Goal: Information Seeking & Learning: Learn about a topic

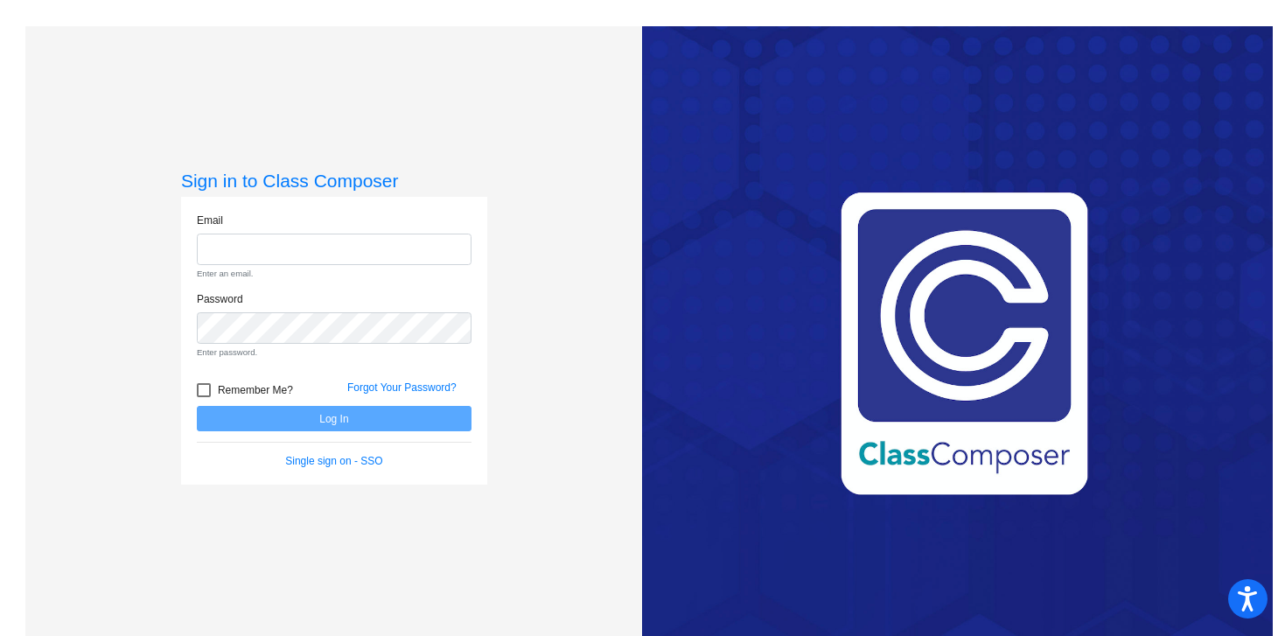
click at [286, 252] on input "email" at bounding box center [334, 250] width 275 height 32
type input "[PERSON_NAME][EMAIL_ADDRESS][PERSON_NAME][DOMAIN_NAME]"
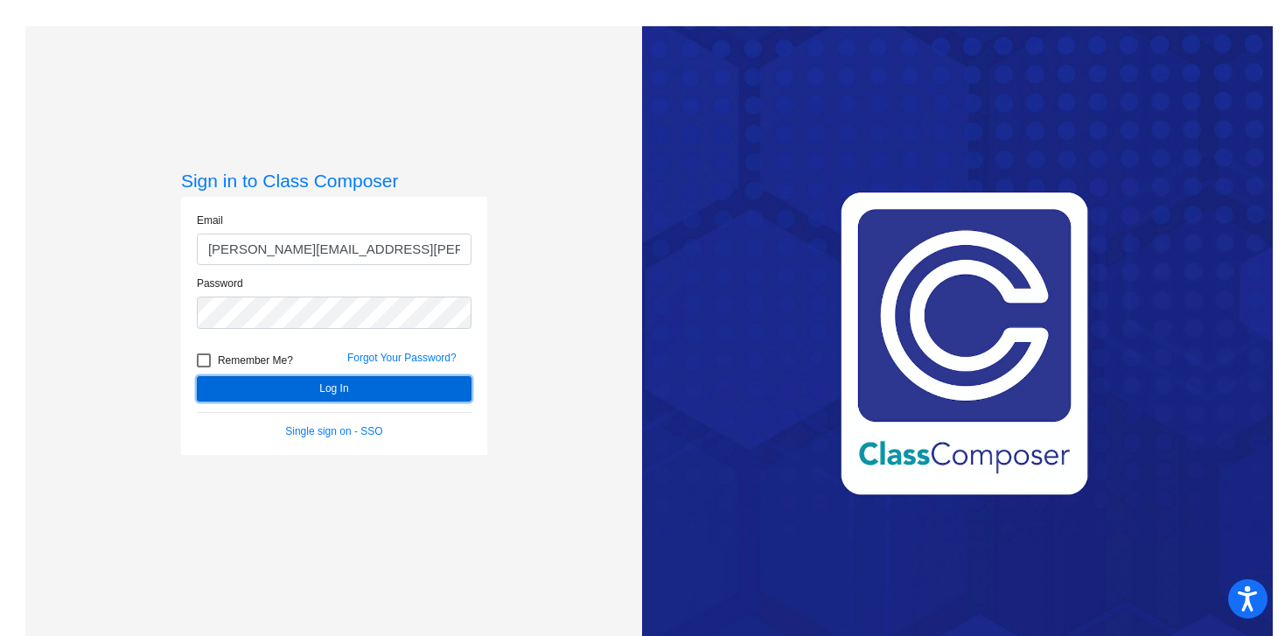
click at [375, 393] on button "Log In" at bounding box center [334, 388] width 275 height 25
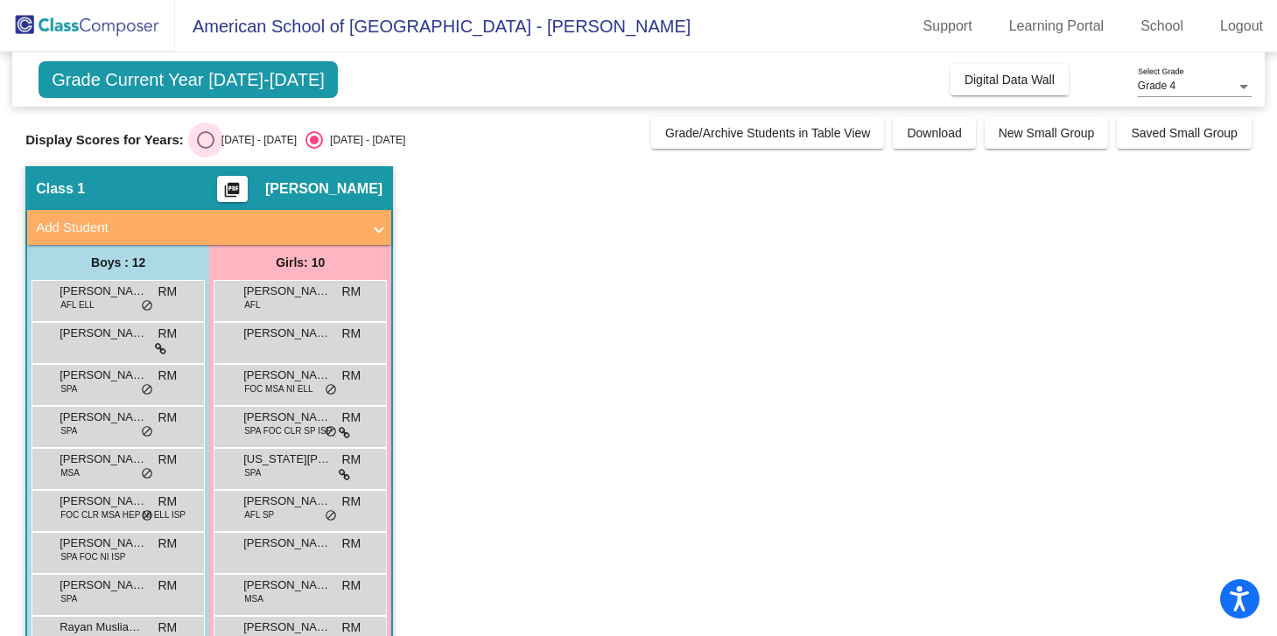
click at [202, 138] on div "Select an option" at bounding box center [206, 140] width 18 height 18
click at [205, 149] on input "[DATE] - [DATE]" at bounding box center [205, 149] width 1 height 1
radio input "true"
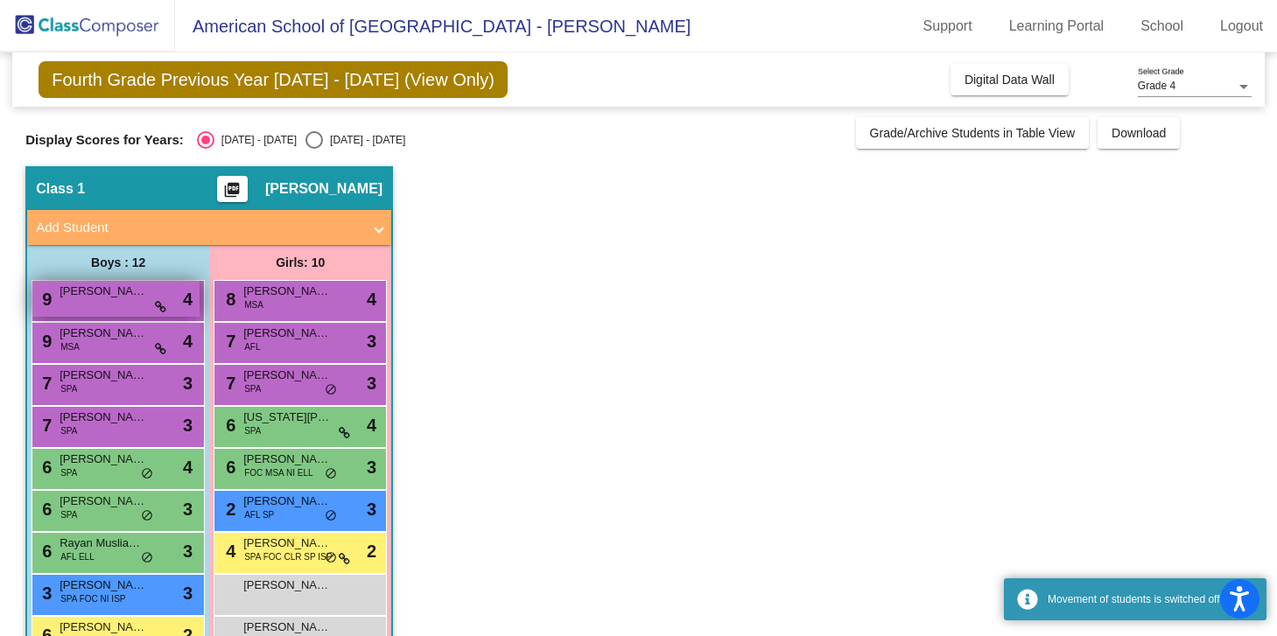
click at [116, 312] on div "9 [PERSON_NAME] lock do_not_disturb_alt 4" at bounding box center [115, 299] width 167 height 36
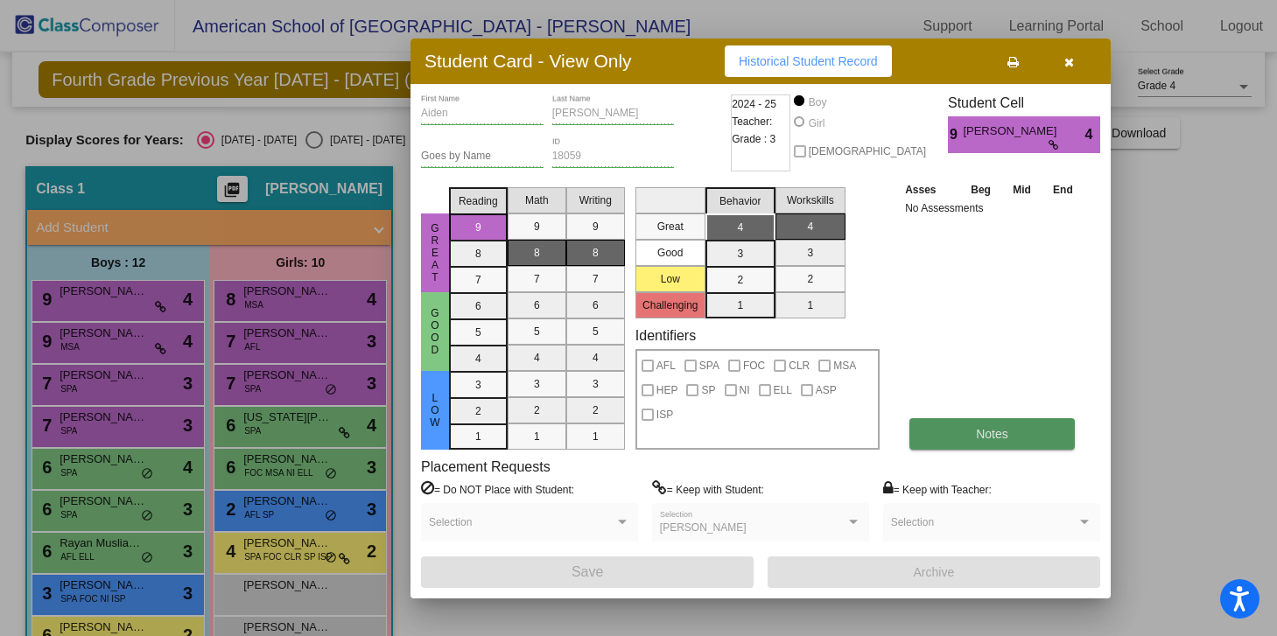
click at [932, 431] on button "Notes" at bounding box center [991, 434] width 165 height 32
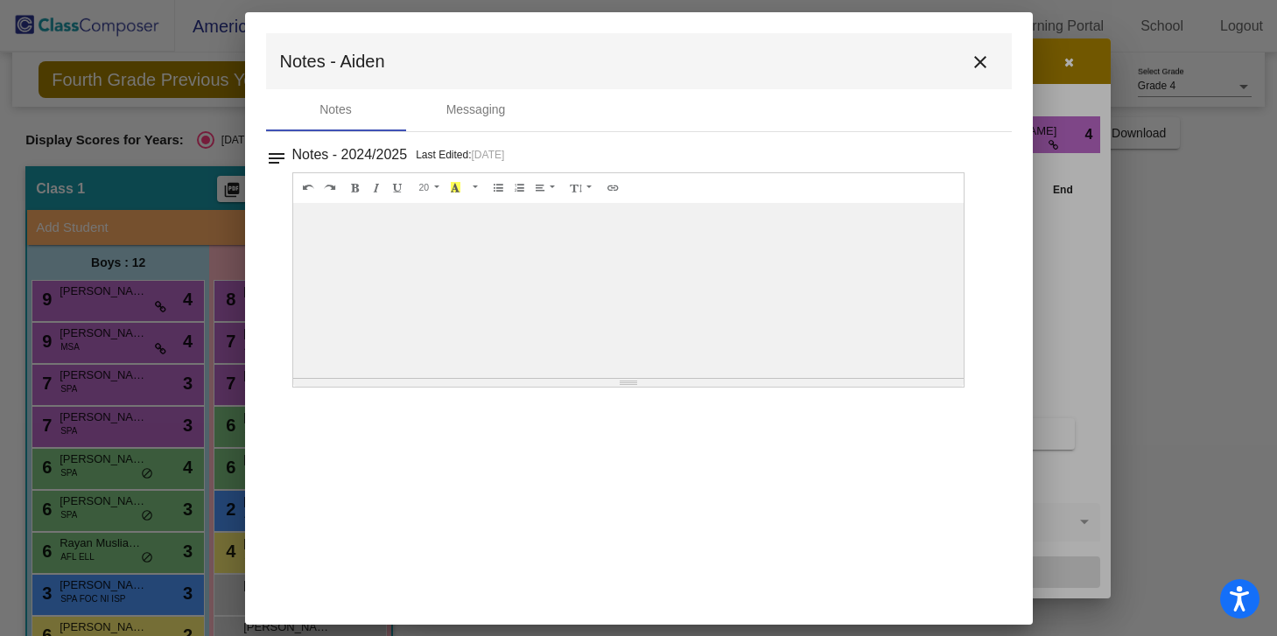
click at [978, 61] on mat-icon "close" at bounding box center [980, 62] width 21 height 21
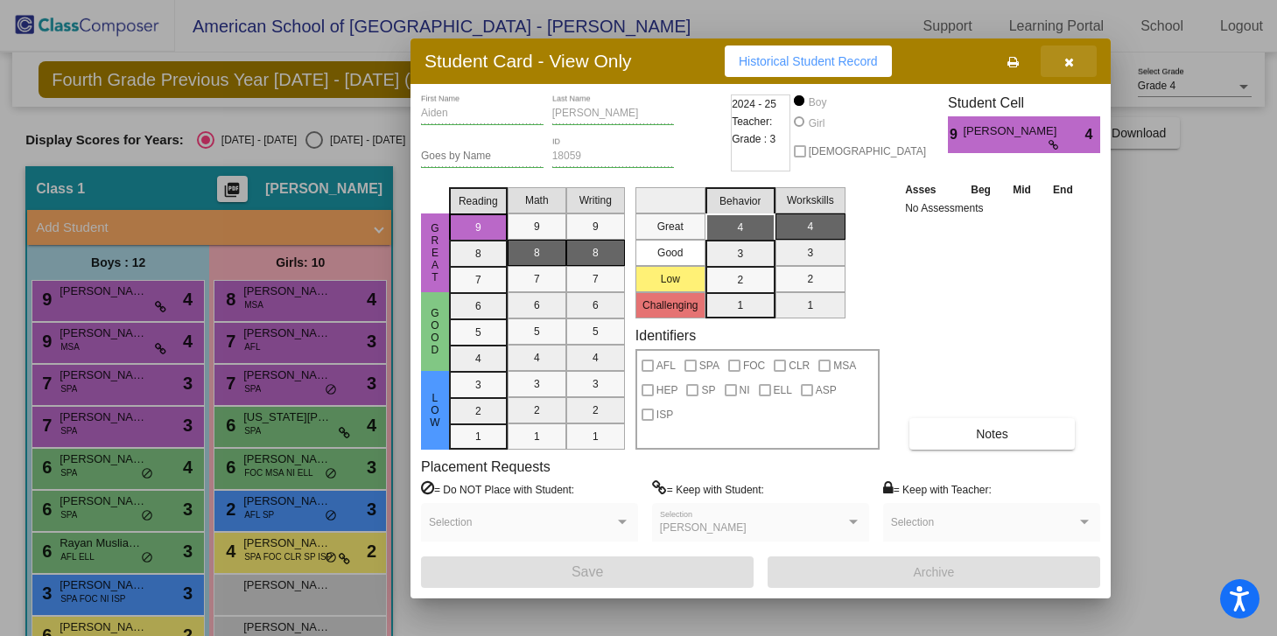
click at [1069, 64] on icon "button" at bounding box center [1069, 62] width 10 height 12
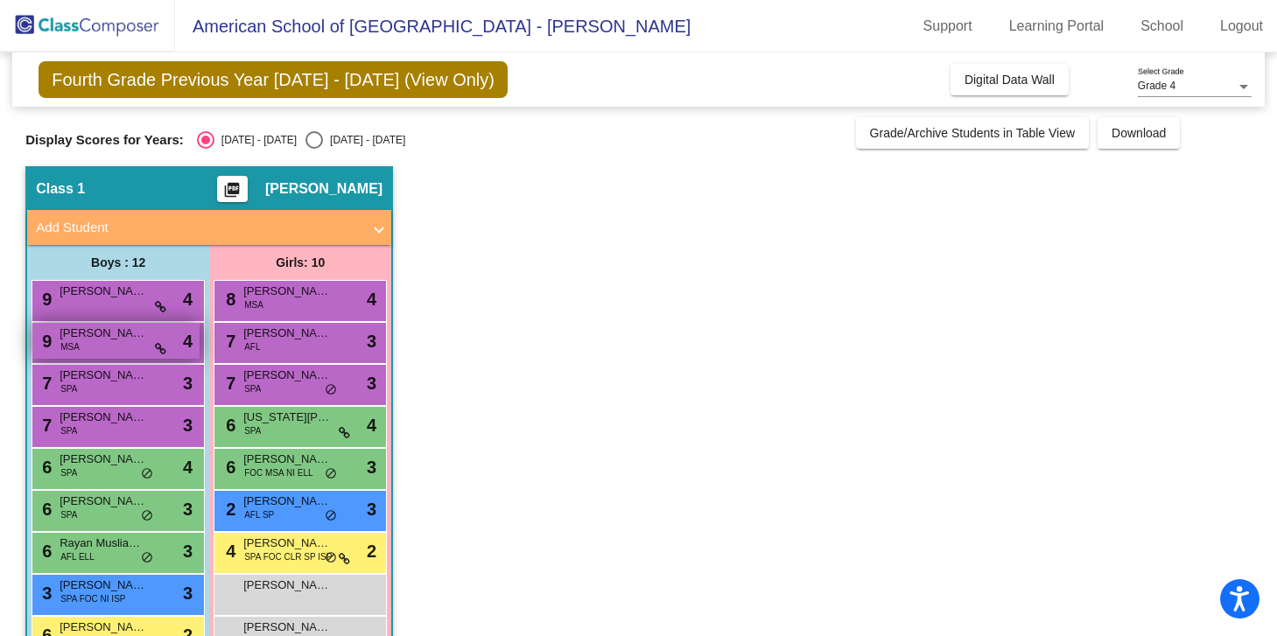
click at [94, 339] on span "[PERSON_NAME]" at bounding box center [104, 334] width 88 height 18
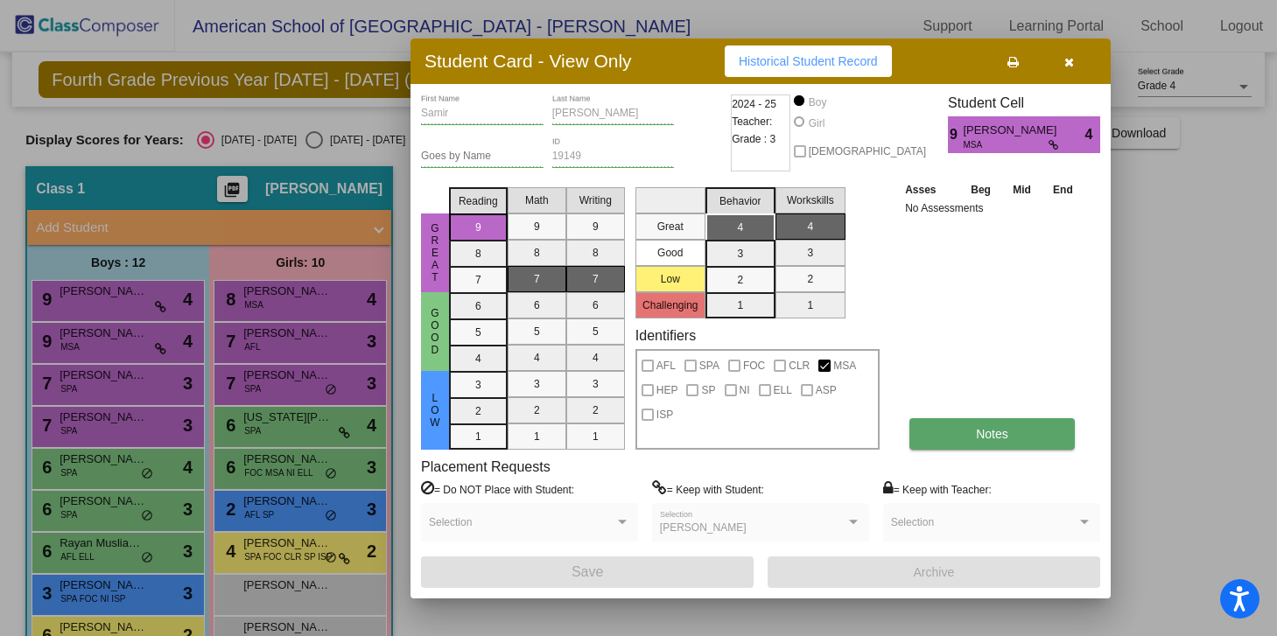
click at [974, 428] on button "Notes" at bounding box center [991, 434] width 165 height 32
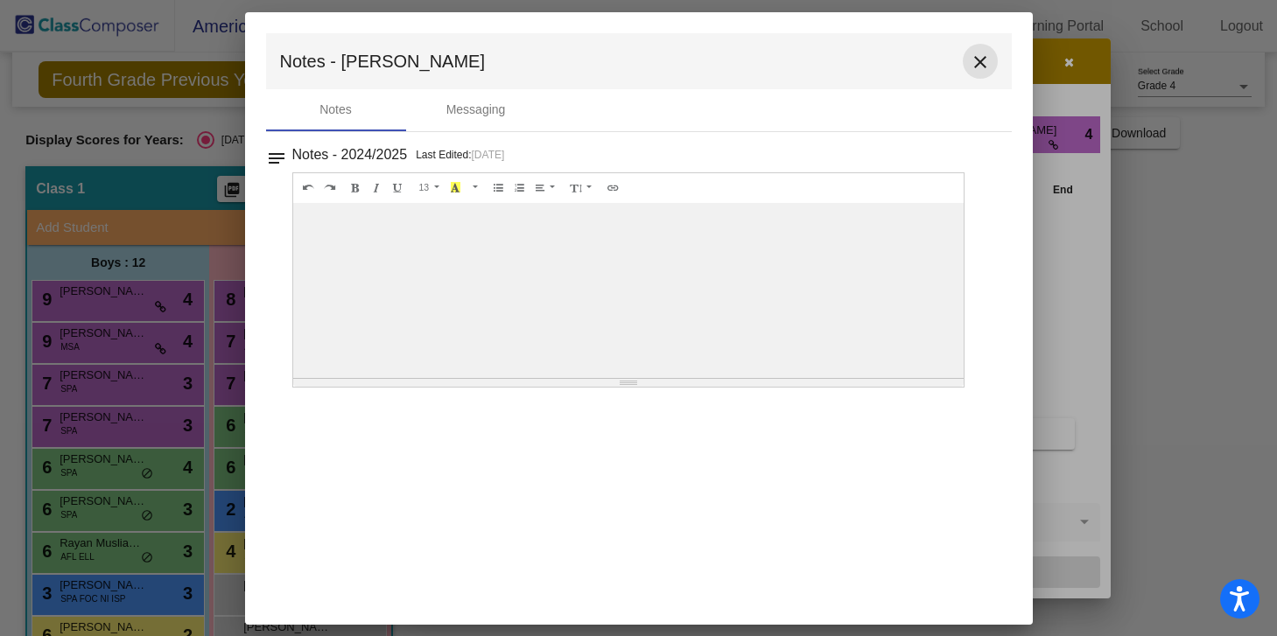
click at [977, 56] on mat-icon "close" at bounding box center [980, 62] width 21 height 21
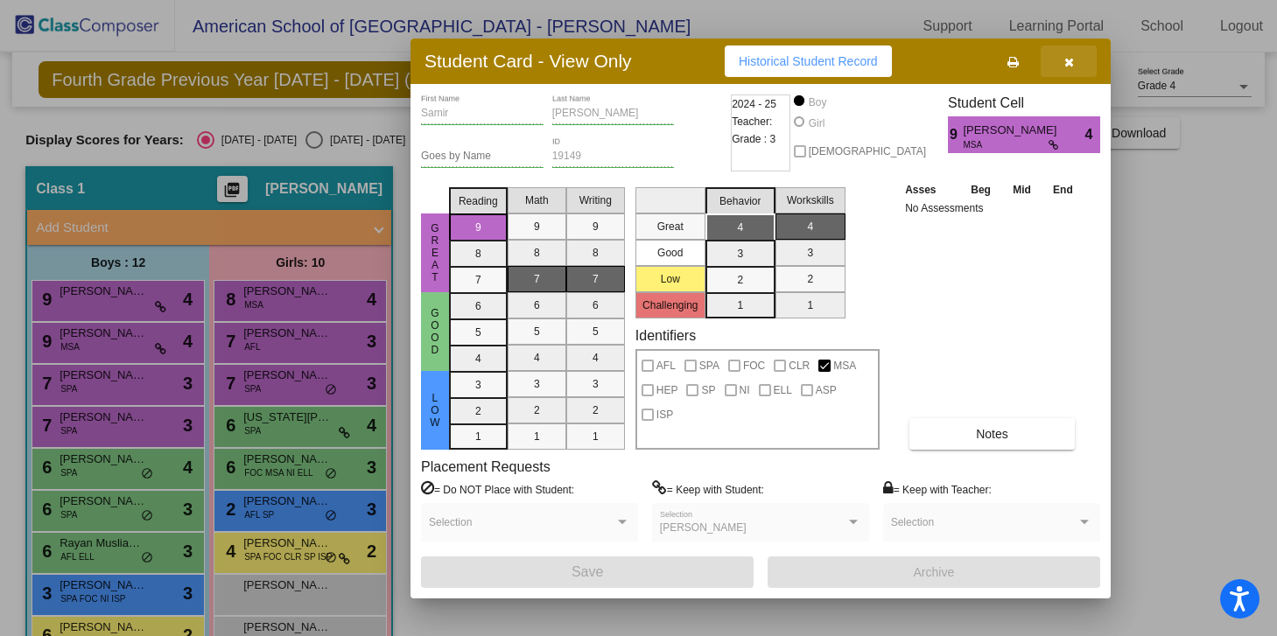
click at [1070, 56] on icon "button" at bounding box center [1069, 62] width 10 height 12
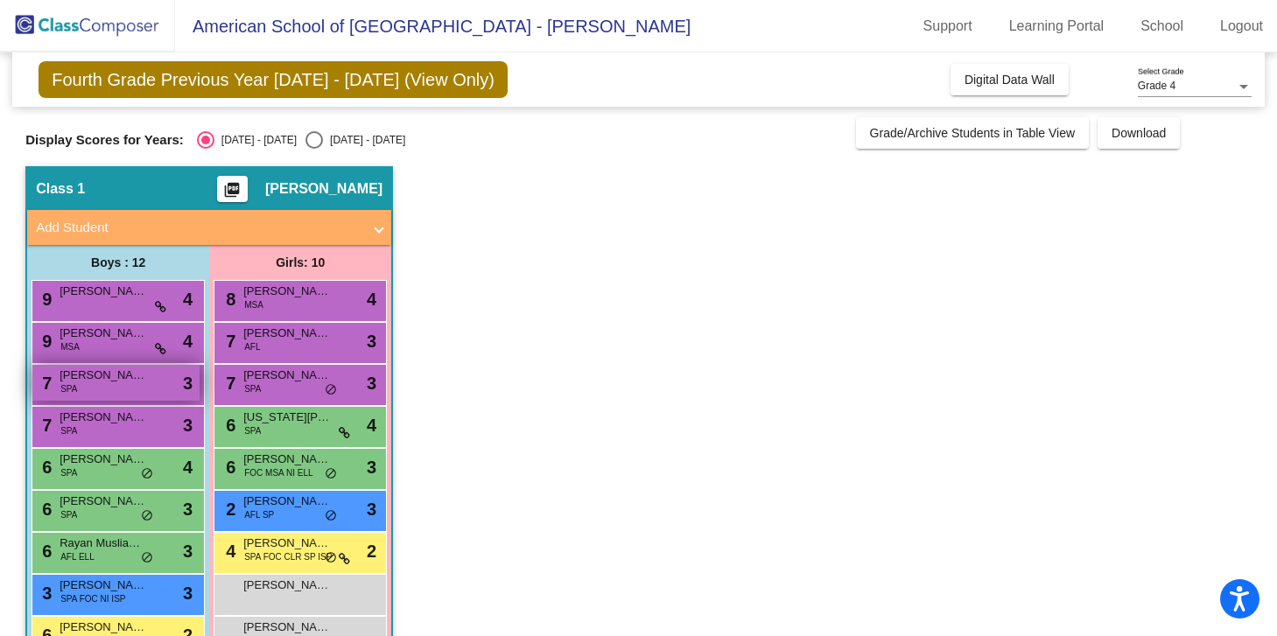
click at [76, 382] on span "[PERSON_NAME]" at bounding box center [104, 376] width 88 height 18
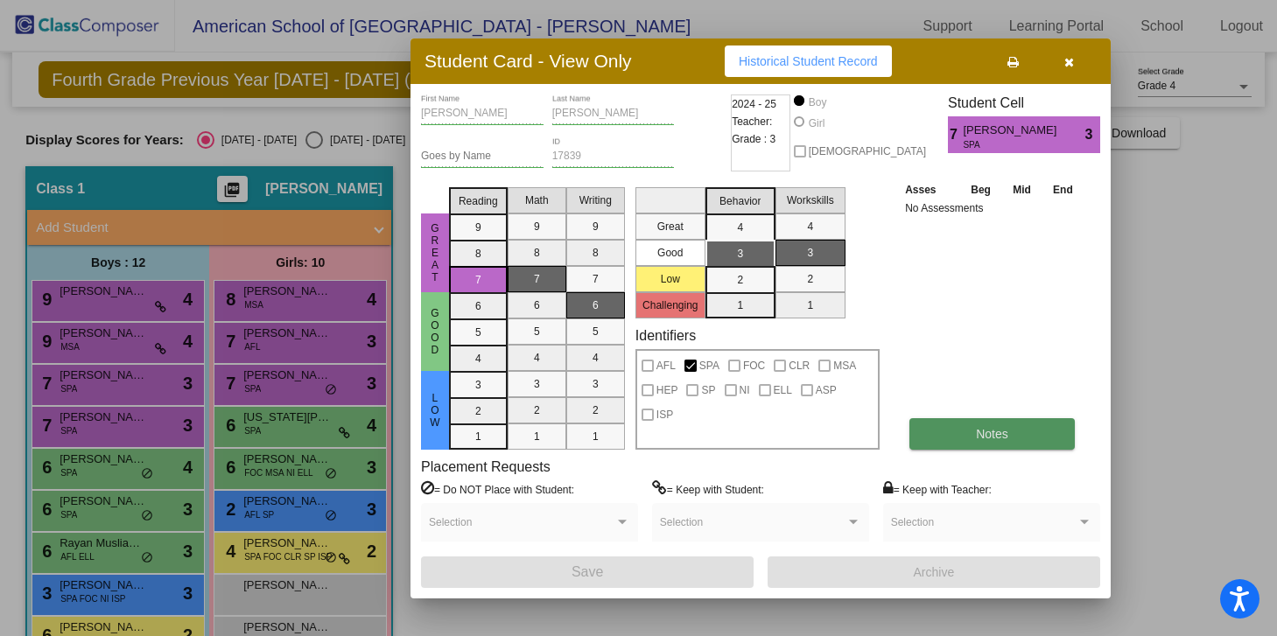
click at [984, 437] on span "Notes" at bounding box center [992, 434] width 32 height 14
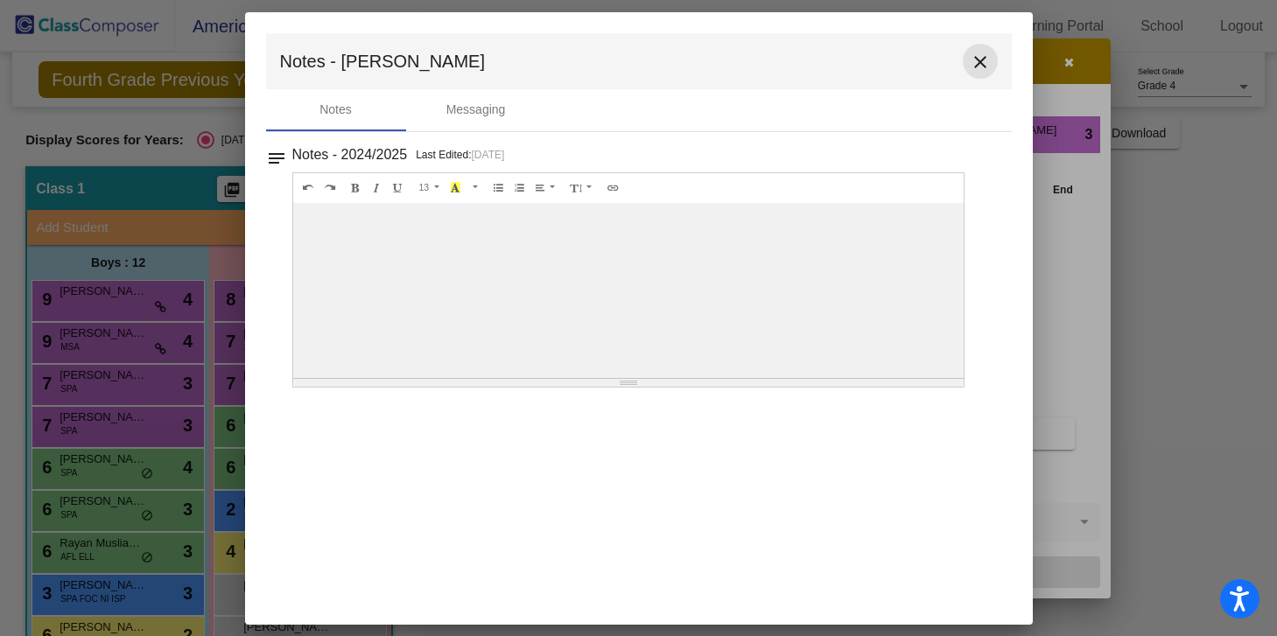
click at [982, 67] on mat-icon "close" at bounding box center [980, 62] width 21 height 21
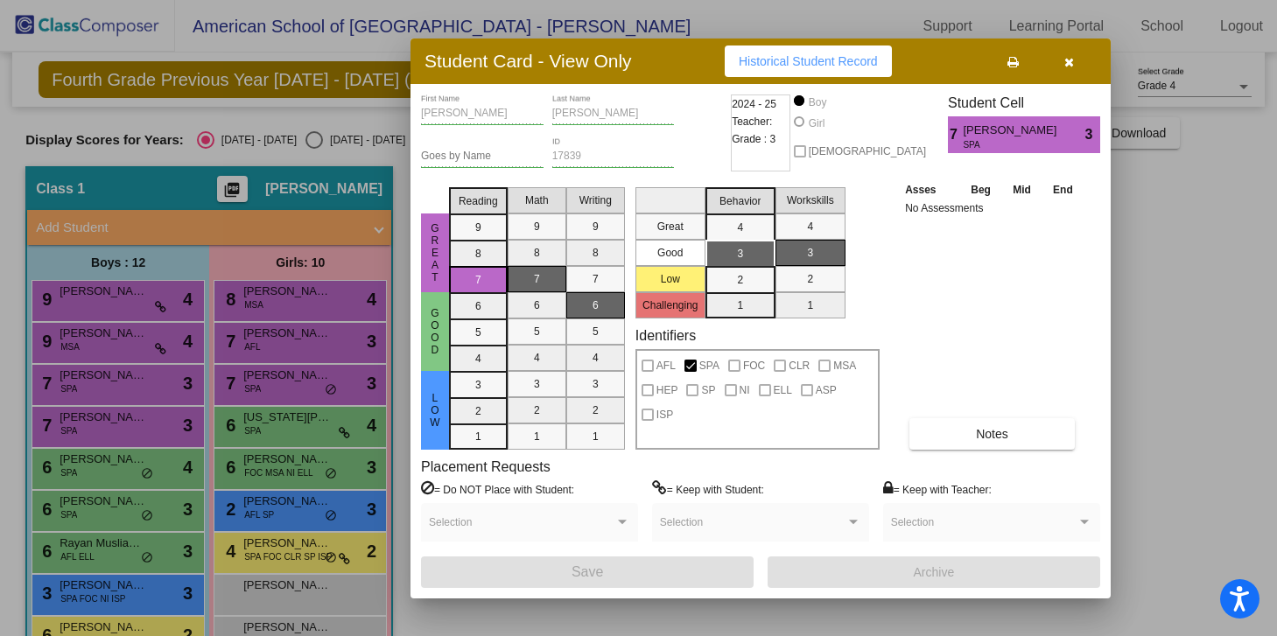
click at [63, 430] on div at bounding box center [638, 318] width 1277 height 636
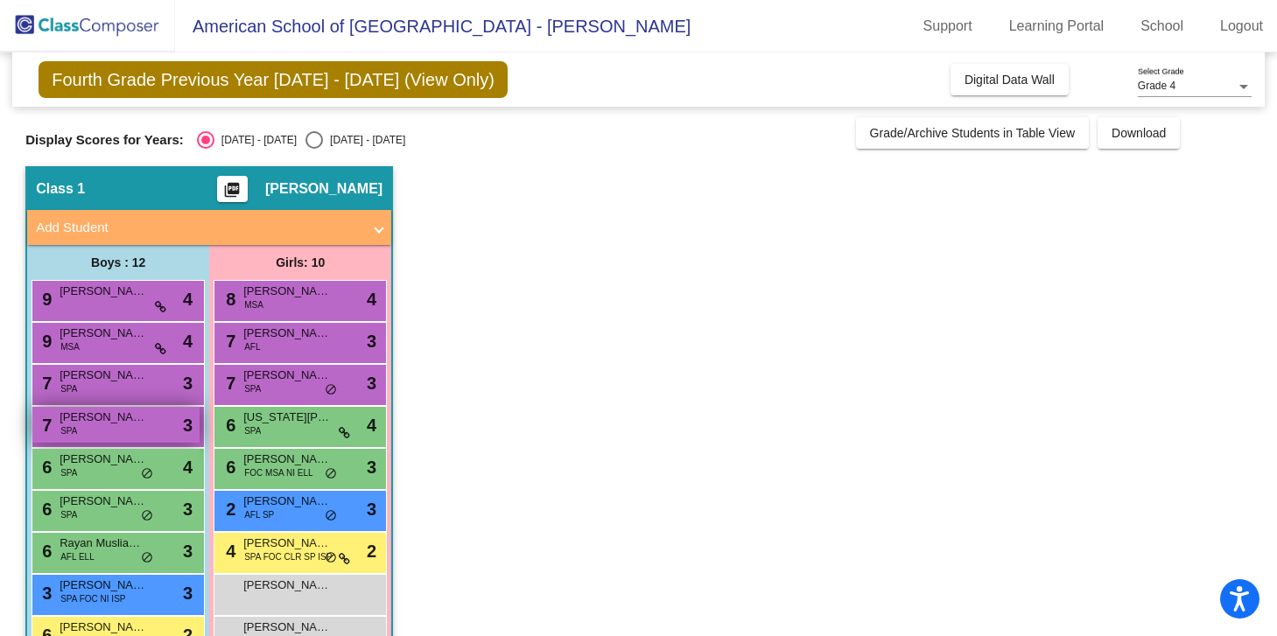
click at [89, 426] on div "7 Zayyan Alam SPA lock do_not_disturb_alt 3" at bounding box center [115, 425] width 167 height 36
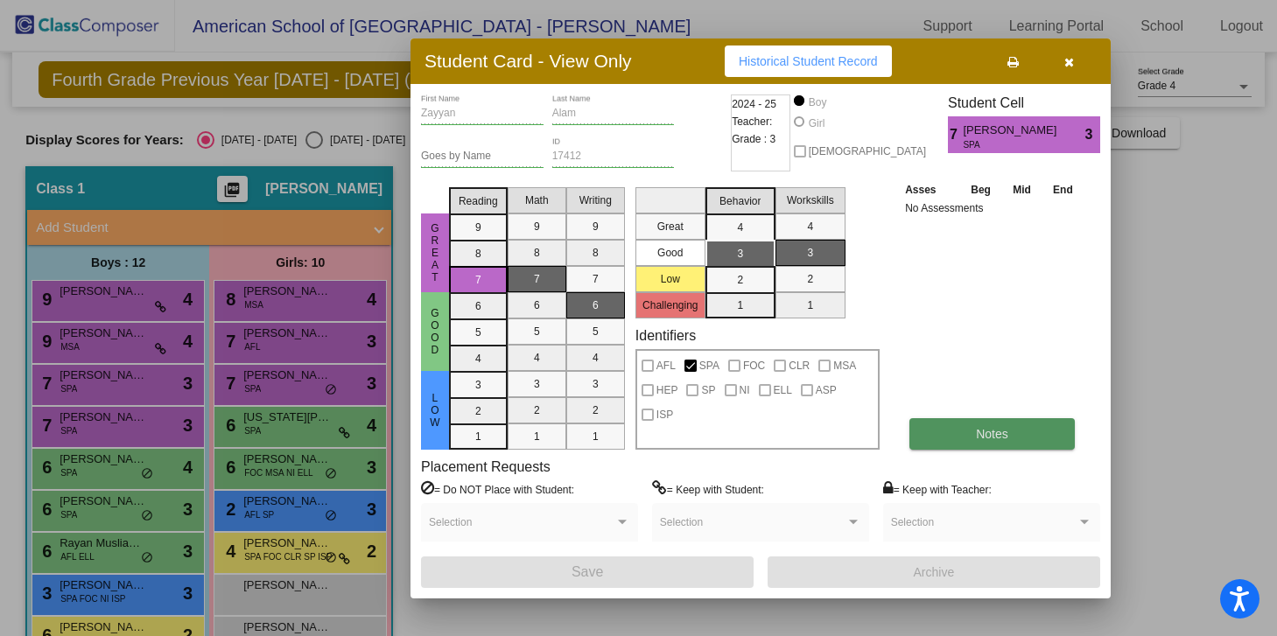
click at [1038, 424] on button "Notes" at bounding box center [991, 434] width 165 height 32
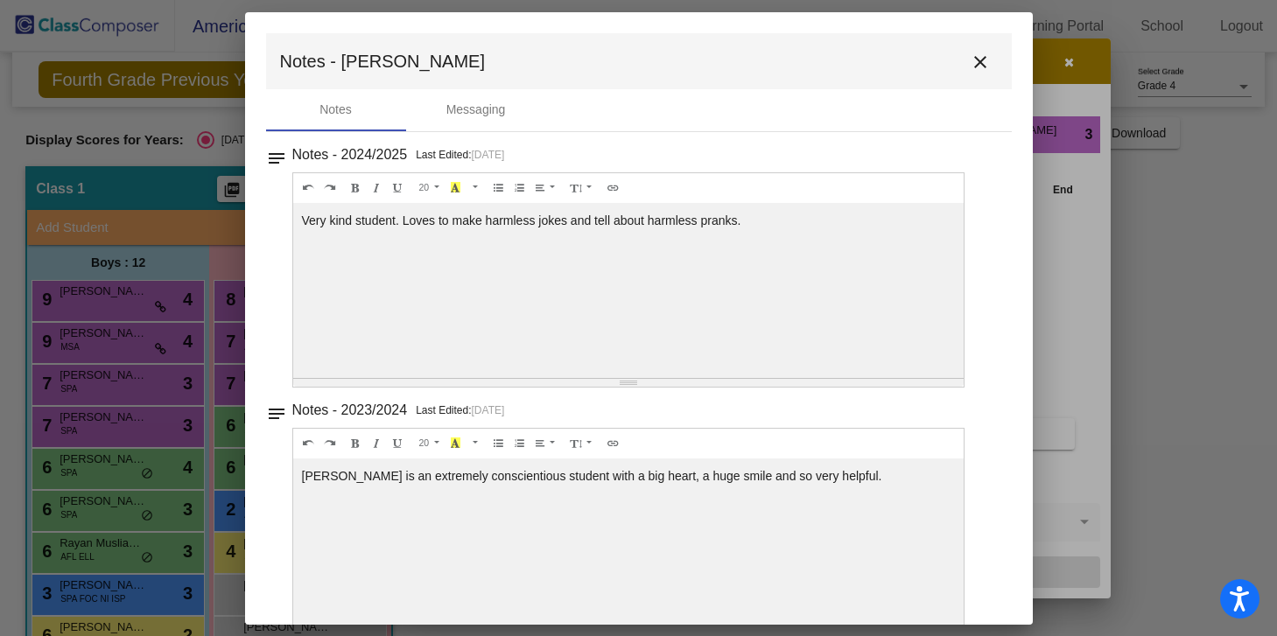
click at [970, 56] on mat-icon "close" at bounding box center [980, 62] width 21 height 21
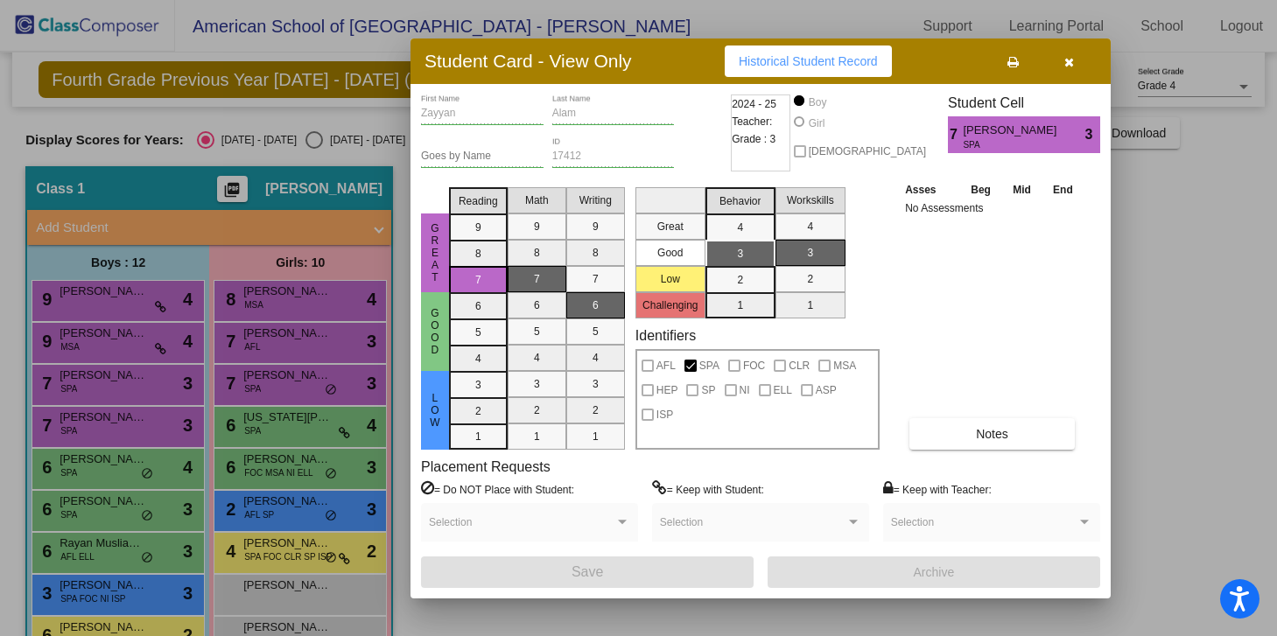
click at [98, 461] on div at bounding box center [638, 318] width 1277 height 636
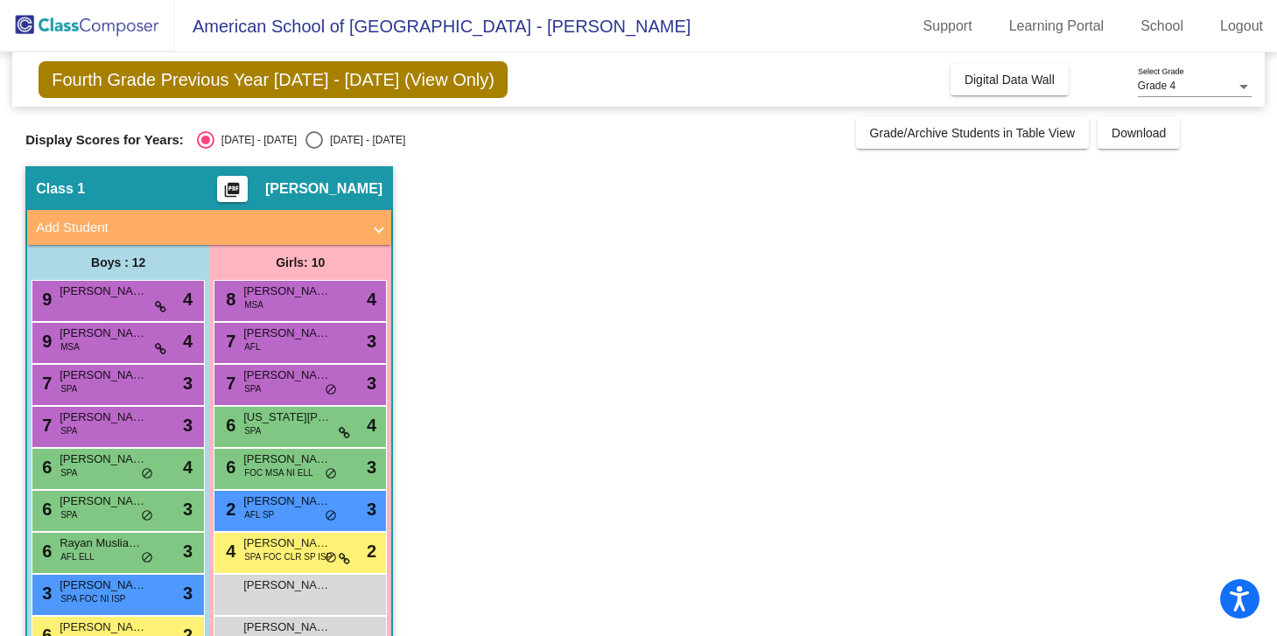
click at [98, 461] on span "[PERSON_NAME]" at bounding box center [104, 460] width 88 height 18
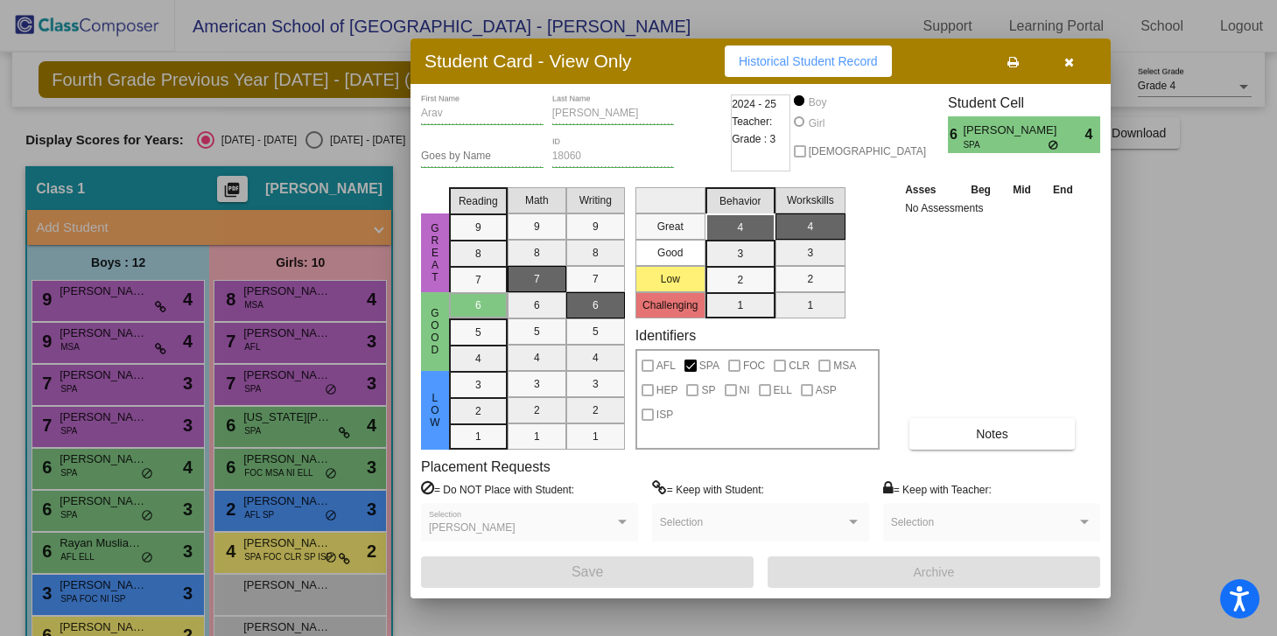
click at [1011, 411] on div "Asses Beg Mid End No Assessments Notes" at bounding box center [992, 315] width 184 height 270
click at [1011, 430] on button "Notes" at bounding box center [991, 434] width 165 height 32
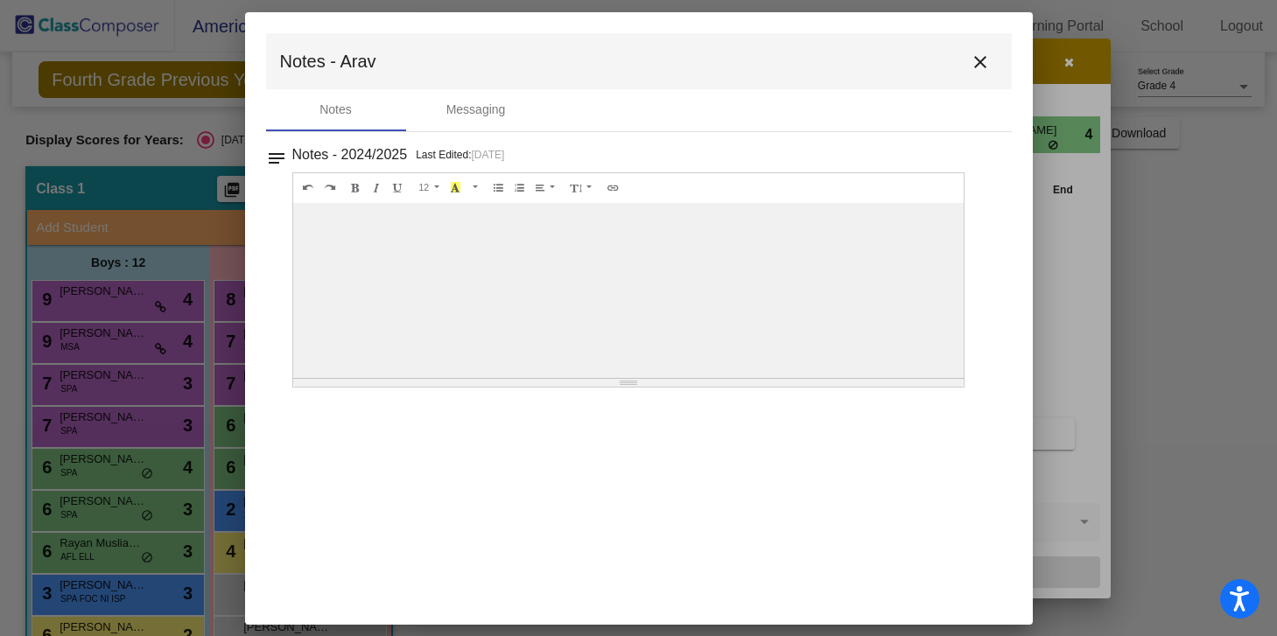
click at [988, 60] on mat-icon "close" at bounding box center [980, 62] width 21 height 21
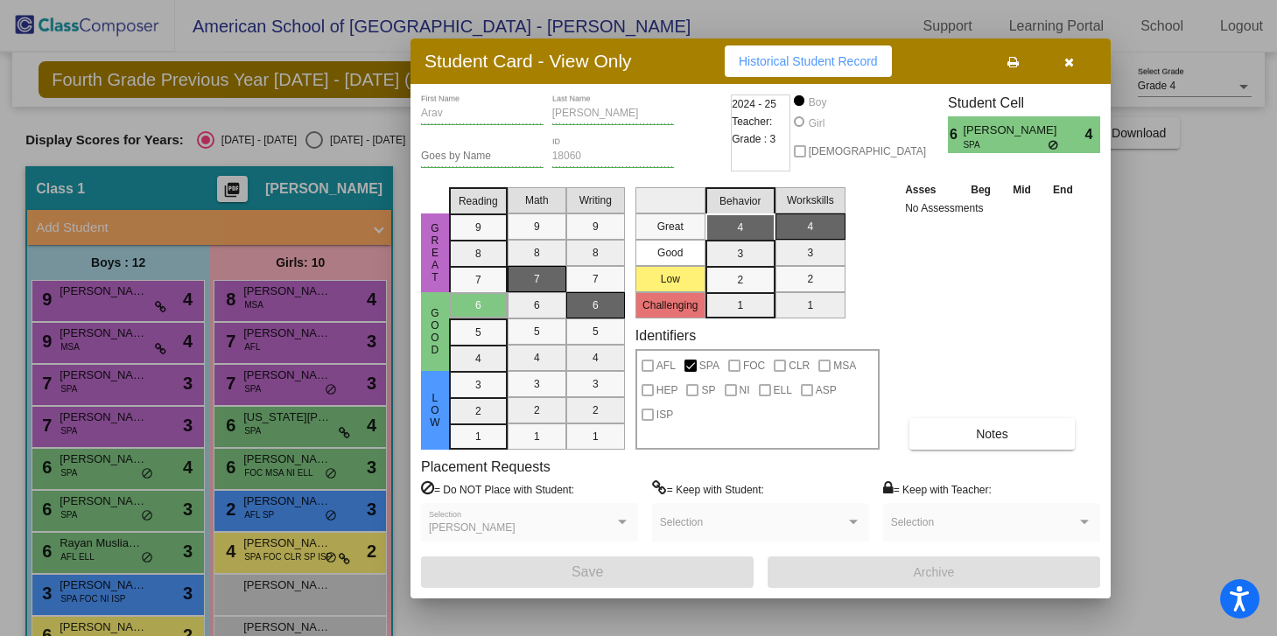
click at [81, 510] on div at bounding box center [638, 318] width 1277 height 636
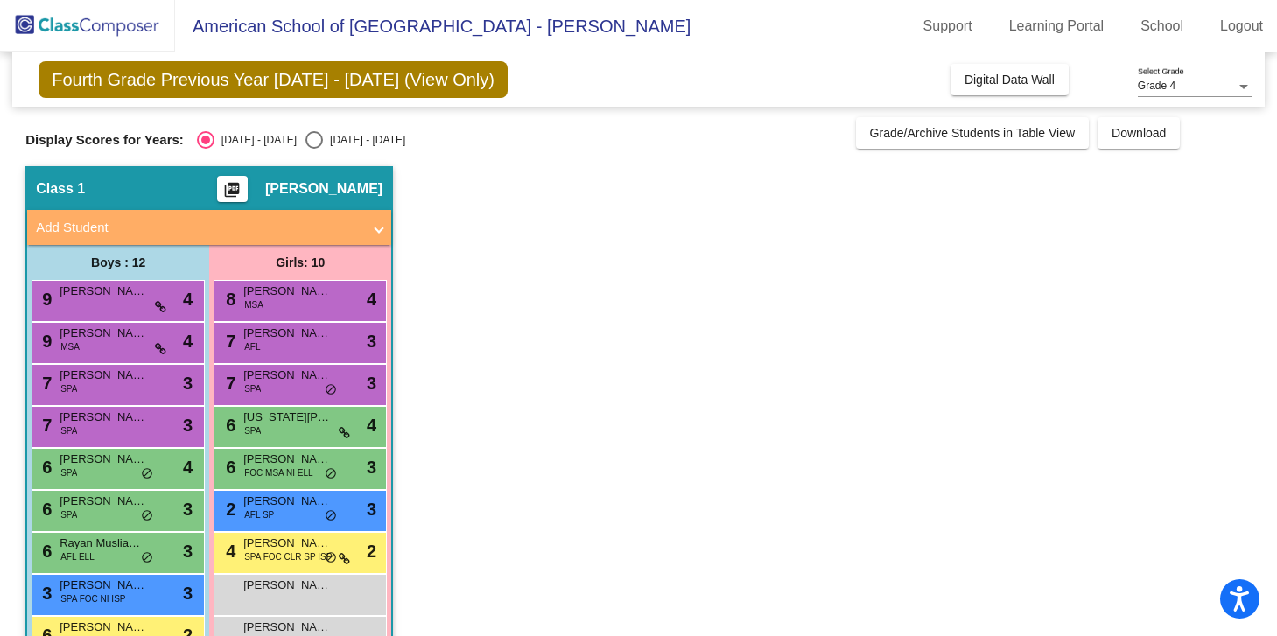
click at [81, 510] on div "6 [PERSON_NAME] SPA lock do_not_disturb_alt 3" at bounding box center [115, 509] width 167 height 36
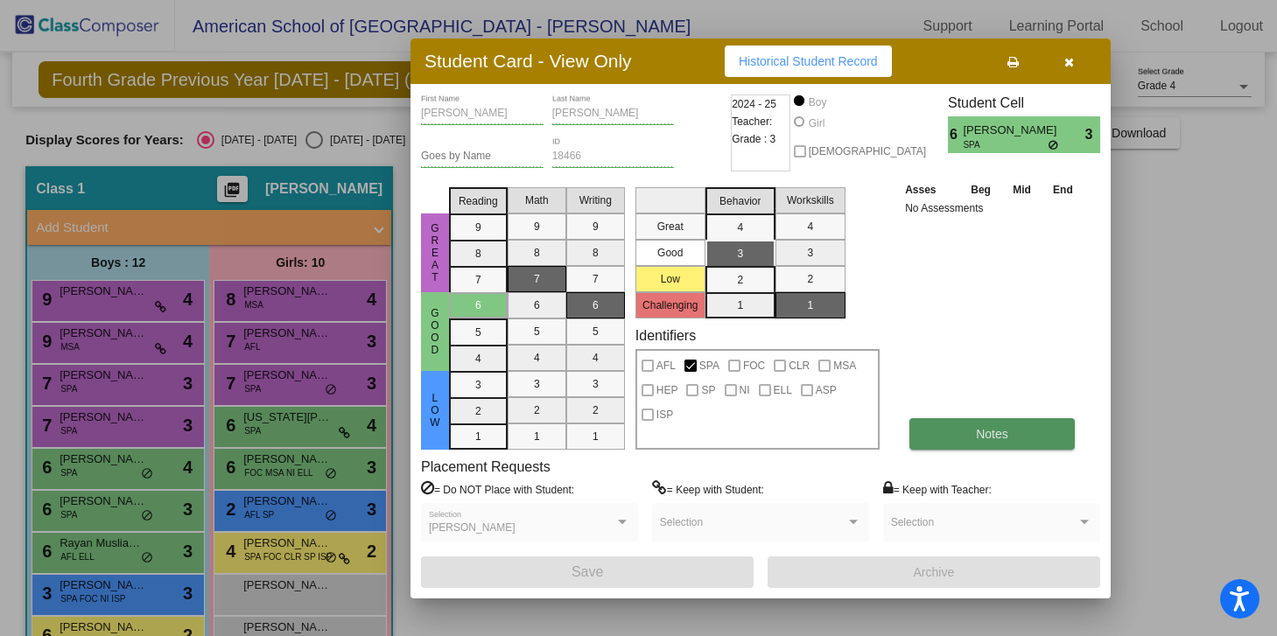
click at [958, 433] on button "Notes" at bounding box center [991, 434] width 165 height 32
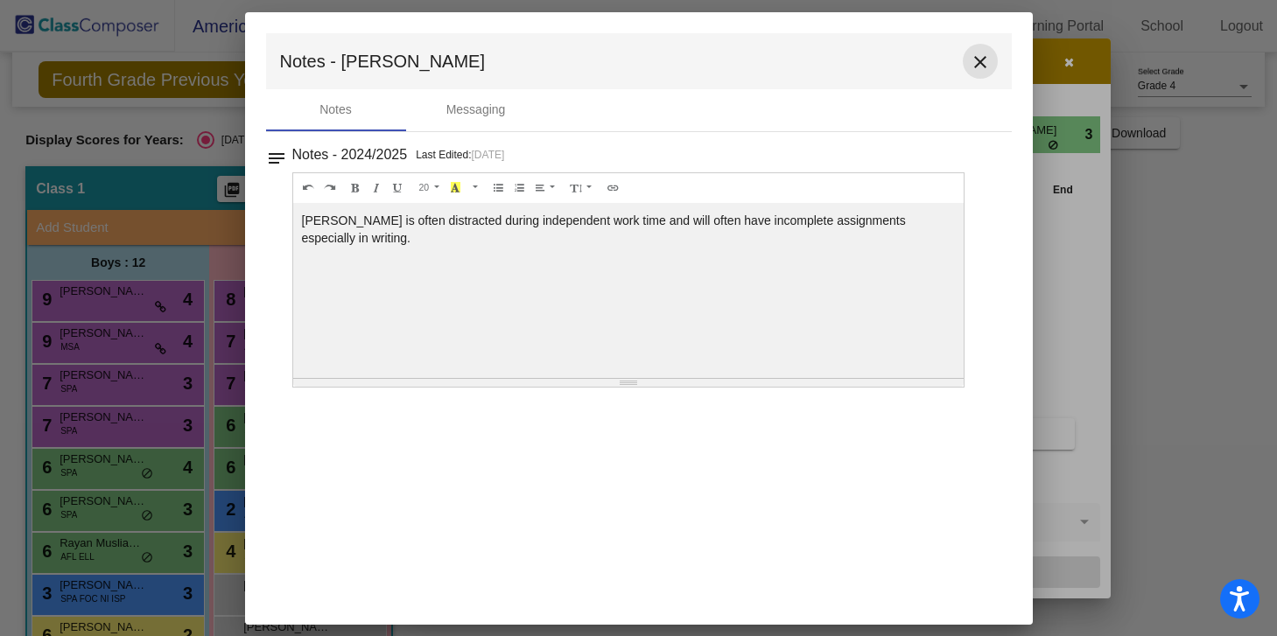
click at [986, 54] on mat-icon "close" at bounding box center [980, 62] width 21 height 21
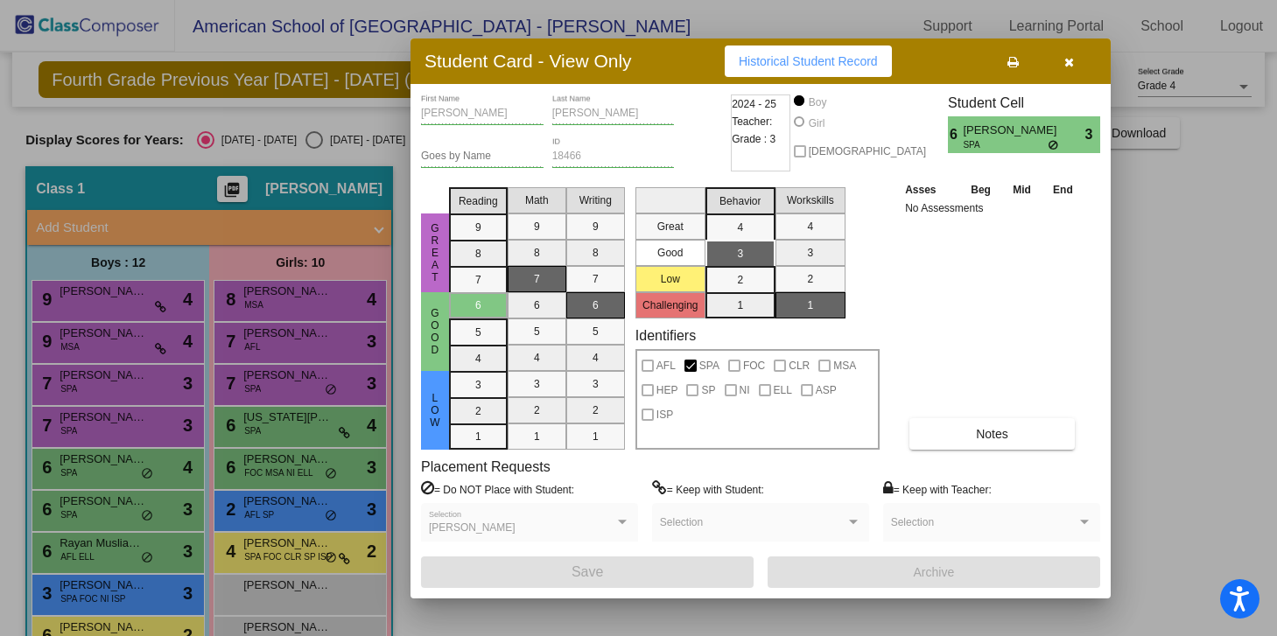
click at [88, 563] on div at bounding box center [638, 318] width 1277 height 636
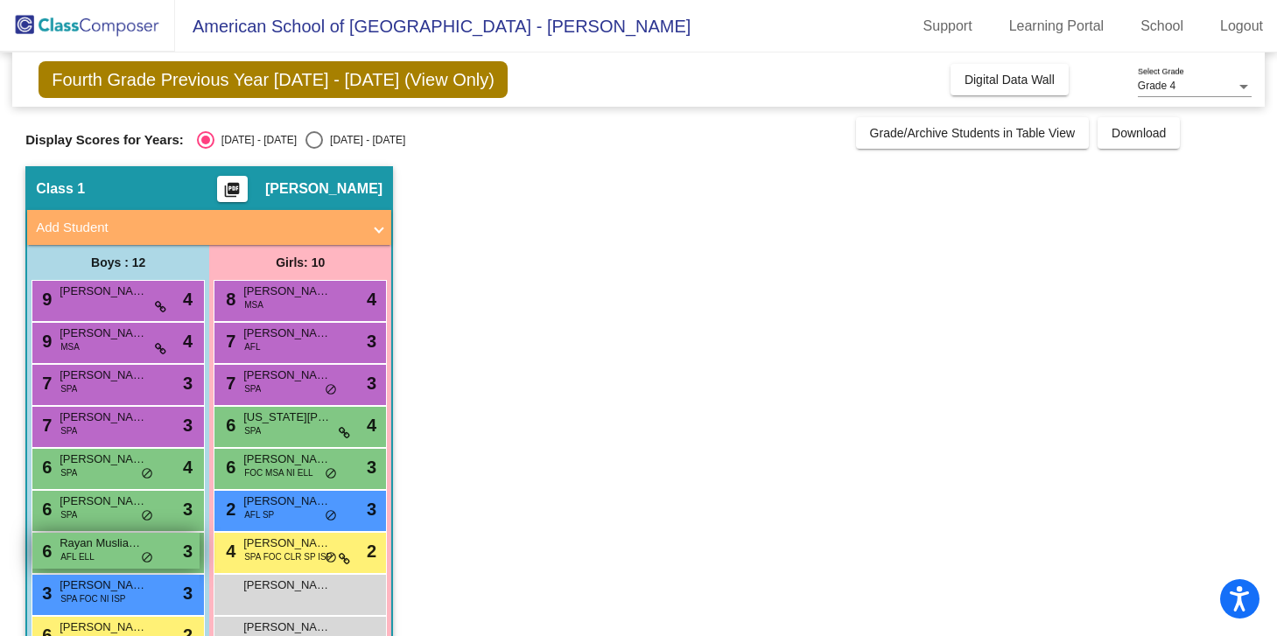
click at [87, 553] on span "AFL ELL" at bounding box center [77, 556] width 34 height 13
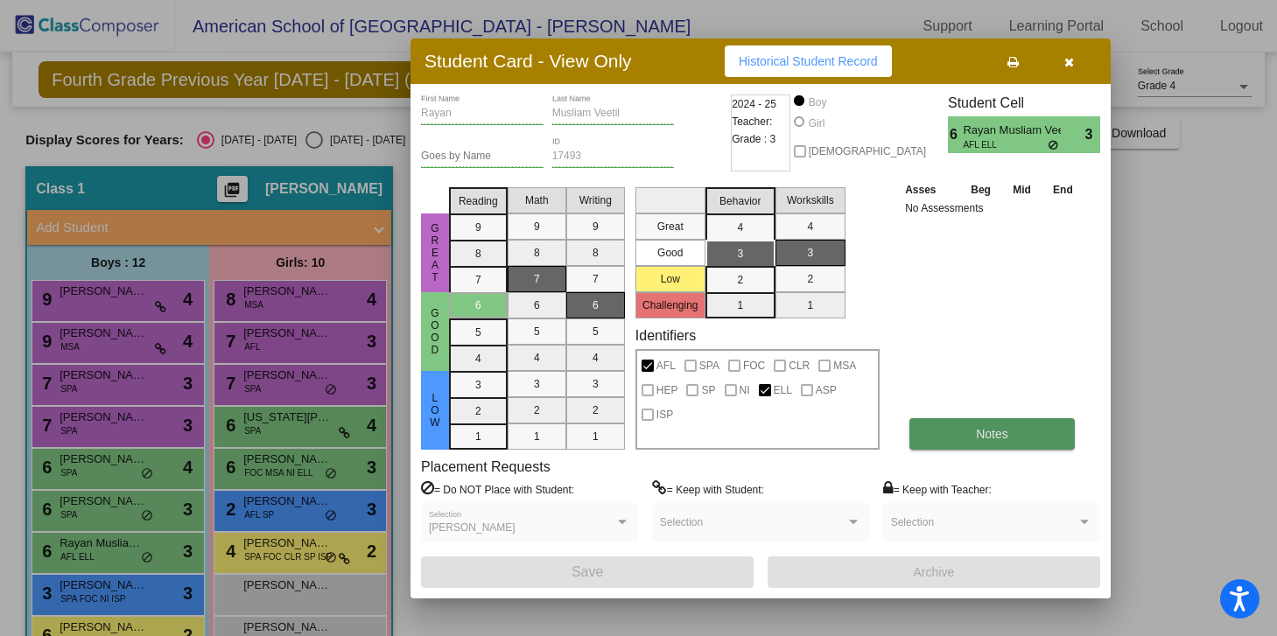
click at [960, 425] on button "Notes" at bounding box center [991, 434] width 165 height 32
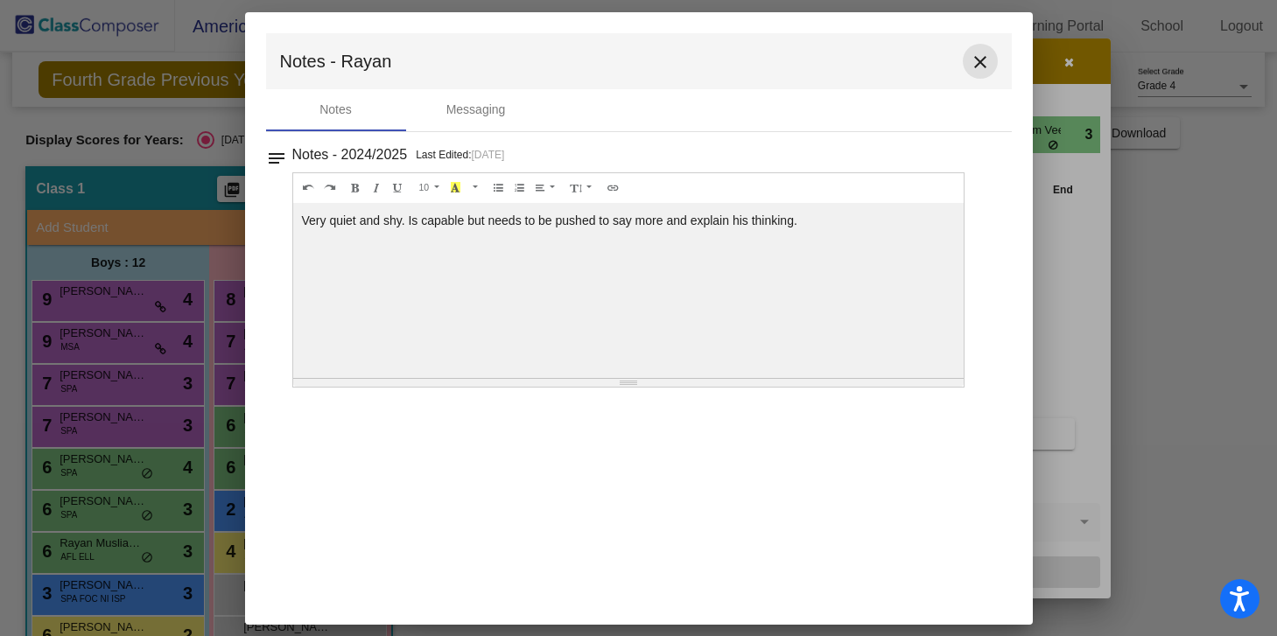
click at [978, 58] on mat-icon "close" at bounding box center [980, 62] width 21 height 21
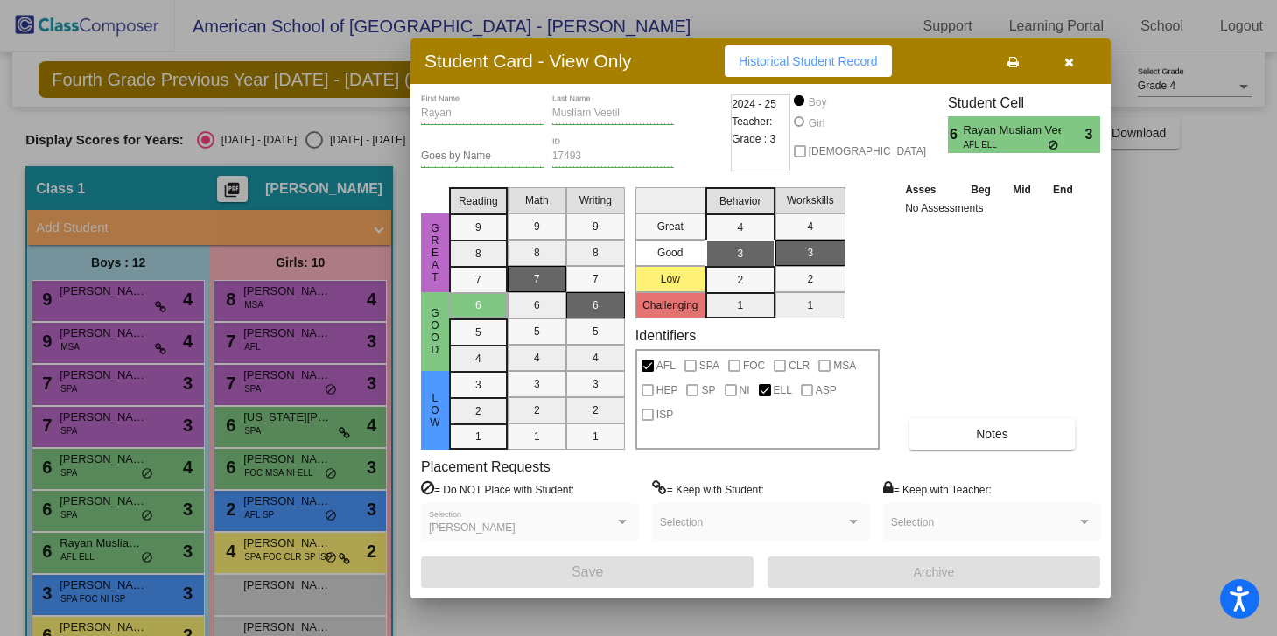
click at [131, 592] on div at bounding box center [638, 318] width 1277 height 636
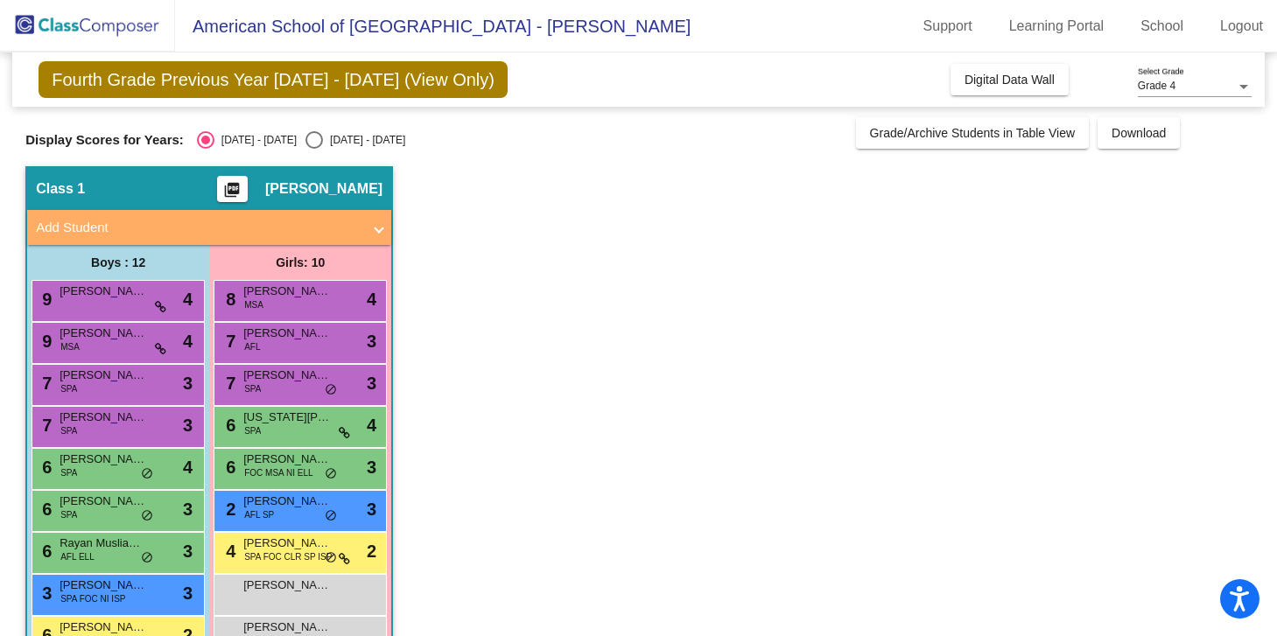
click at [131, 592] on span "[PERSON_NAME]" at bounding box center [104, 586] width 88 height 18
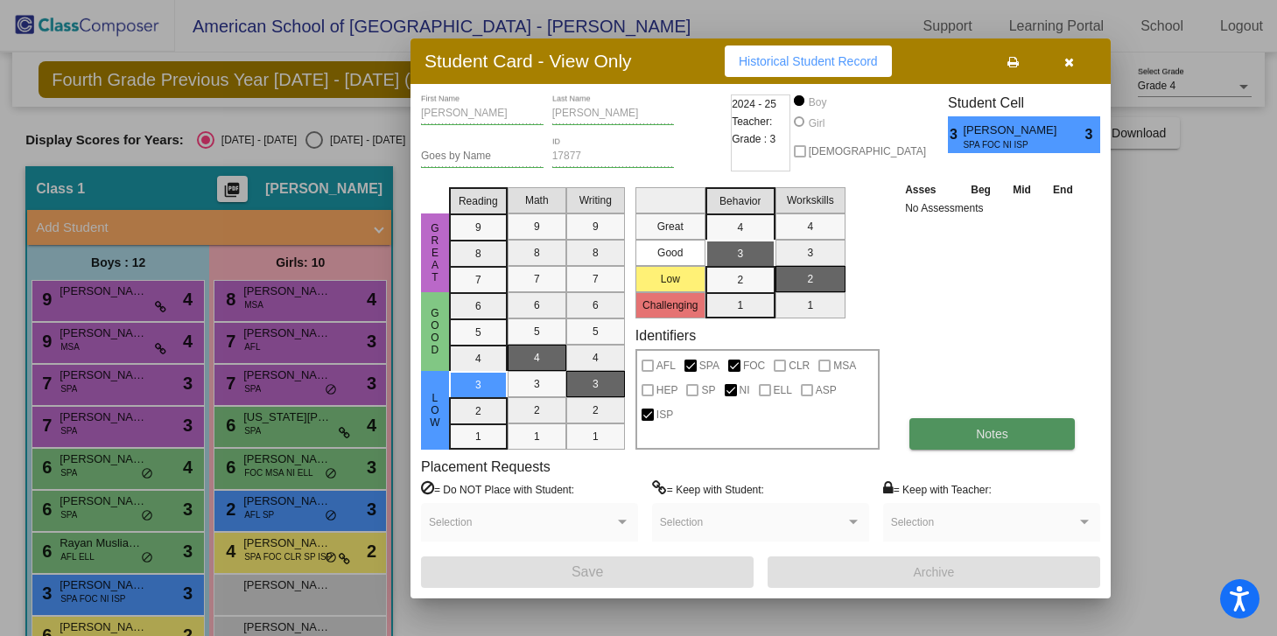
click at [1009, 419] on button "Notes" at bounding box center [991, 434] width 165 height 32
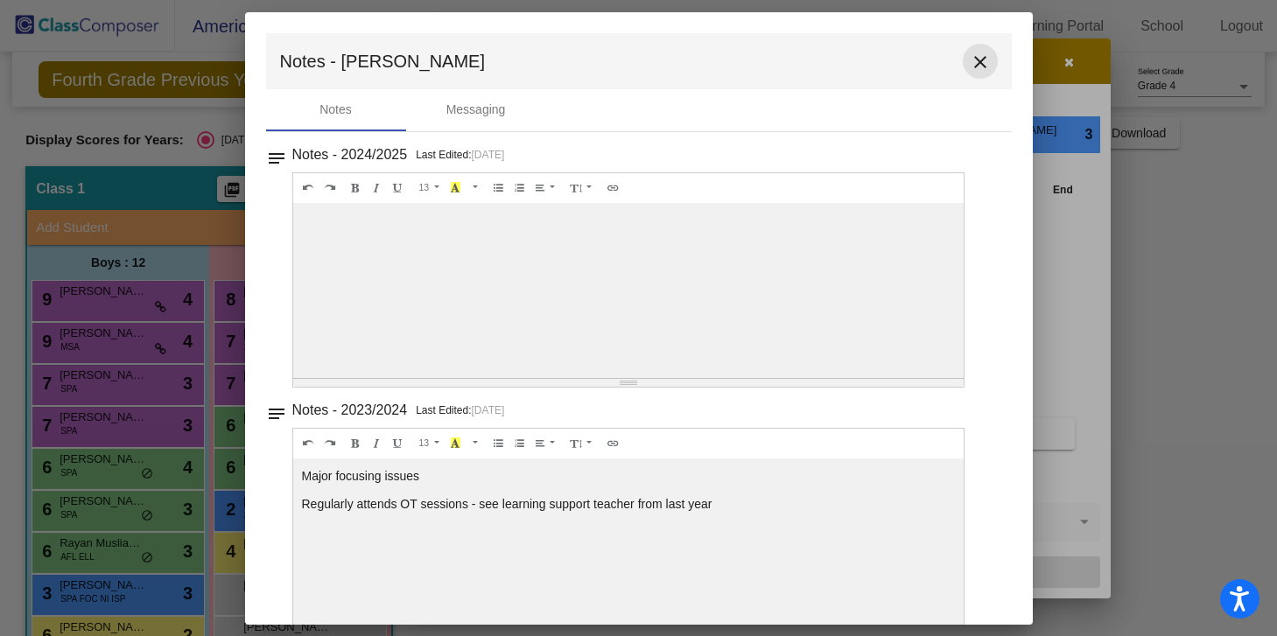
click at [971, 73] on button "close" at bounding box center [980, 61] width 35 height 35
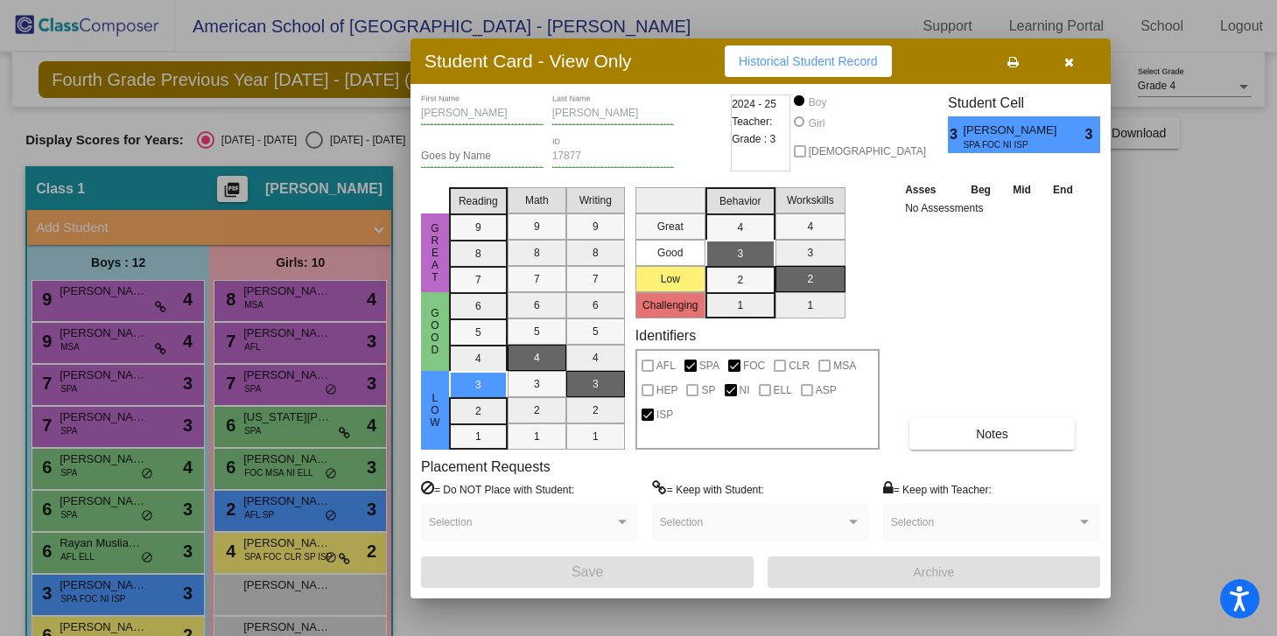
click at [112, 622] on div at bounding box center [638, 318] width 1277 height 636
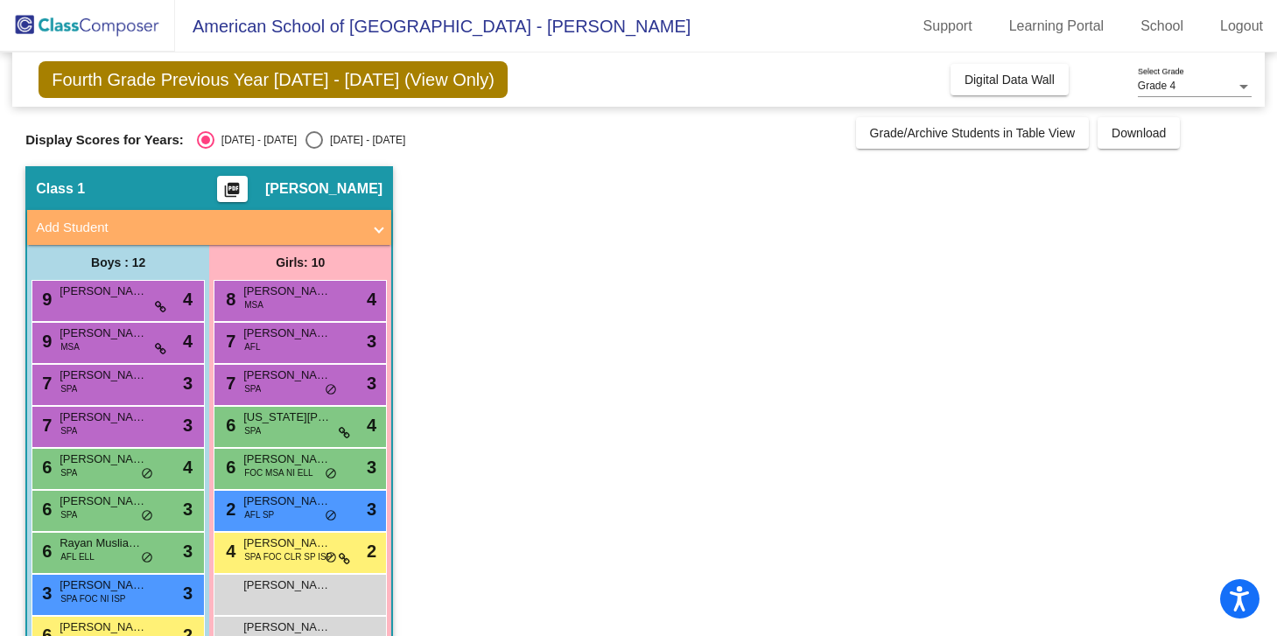
click at [112, 622] on span "[PERSON_NAME]" at bounding box center [104, 628] width 88 height 18
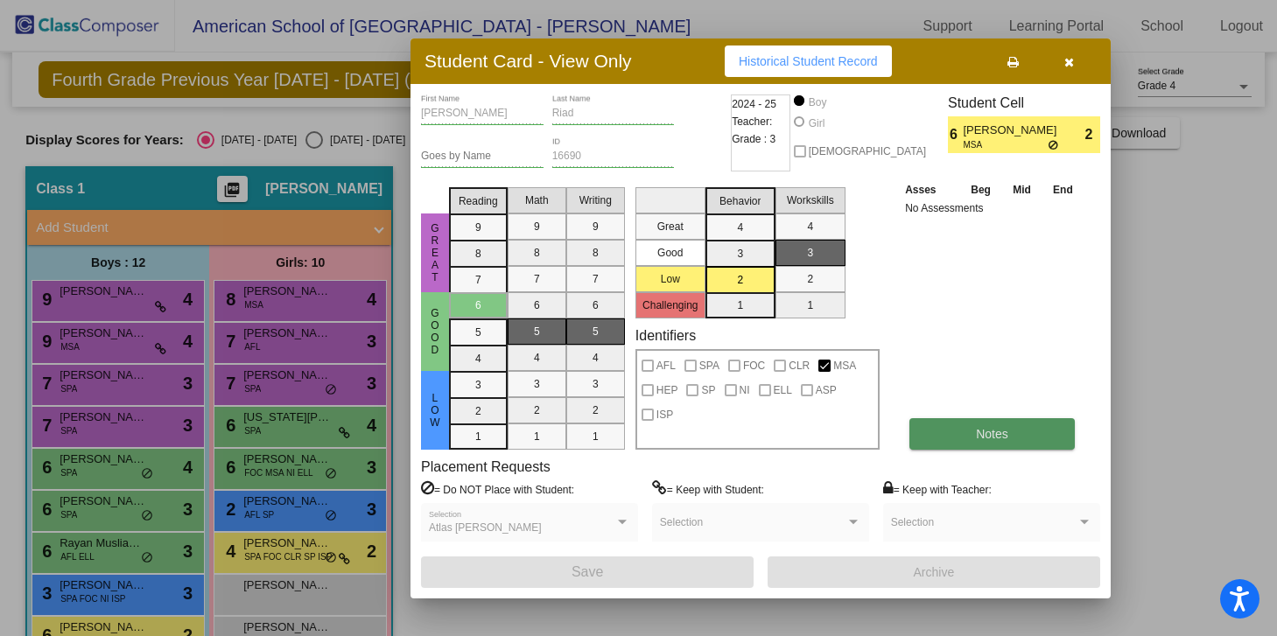
click at [1000, 431] on span "Notes" at bounding box center [992, 434] width 32 height 14
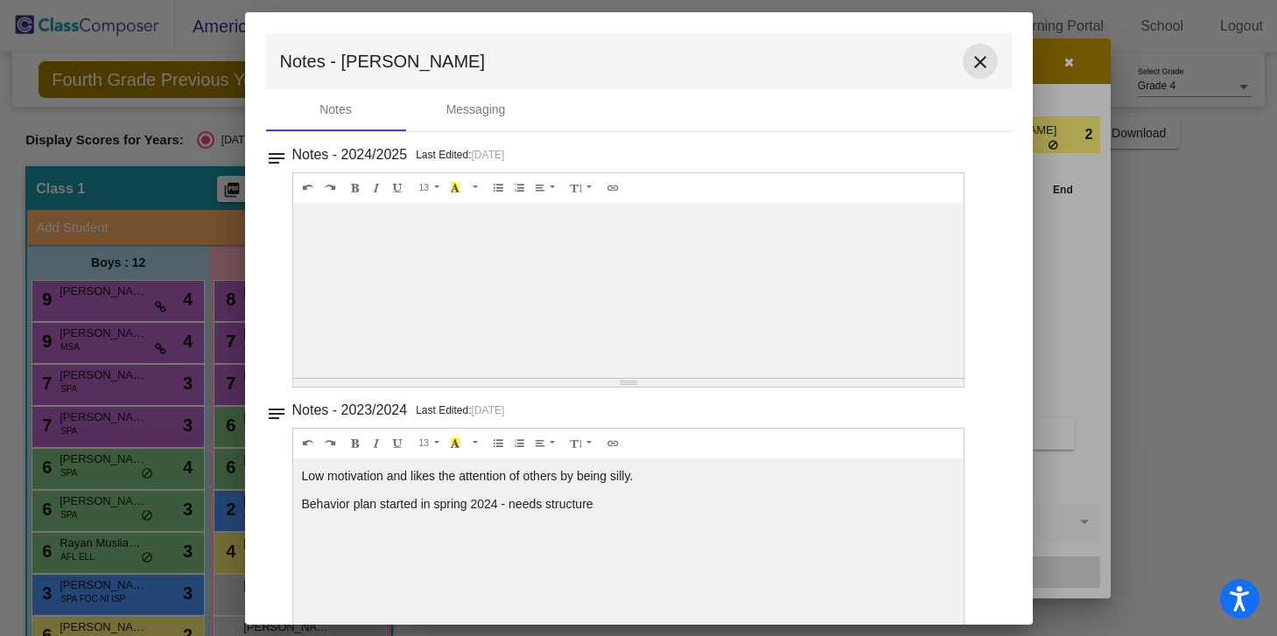
click at [970, 60] on mat-icon "close" at bounding box center [980, 62] width 21 height 21
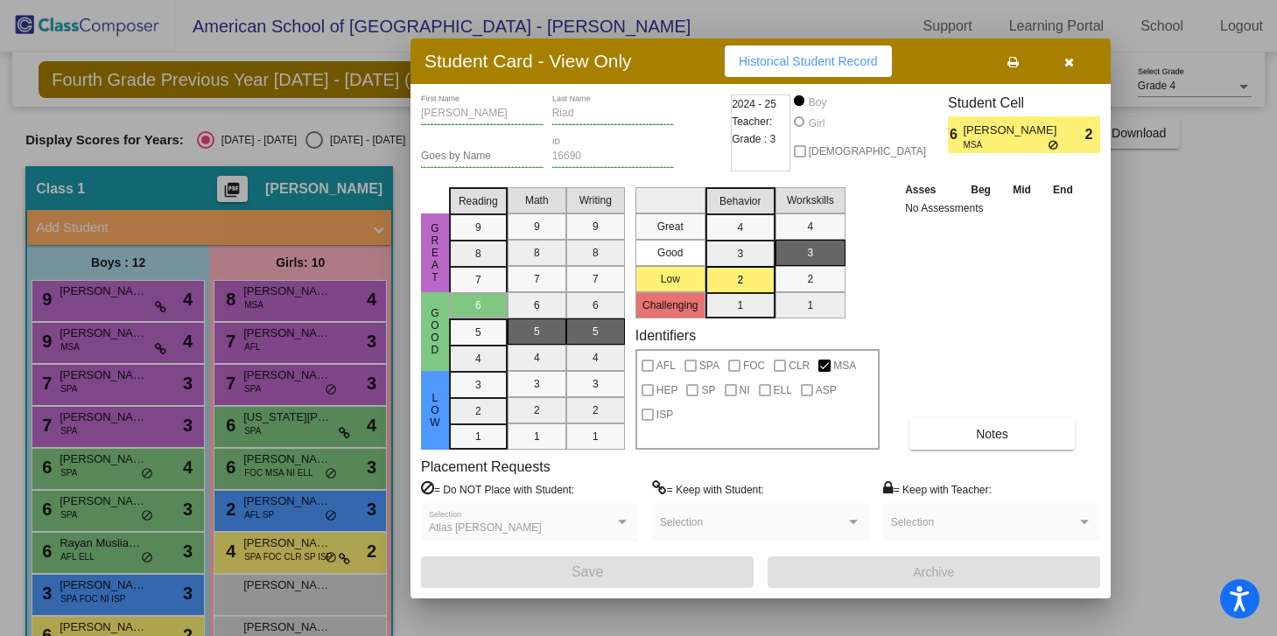
click at [1065, 60] on icon "button" at bounding box center [1069, 62] width 10 height 12
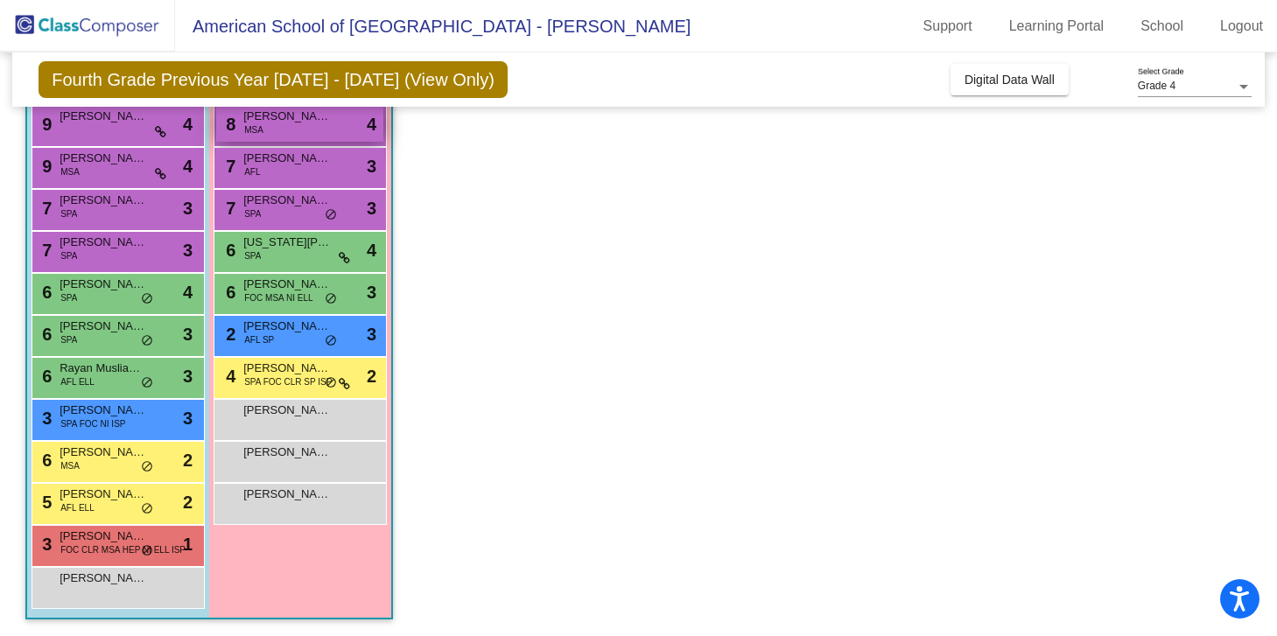
scroll to position [176, 0]
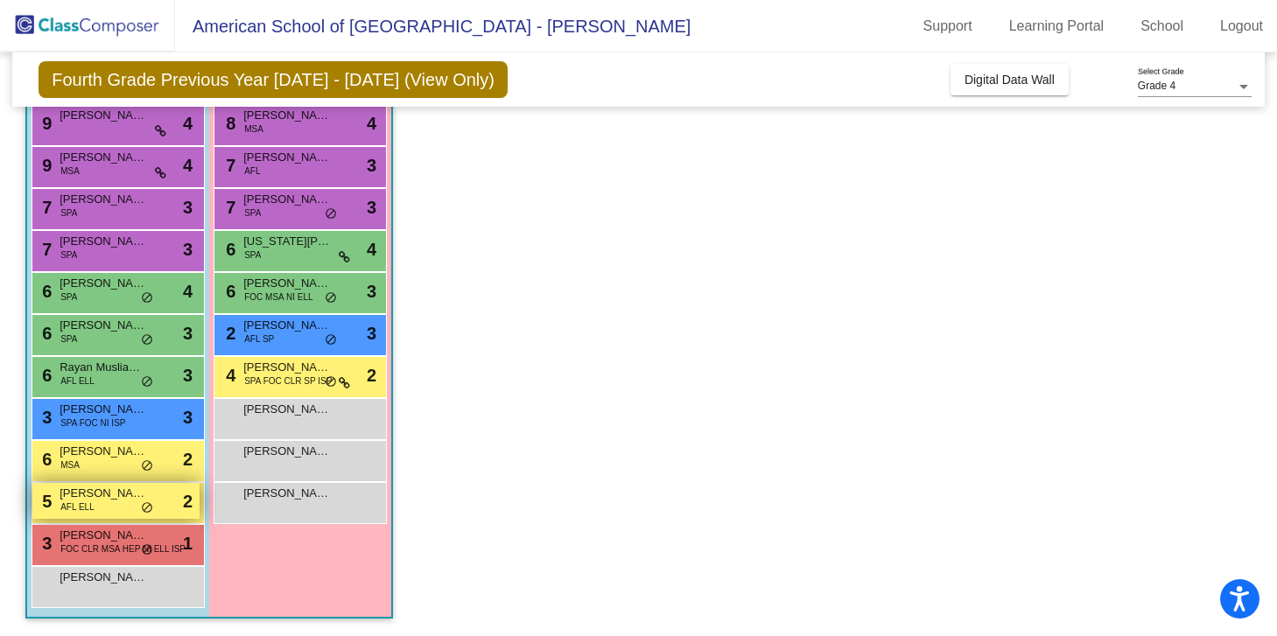
click at [93, 499] on span "[PERSON_NAME]" at bounding box center [104, 494] width 88 height 18
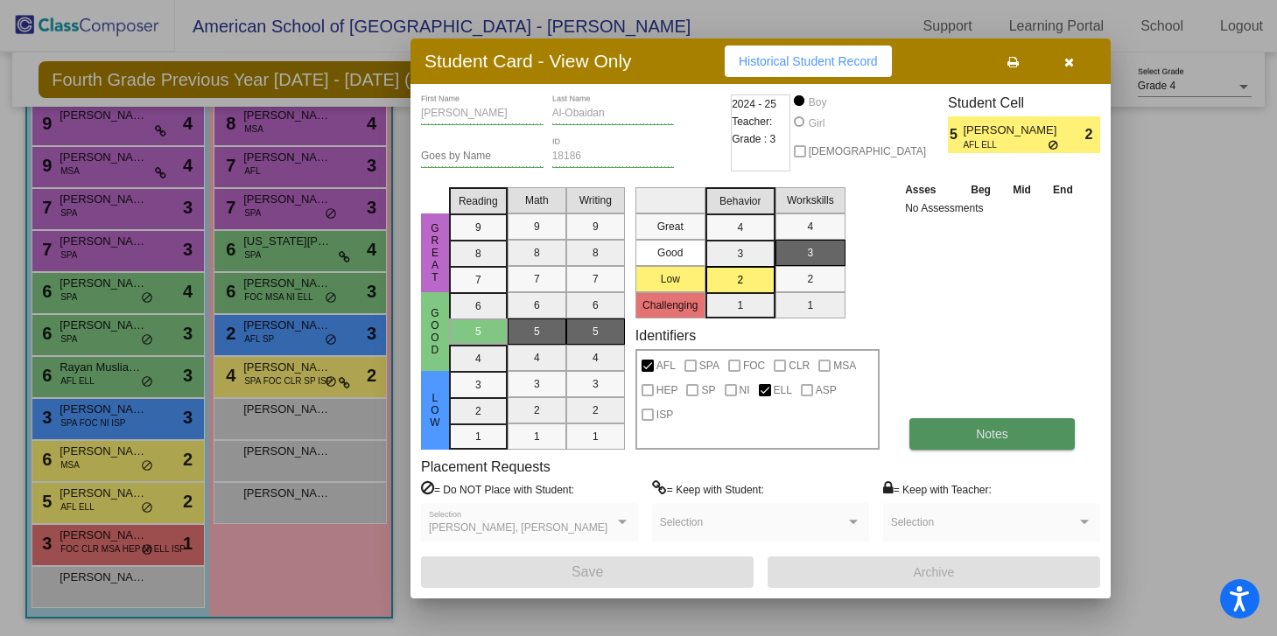
click at [989, 424] on button "Notes" at bounding box center [991, 434] width 165 height 32
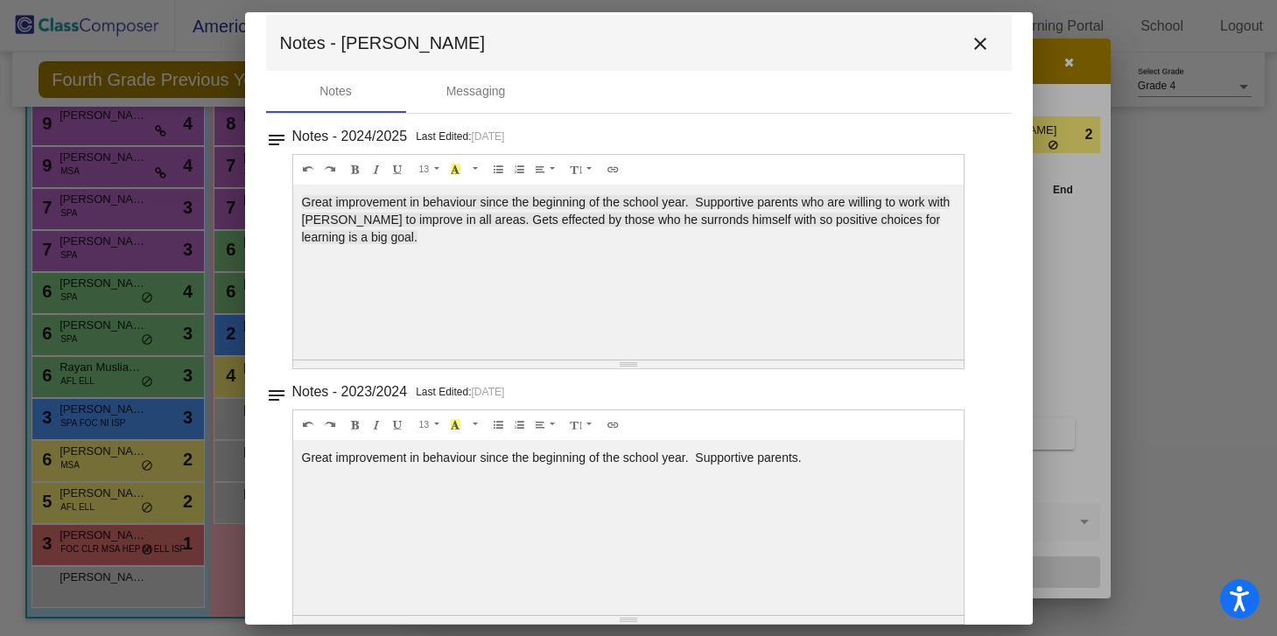
scroll to position [21, 0]
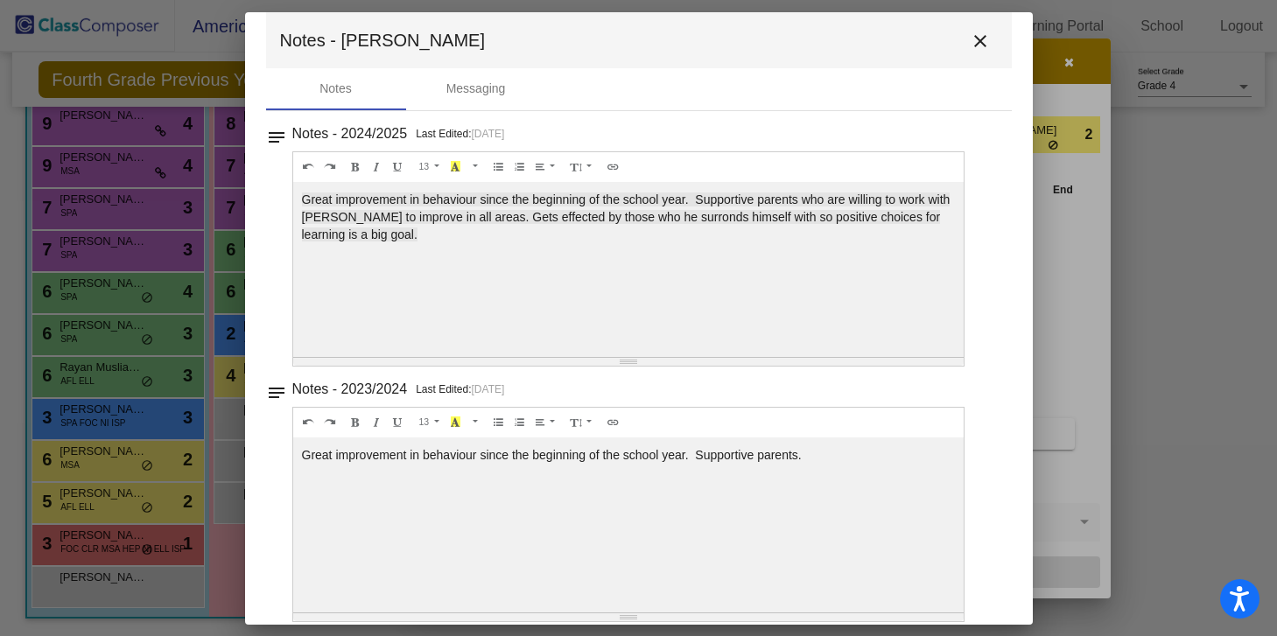
click at [970, 40] on mat-icon "close" at bounding box center [980, 41] width 21 height 21
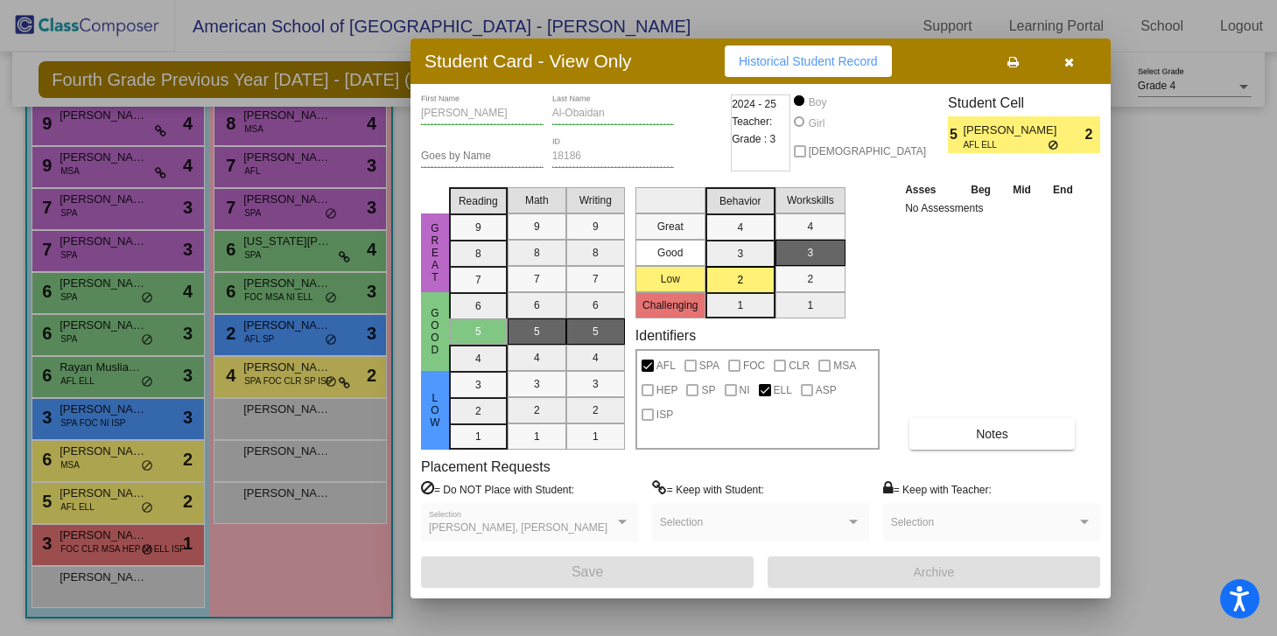
click at [112, 541] on div at bounding box center [638, 318] width 1277 height 636
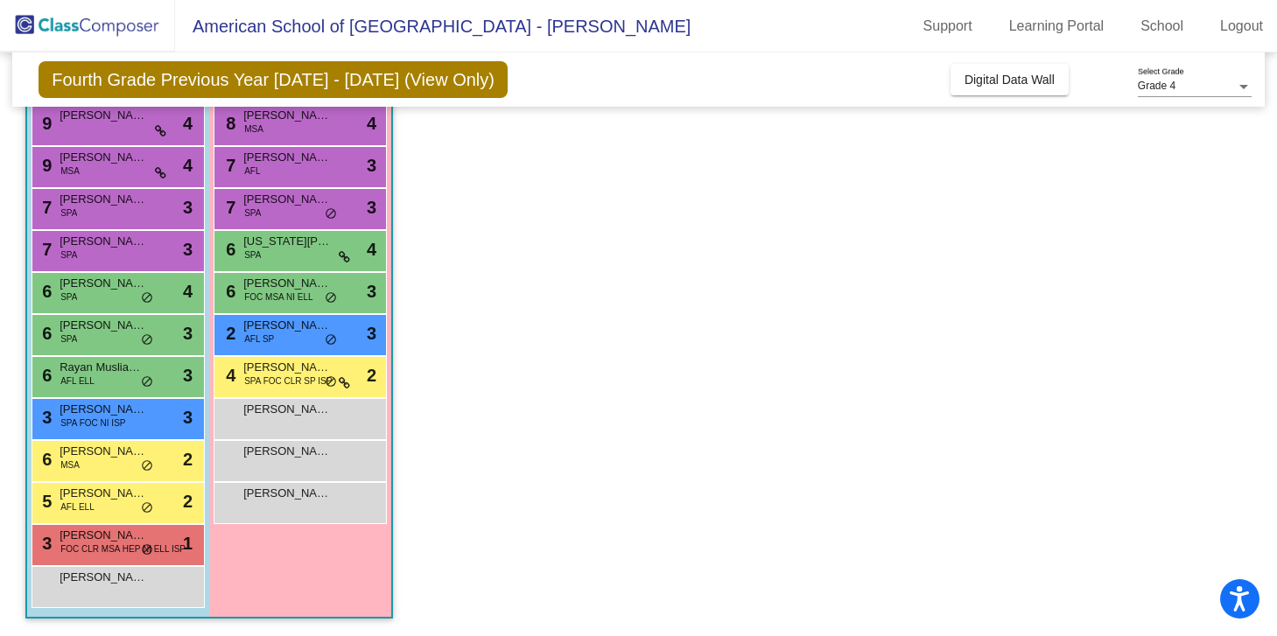
click at [112, 541] on span "[PERSON_NAME]" at bounding box center [104, 536] width 88 height 18
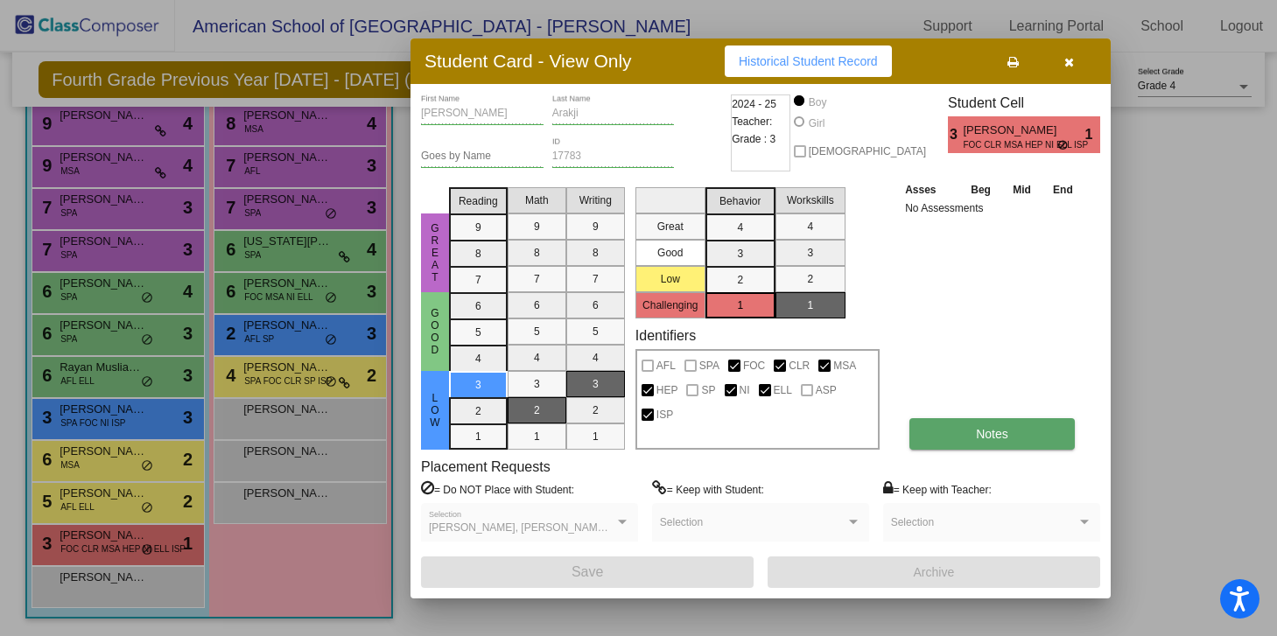
click at [948, 439] on button "Notes" at bounding box center [991, 434] width 165 height 32
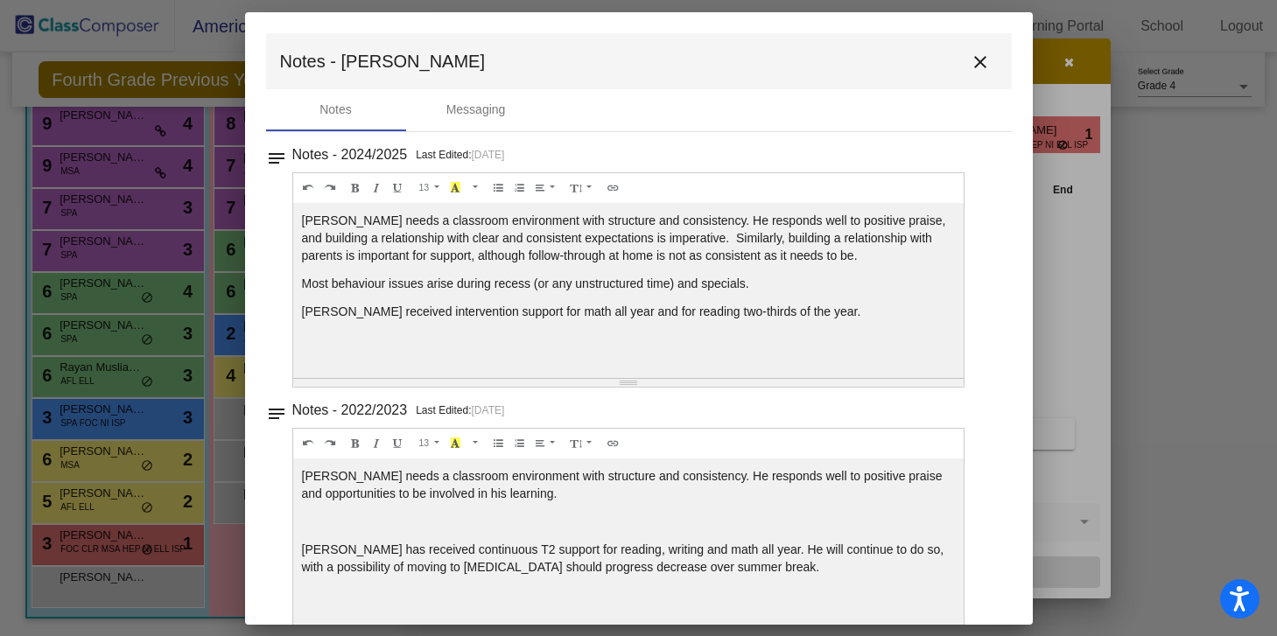
click at [976, 59] on mat-icon "close" at bounding box center [980, 62] width 21 height 21
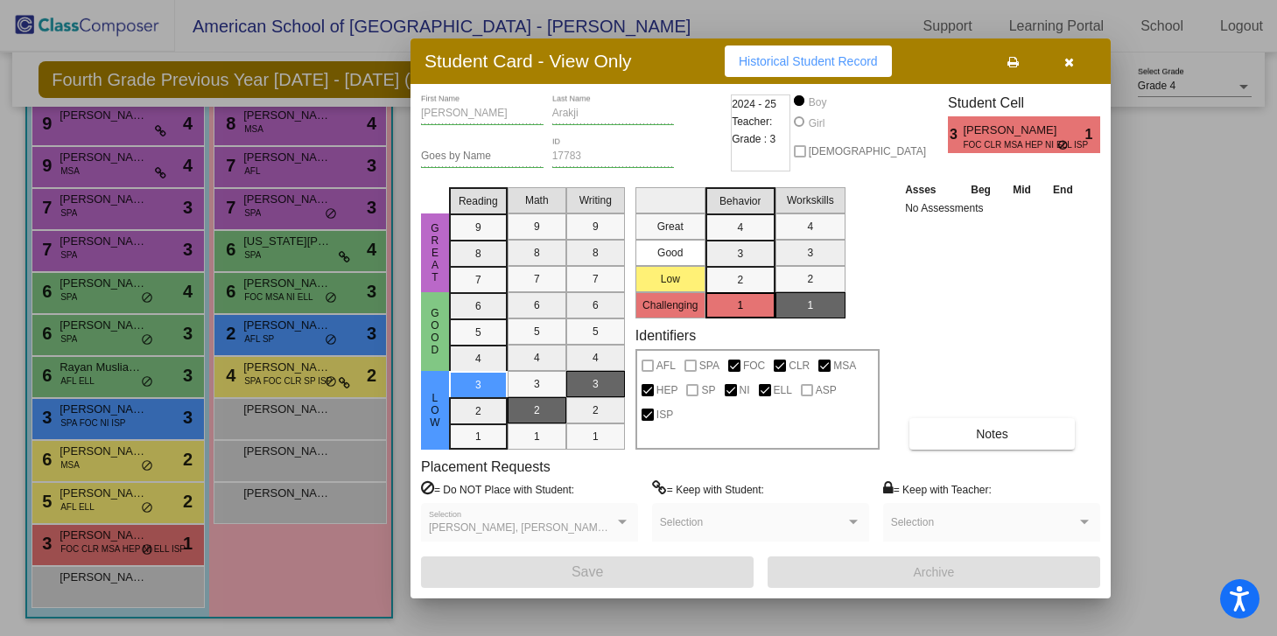
click at [326, 122] on div at bounding box center [638, 318] width 1277 height 636
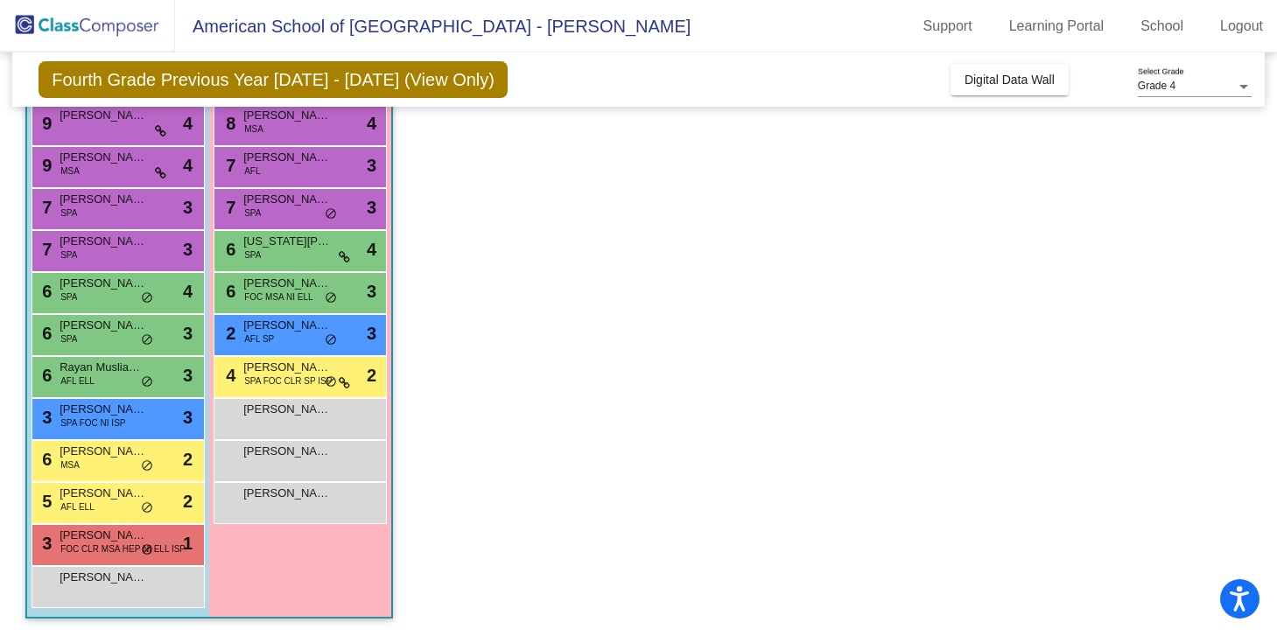
click at [326, 122] on span "[PERSON_NAME]" at bounding box center [287, 116] width 88 height 18
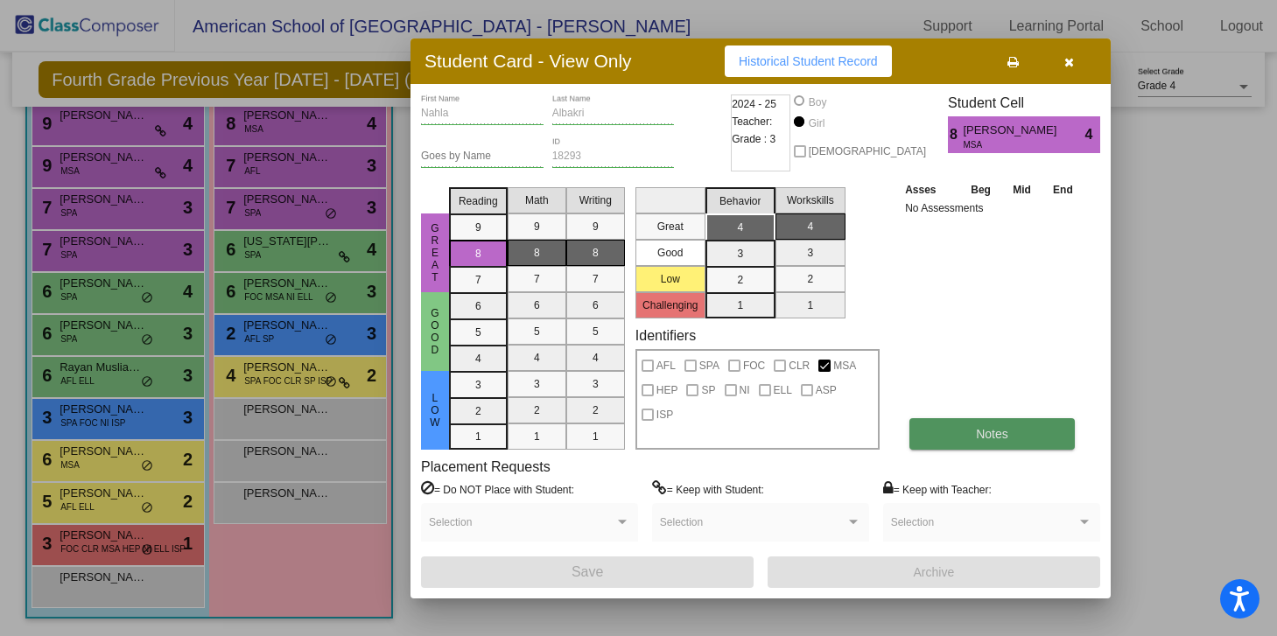
click at [978, 440] on span "Notes" at bounding box center [992, 434] width 32 height 14
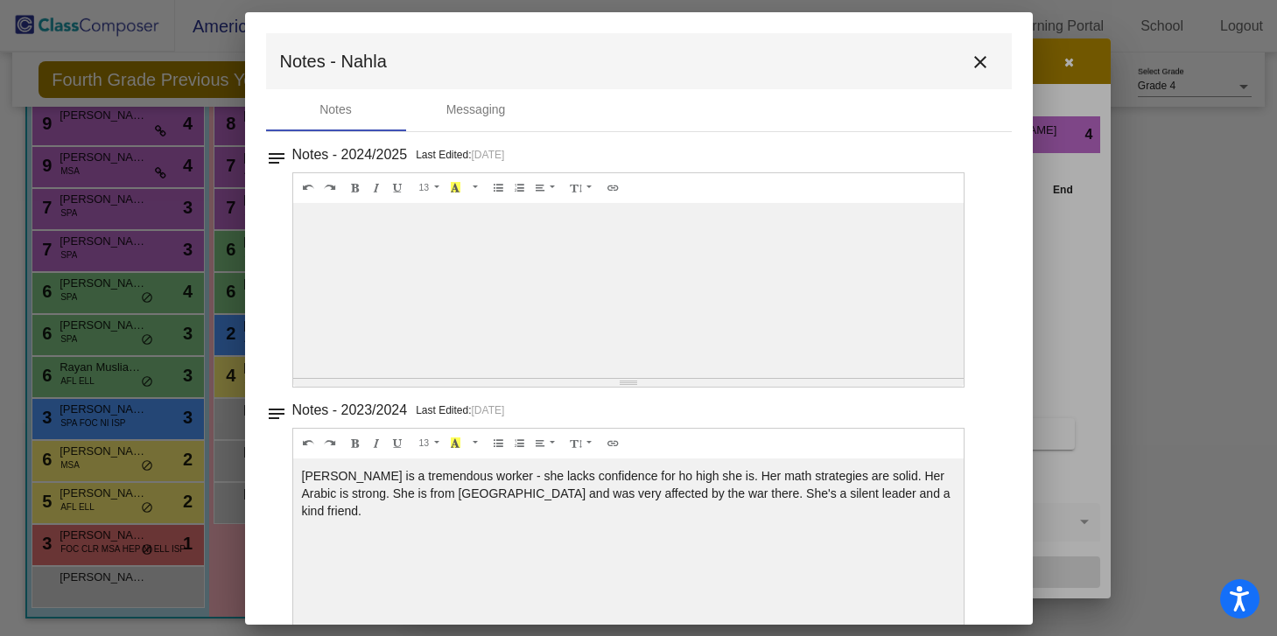
click at [988, 61] on mat-toolbar "Notes - Nahla close" at bounding box center [639, 61] width 746 height 56
click at [980, 61] on mat-icon "close" at bounding box center [980, 62] width 21 height 21
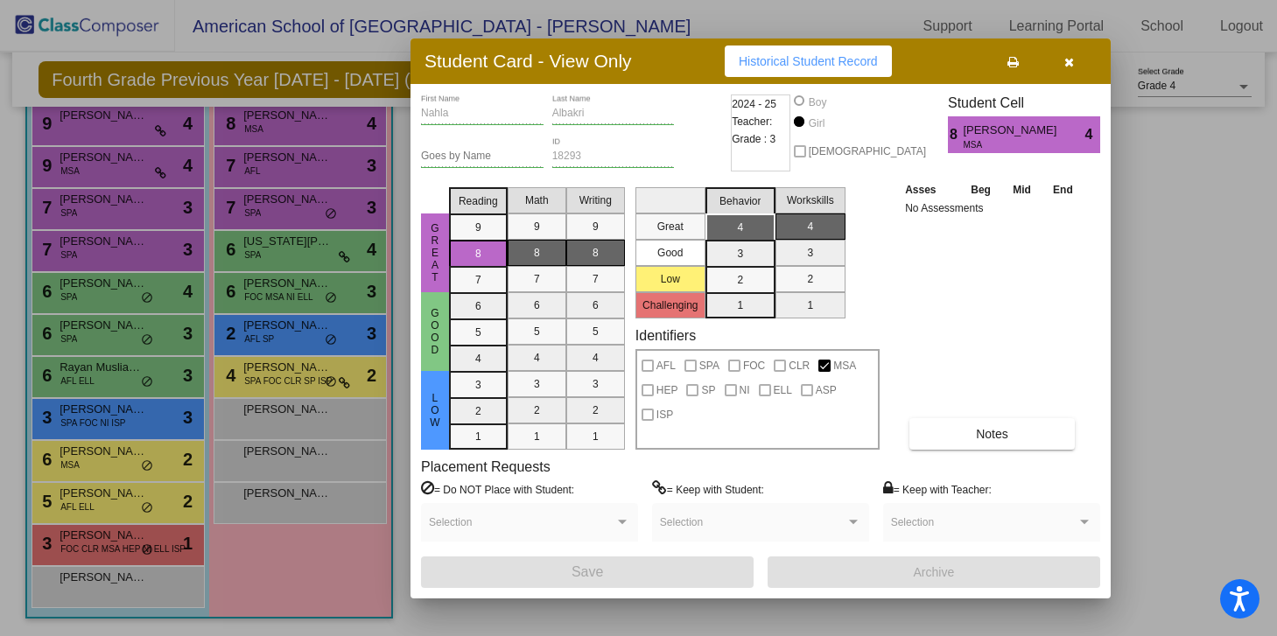
click at [249, 174] on div at bounding box center [638, 318] width 1277 height 636
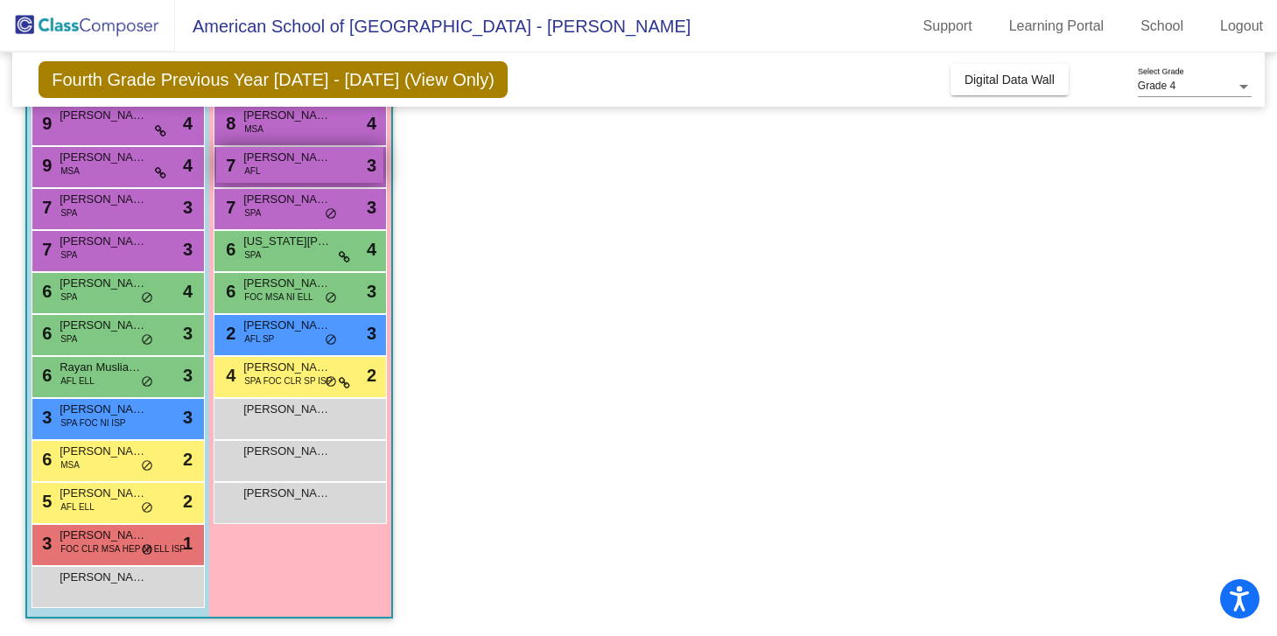
click at [253, 165] on span "AFL" at bounding box center [252, 171] width 16 height 13
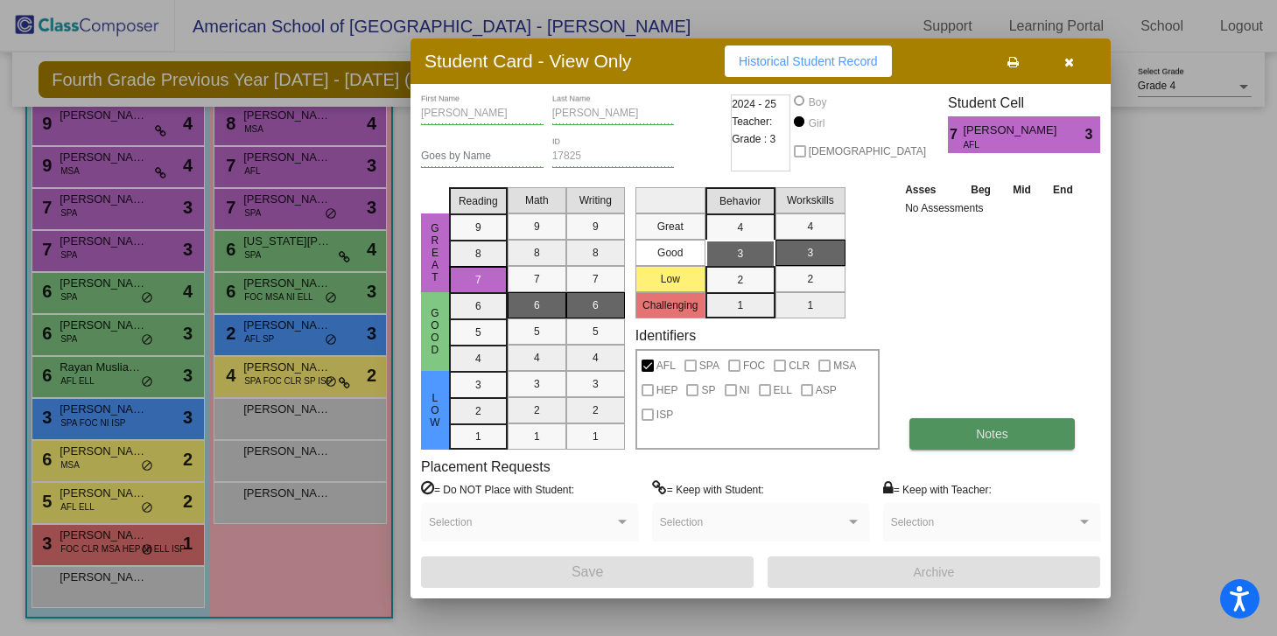
click at [966, 431] on button "Notes" at bounding box center [991, 434] width 165 height 32
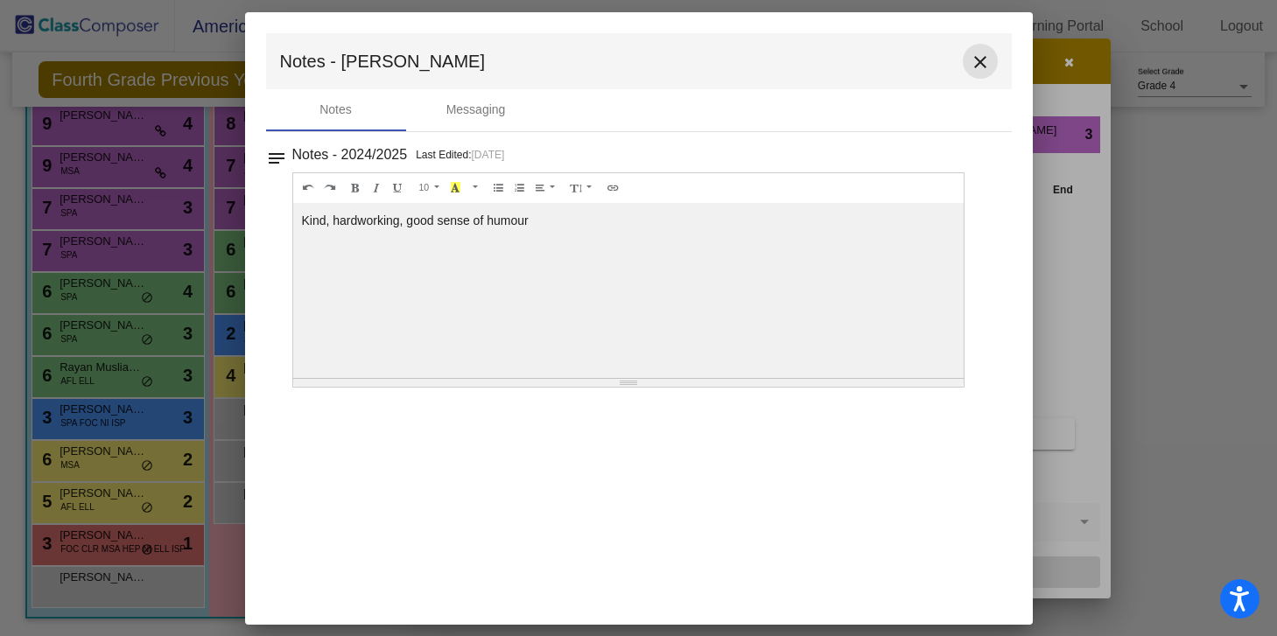
click at [981, 64] on mat-icon "close" at bounding box center [980, 62] width 21 height 21
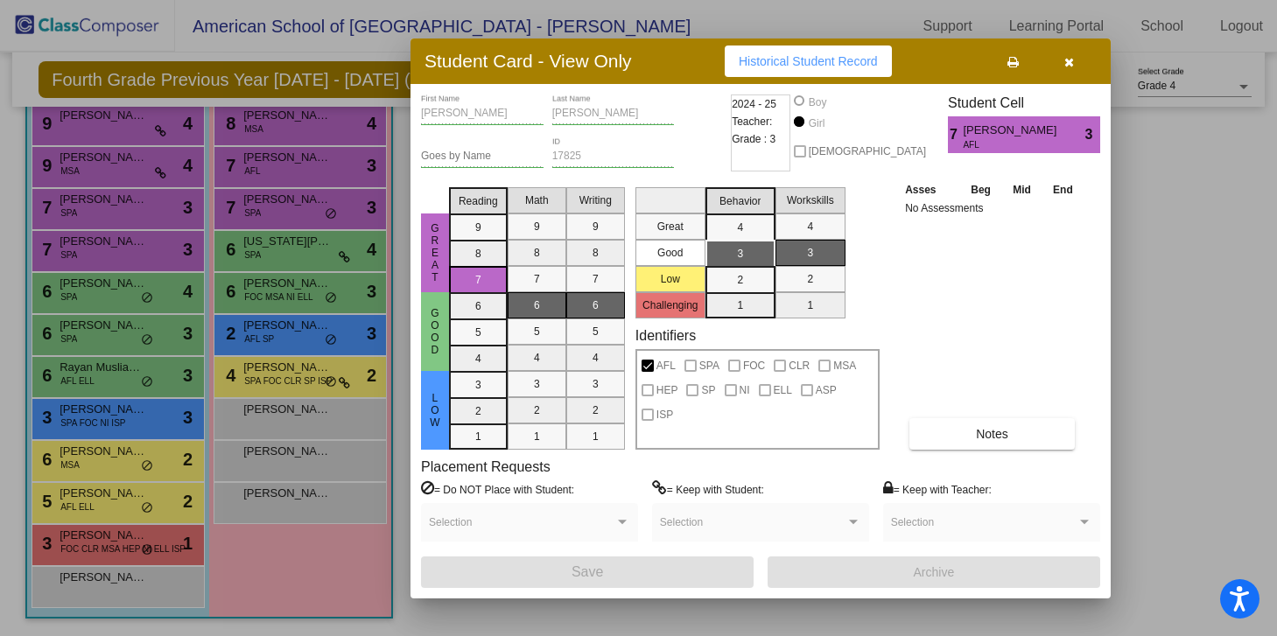
click at [319, 195] on div at bounding box center [638, 318] width 1277 height 636
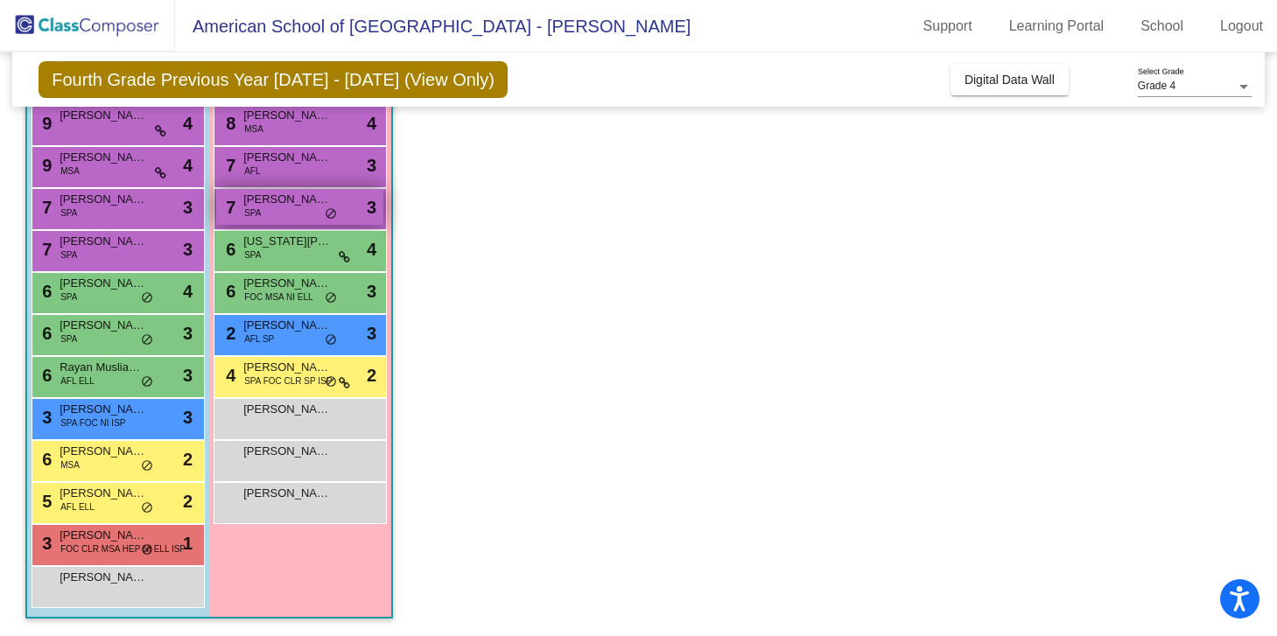
click at [283, 209] on div "7 [PERSON_NAME] SPA lock do_not_disturb_alt 3" at bounding box center [299, 207] width 167 height 36
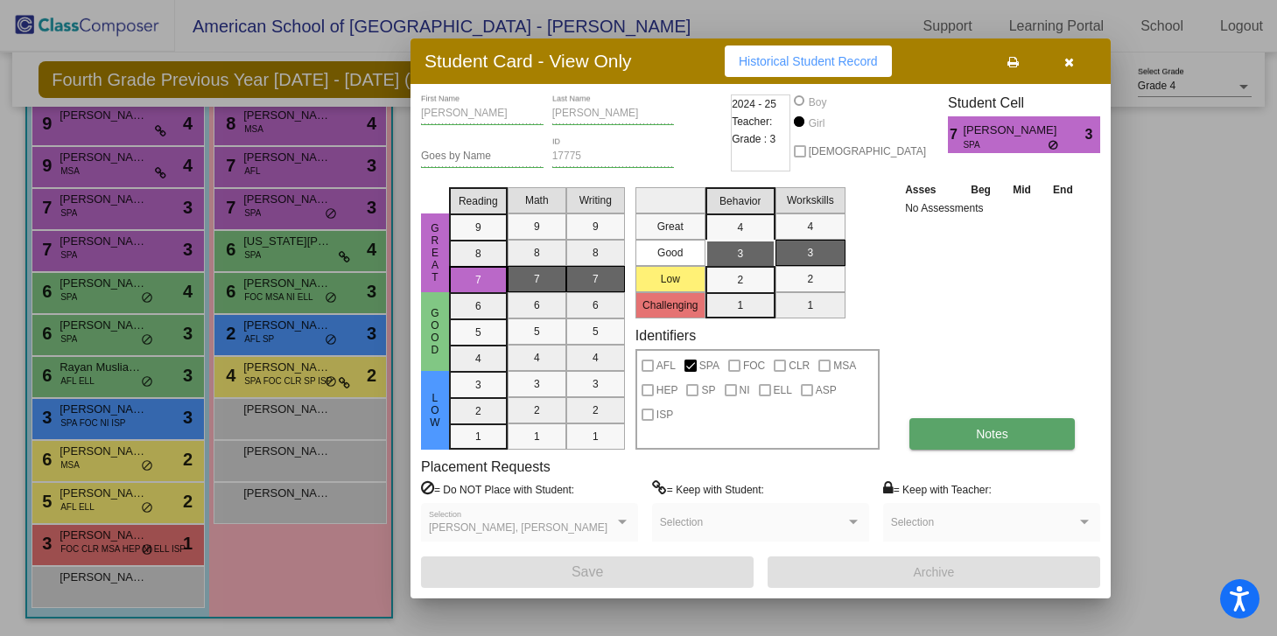
click at [1009, 431] on button "Notes" at bounding box center [991, 434] width 165 height 32
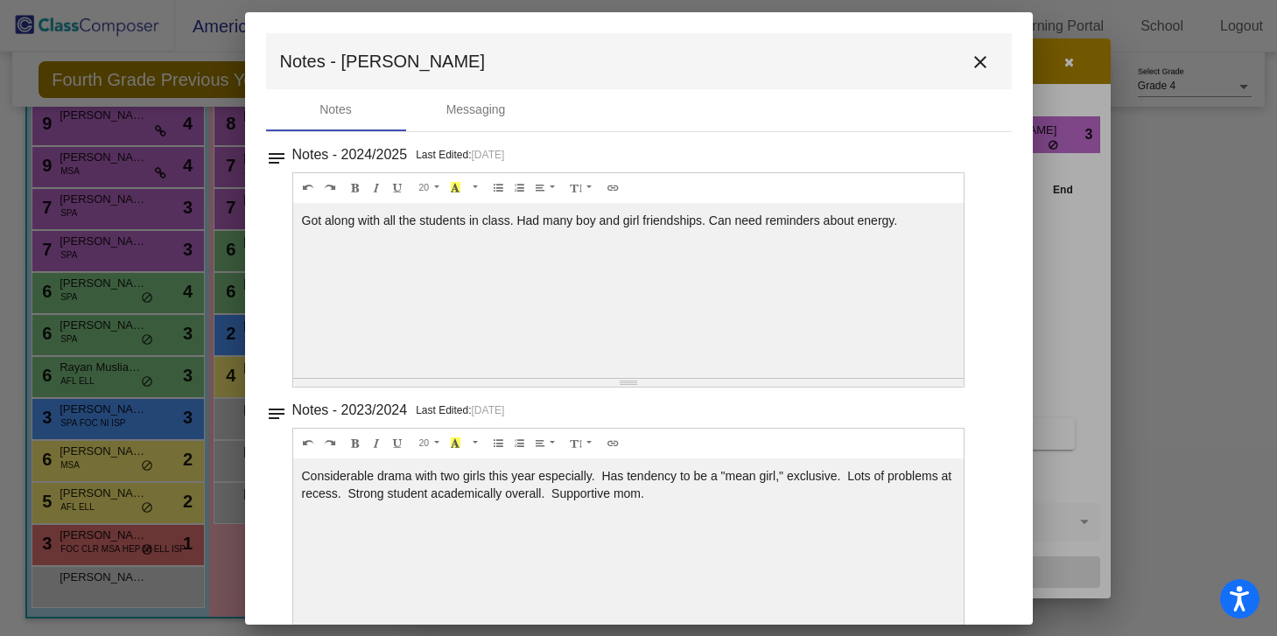
click at [973, 62] on mat-icon "close" at bounding box center [980, 62] width 21 height 21
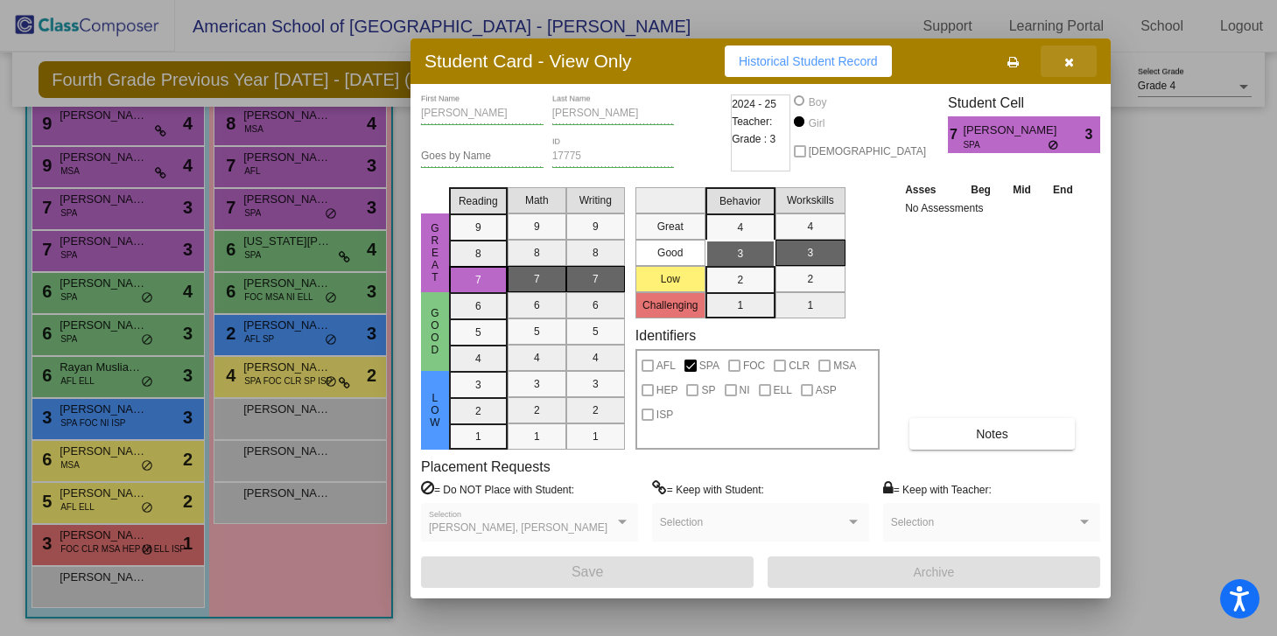
click at [1069, 56] on icon "button" at bounding box center [1069, 62] width 10 height 12
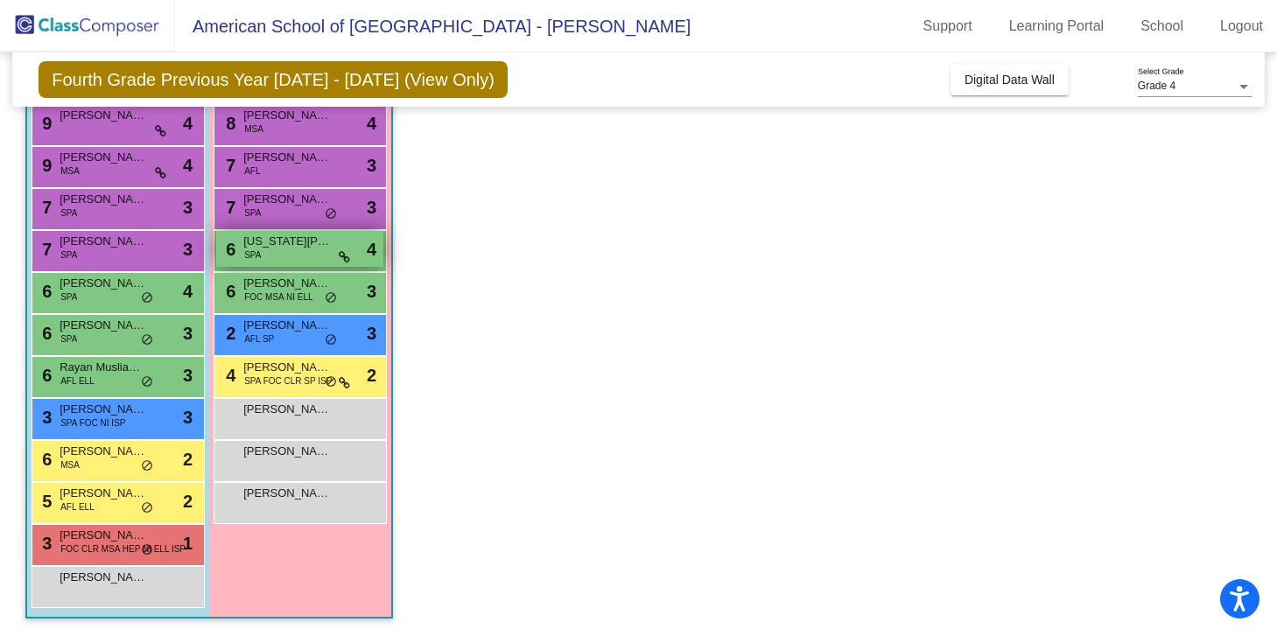
click at [277, 258] on div "6 [US_STATE][PERSON_NAME] SPA lock do_not_disturb_alt 4" at bounding box center [299, 249] width 167 height 36
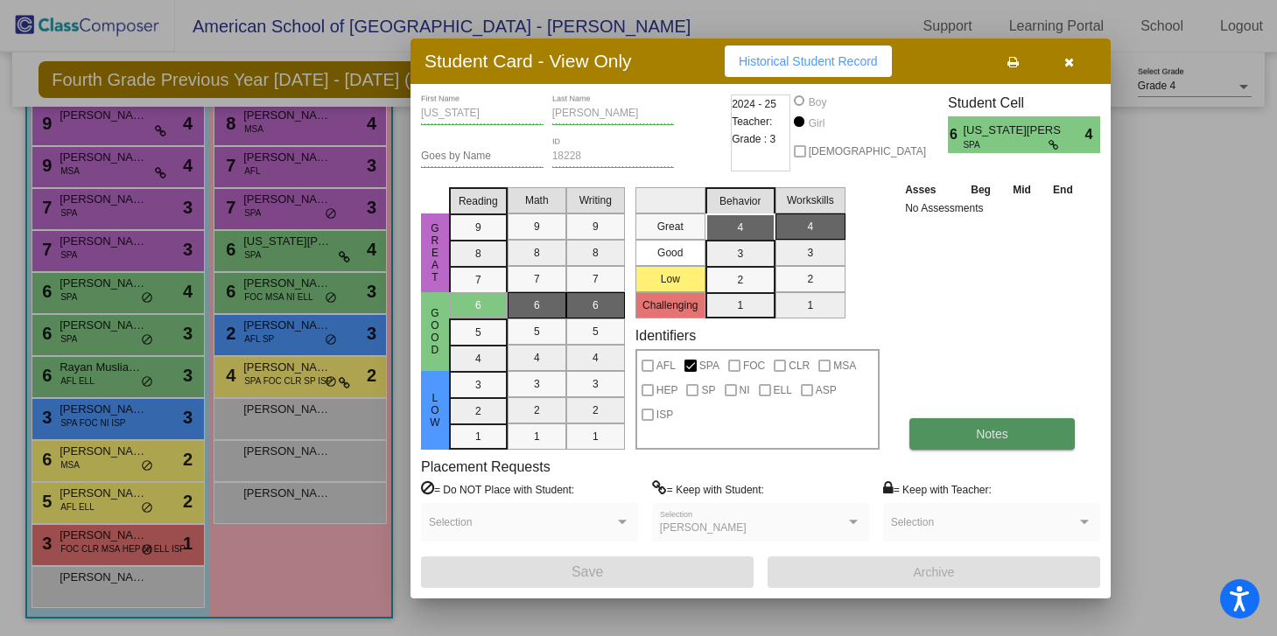
click at [991, 437] on span "Notes" at bounding box center [992, 434] width 32 height 14
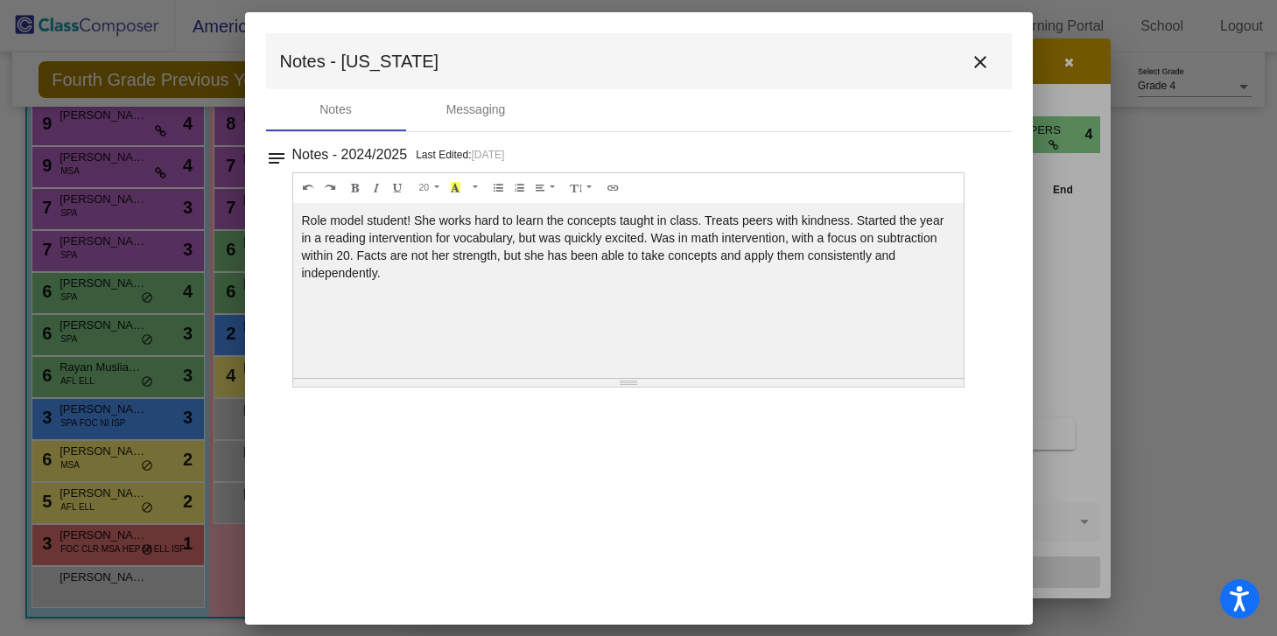
click at [984, 64] on mat-icon "close" at bounding box center [980, 62] width 21 height 21
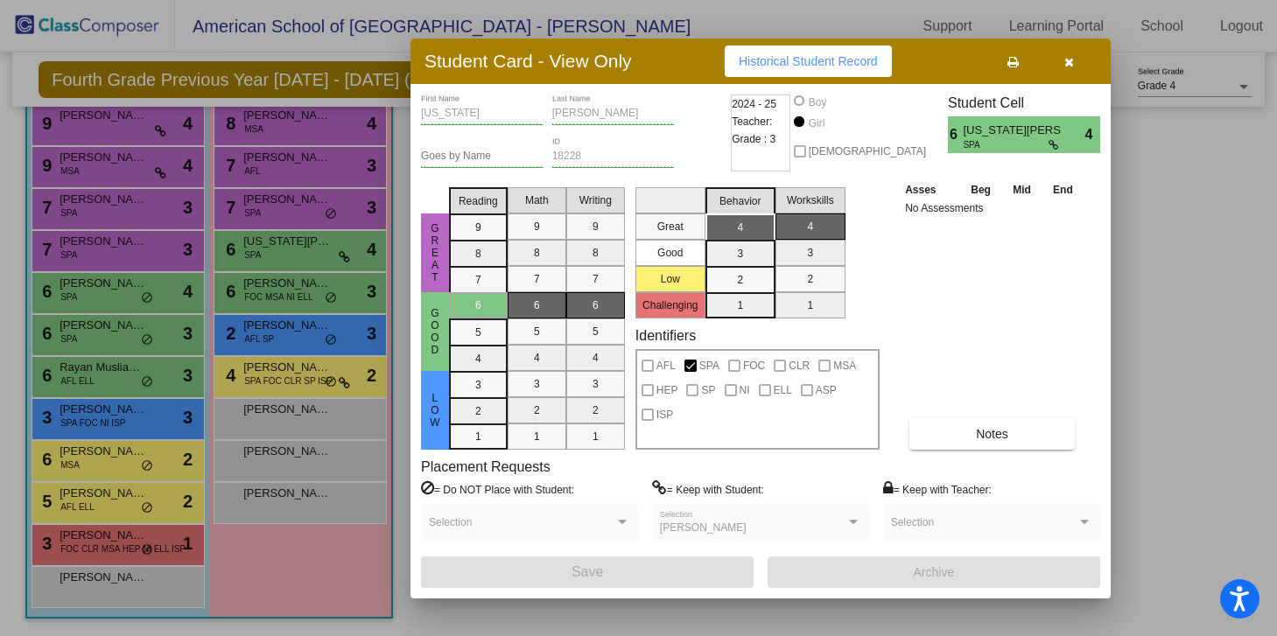
click at [248, 296] on div at bounding box center [638, 318] width 1277 height 636
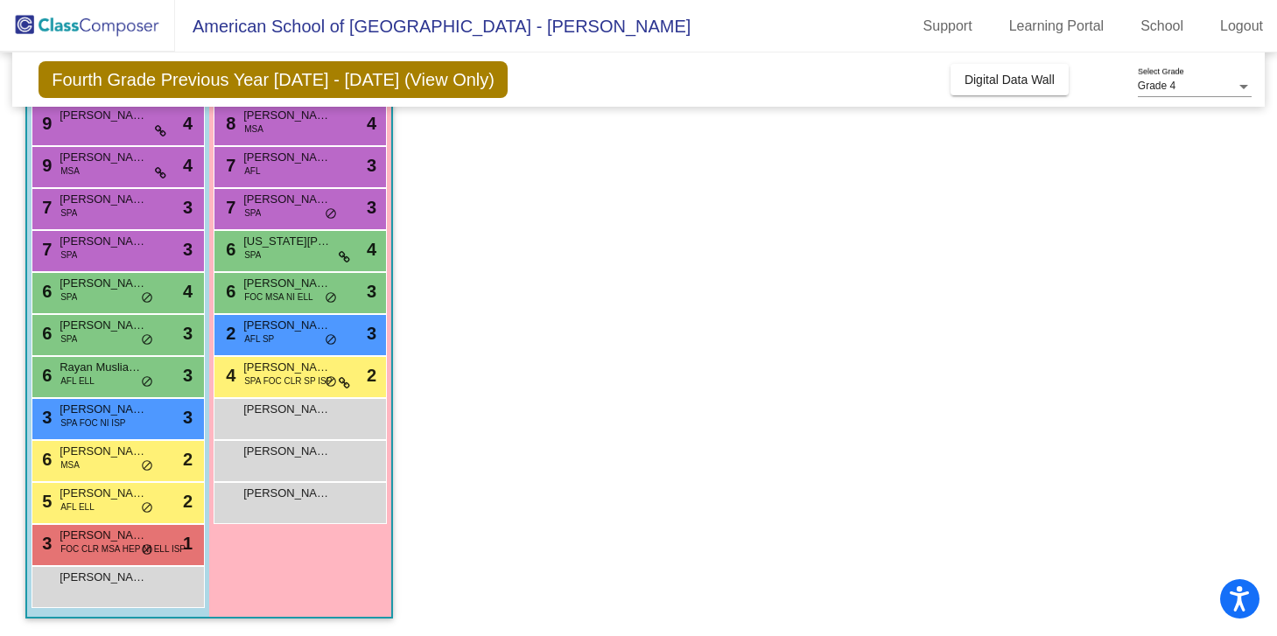
click at [248, 296] on span "FOC MSA NI ELL" at bounding box center [278, 297] width 68 height 13
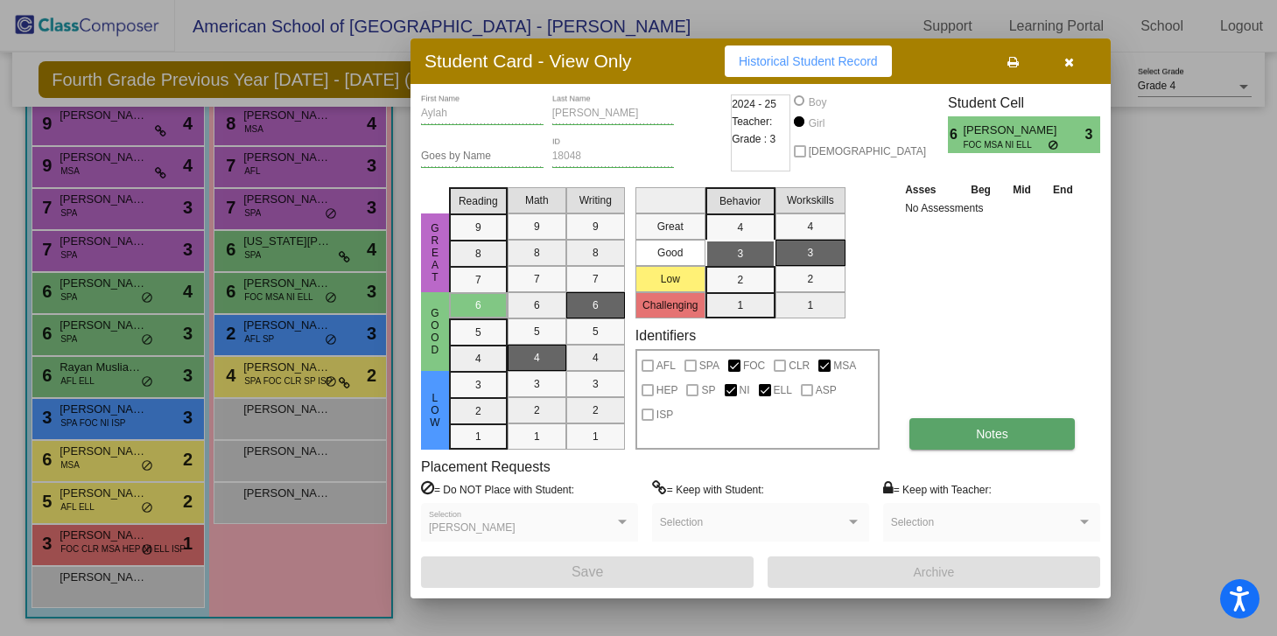
click at [960, 439] on button "Notes" at bounding box center [991, 434] width 165 height 32
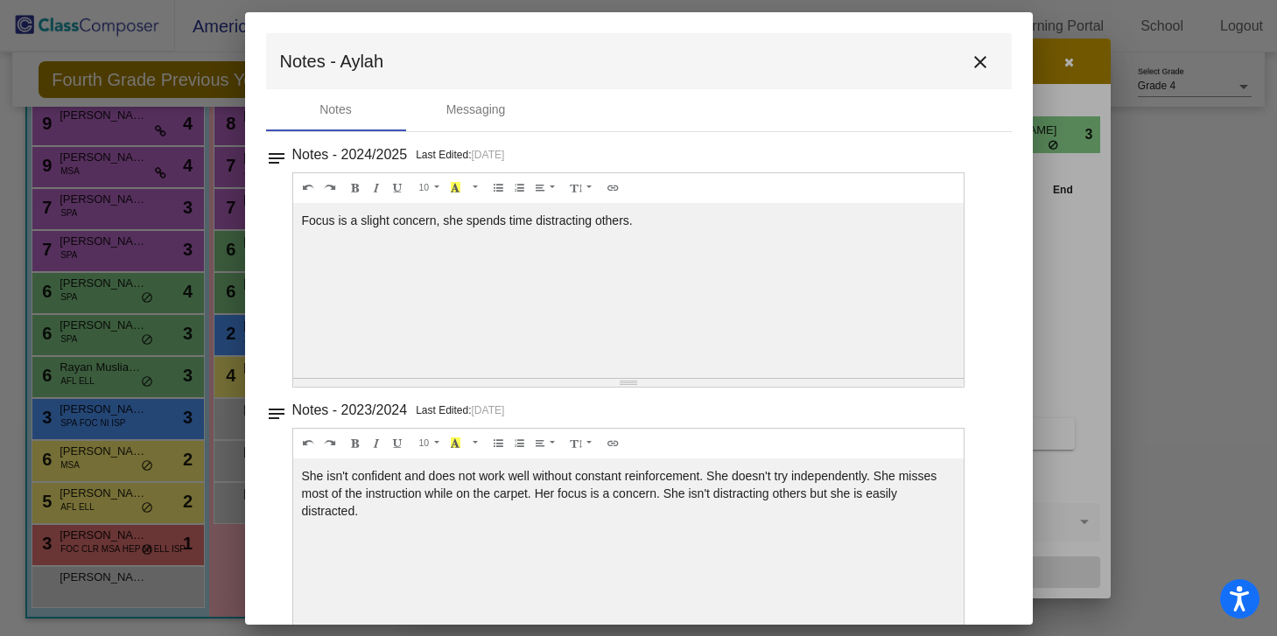
click at [970, 65] on mat-icon "close" at bounding box center [980, 62] width 21 height 21
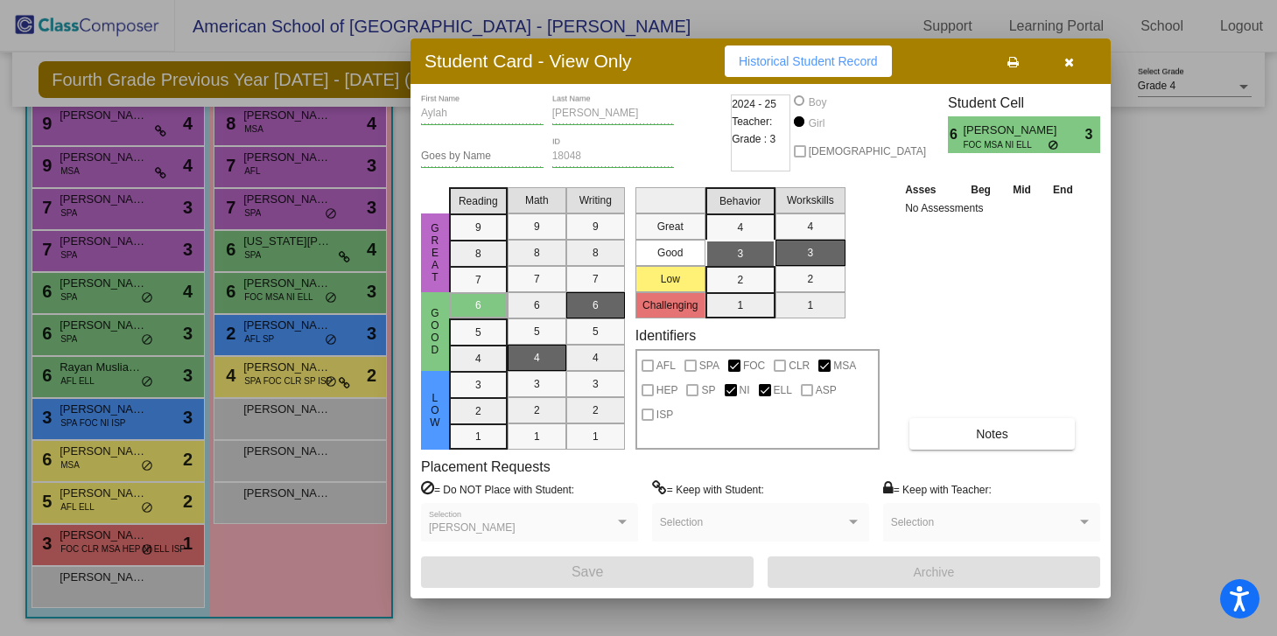
click at [1071, 59] on icon "button" at bounding box center [1069, 62] width 10 height 12
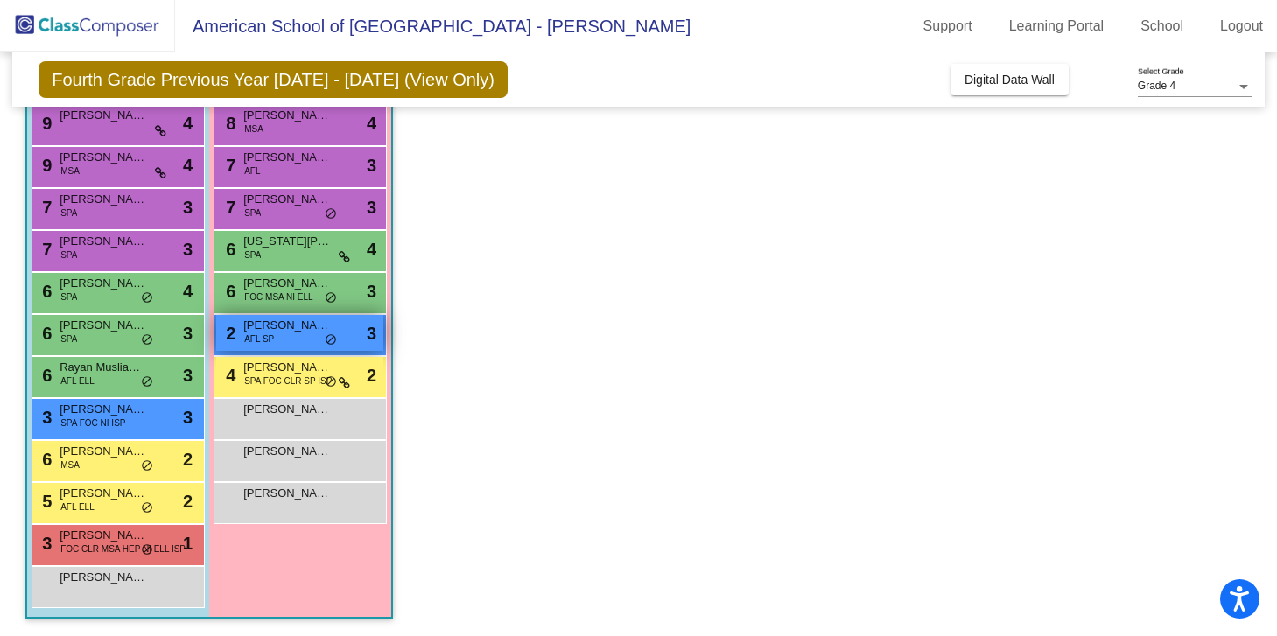
click at [265, 334] on span "AFL SP" at bounding box center [259, 339] width 30 height 13
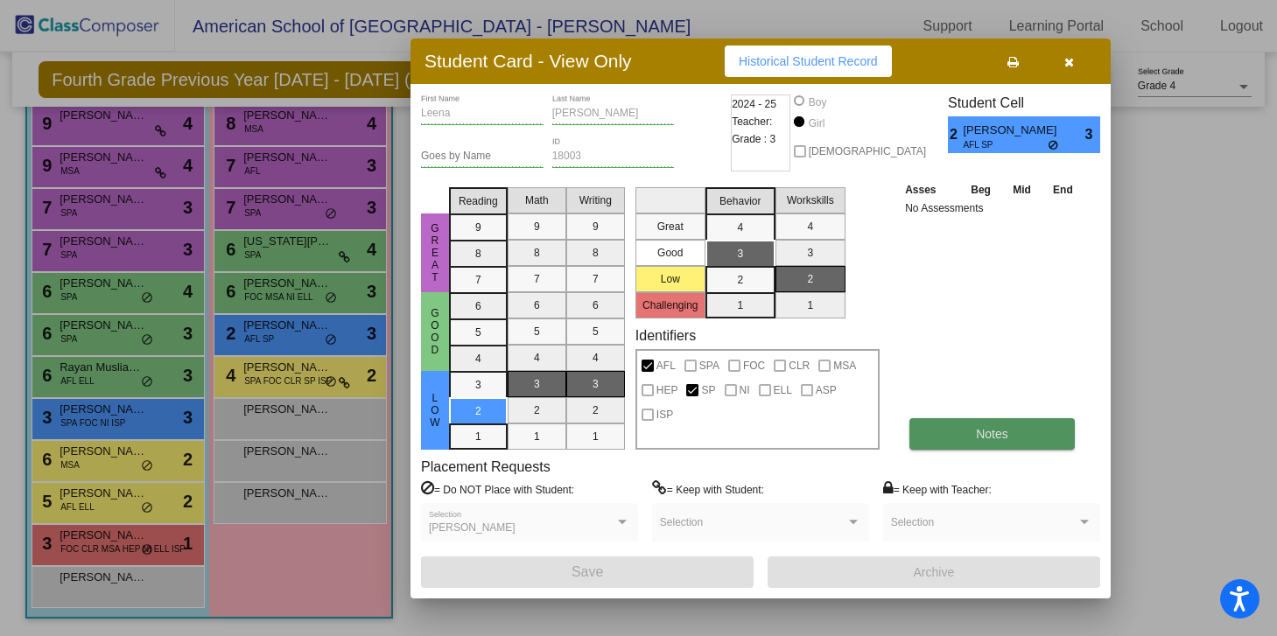
click at [968, 424] on button "Notes" at bounding box center [991, 434] width 165 height 32
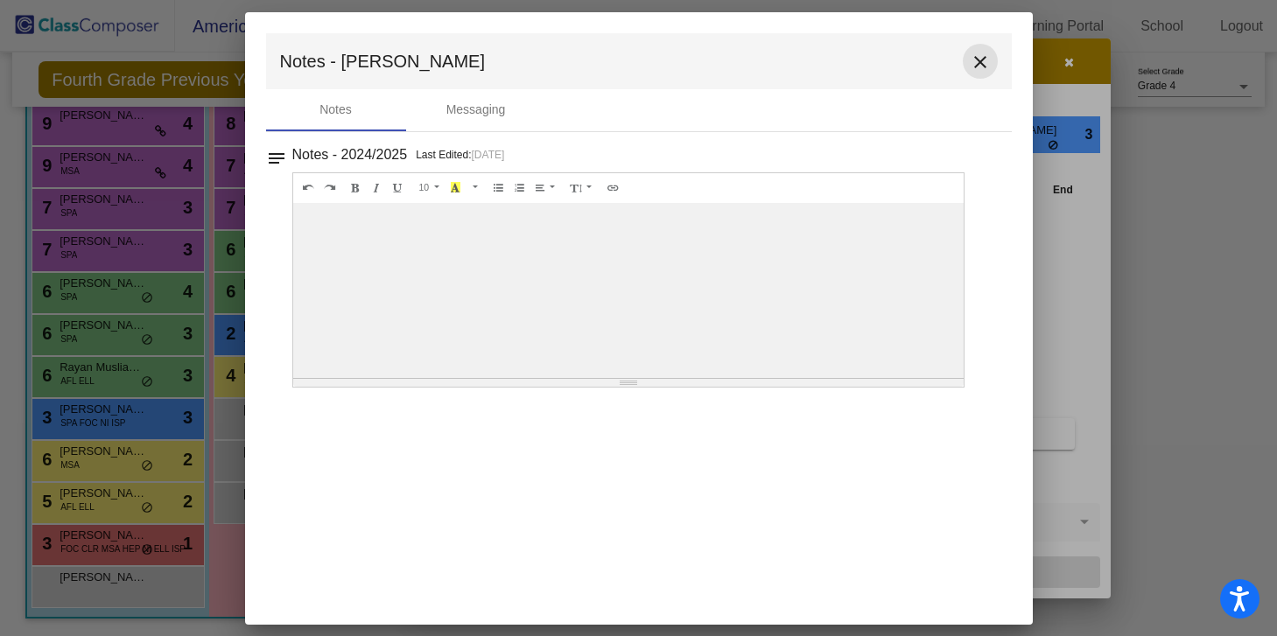
click at [980, 56] on mat-icon "close" at bounding box center [980, 62] width 21 height 21
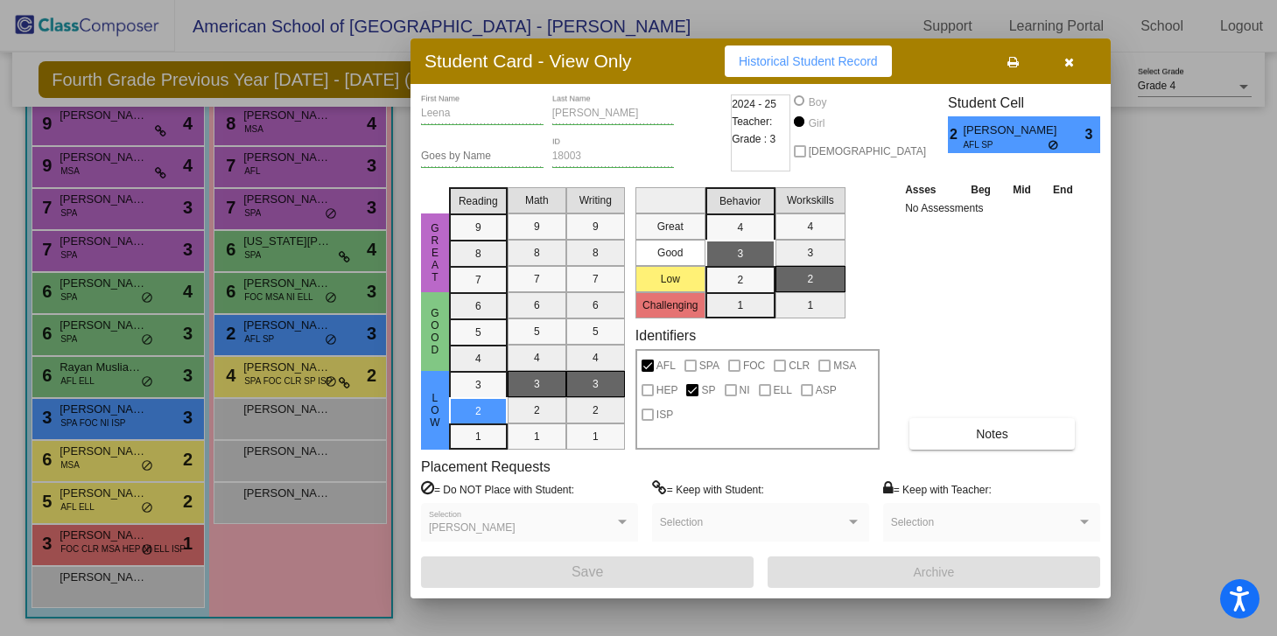
click at [266, 406] on div at bounding box center [638, 318] width 1277 height 636
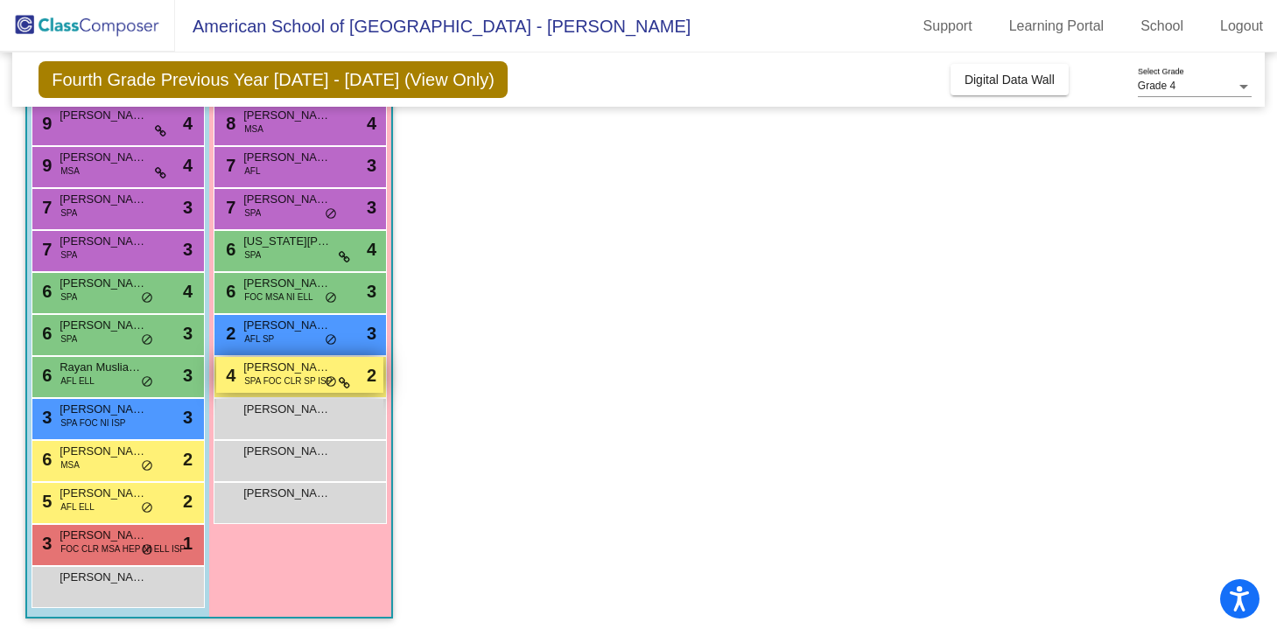
click at [269, 385] on span "SPA FOC CLR SP ISP" at bounding box center [288, 381] width 88 height 13
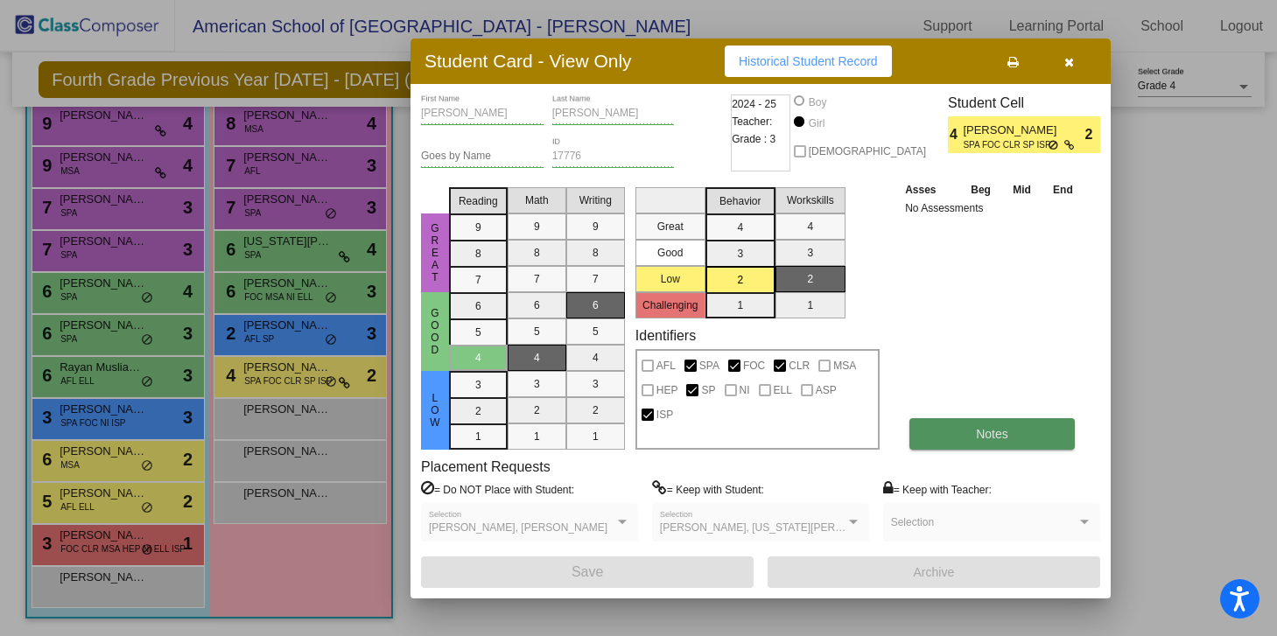
click at [1002, 437] on span "Notes" at bounding box center [992, 434] width 32 height 14
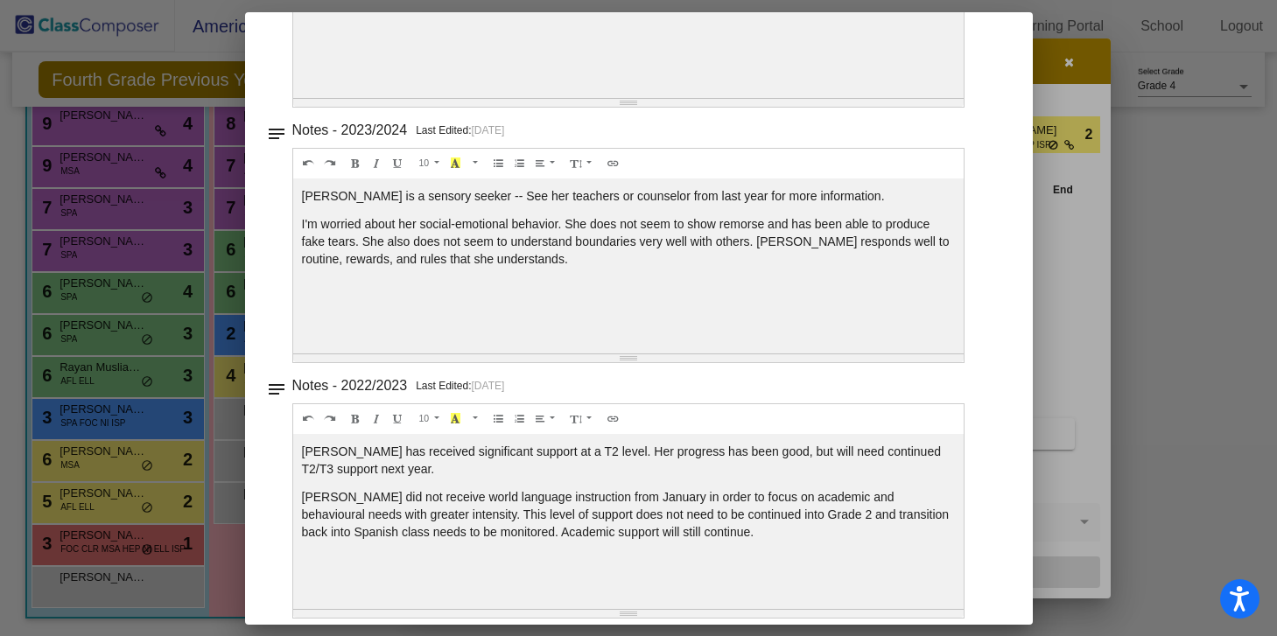
scroll to position [0, 0]
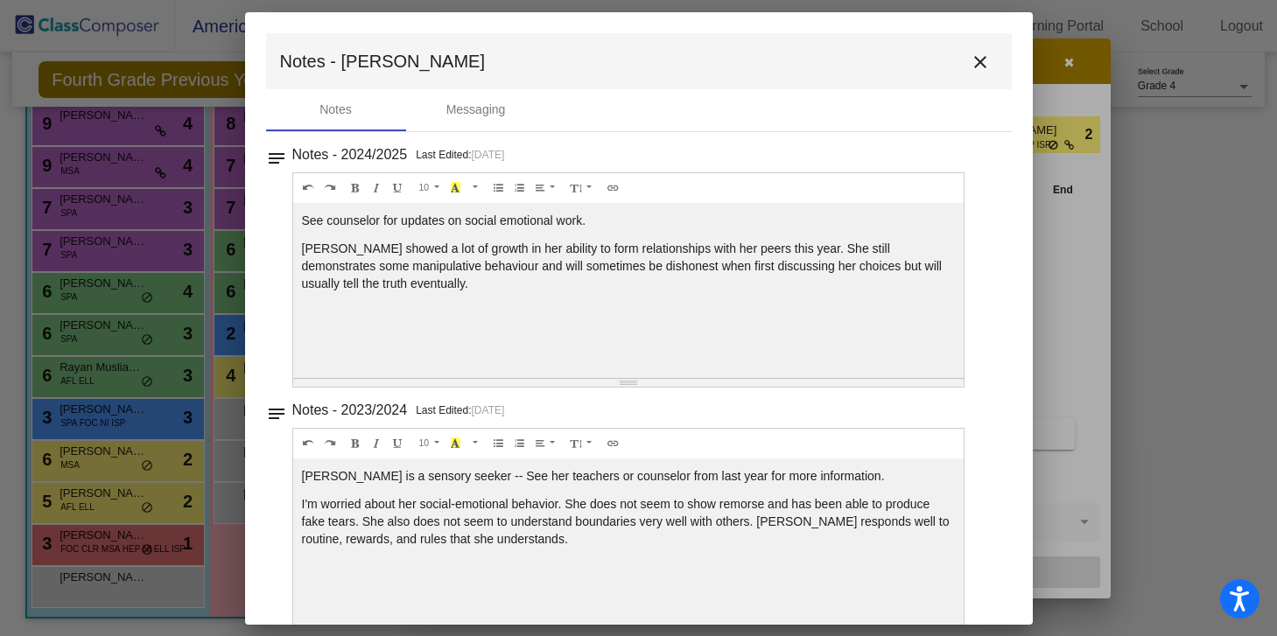
click at [975, 55] on mat-icon "close" at bounding box center [980, 62] width 21 height 21
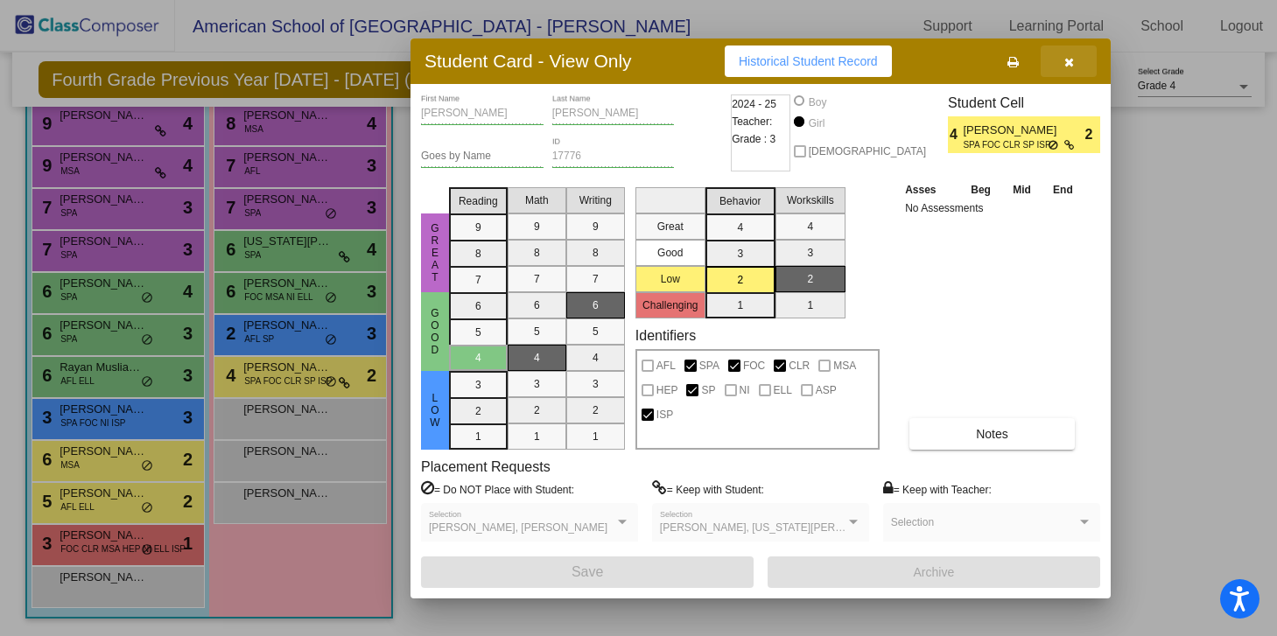
click at [1071, 60] on icon "button" at bounding box center [1069, 62] width 10 height 12
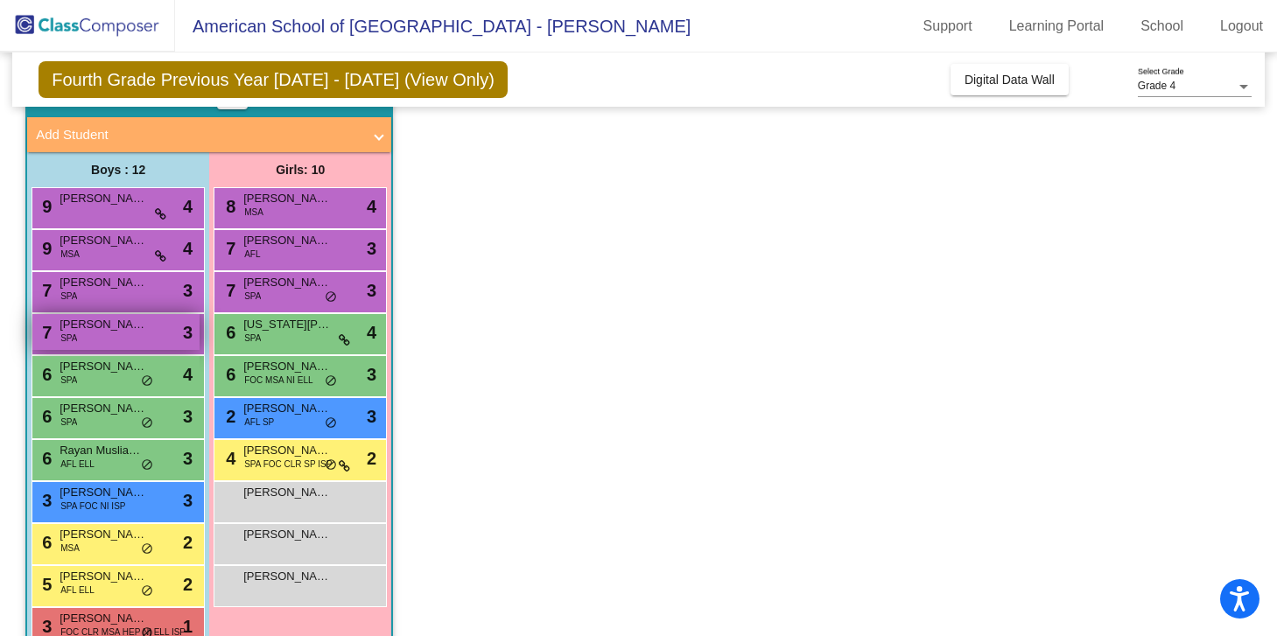
scroll to position [81, 0]
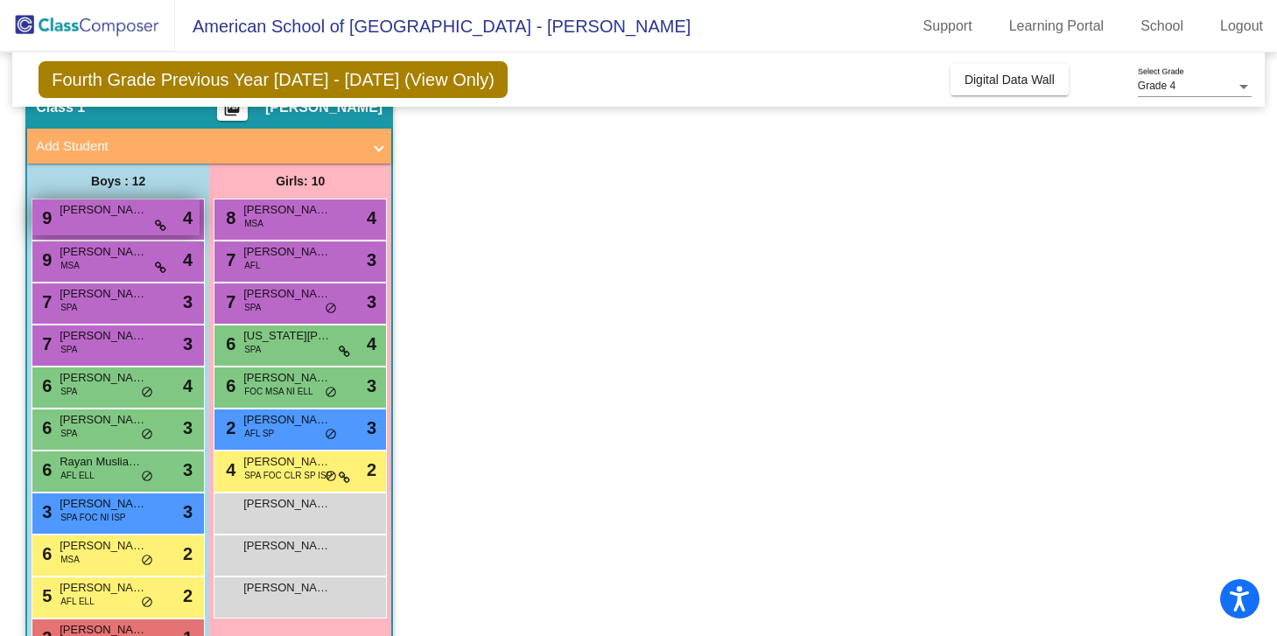
click at [114, 219] on div "9 [PERSON_NAME] lock do_not_disturb_alt 4" at bounding box center [115, 218] width 167 height 36
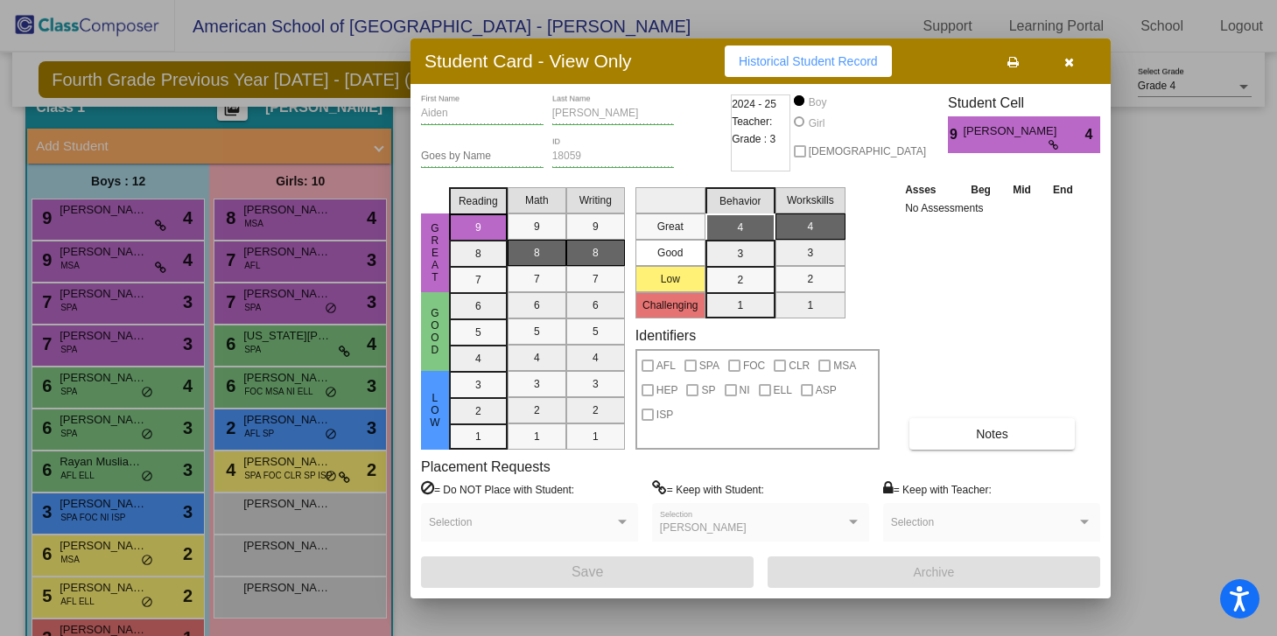
click at [112, 258] on div at bounding box center [638, 318] width 1277 height 636
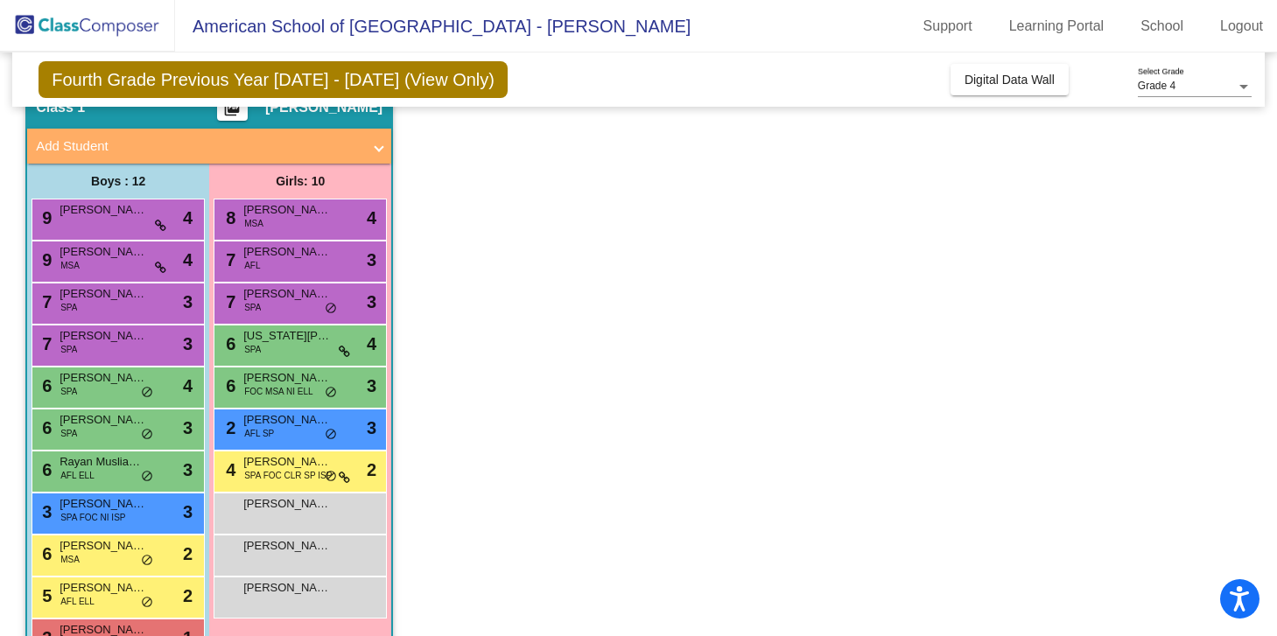
click at [112, 258] on span "[PERSON_NAME]" at bounding box center [104, 252] width 88 height 18
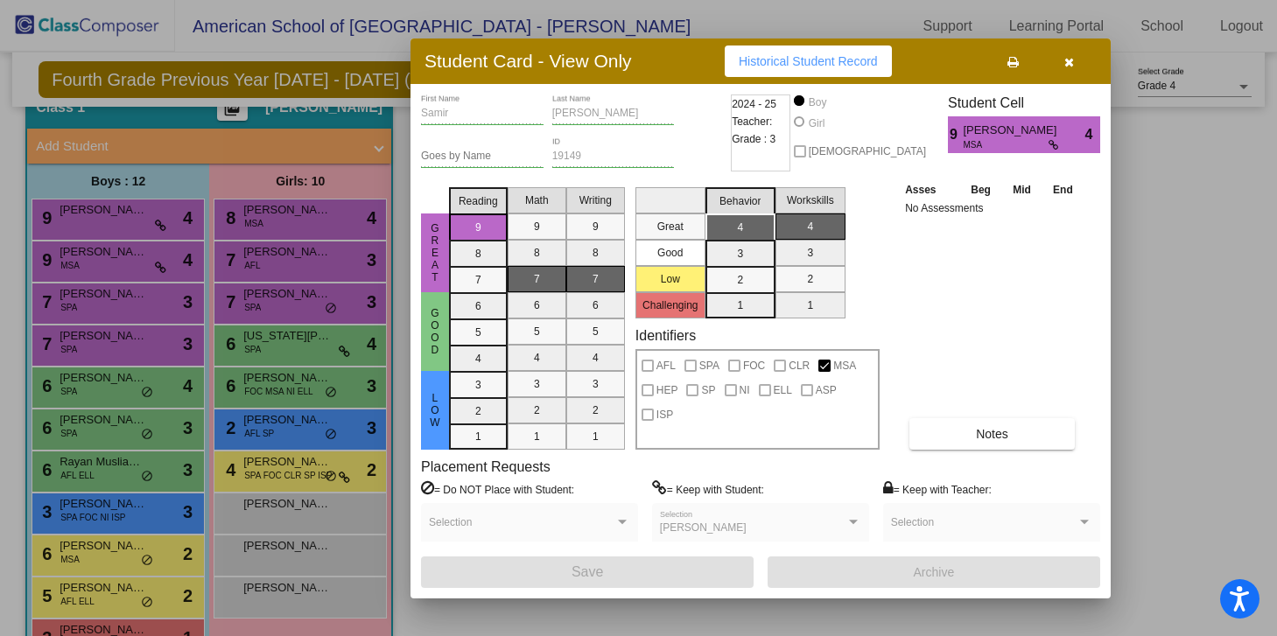
click at [105, 300] on div at bounding box center [638, 318] width 1277 height 636
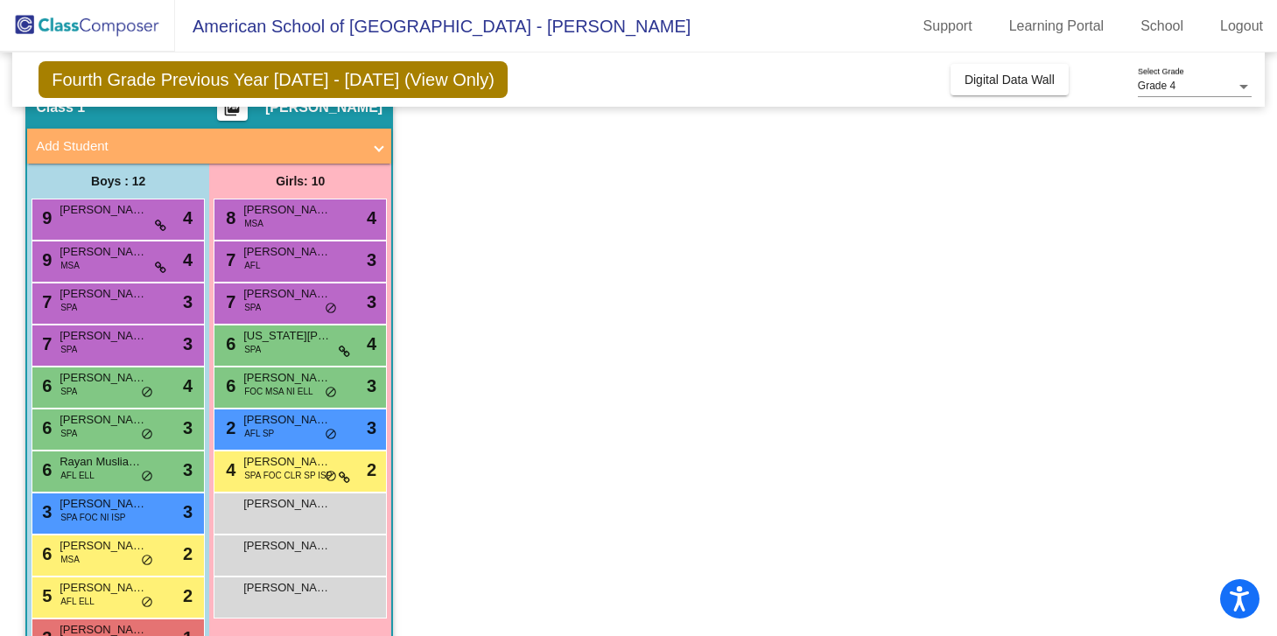
click at [105, 300] on span "[PERSON_NAME]" at bounding box center [104, 294] width 88 height 18
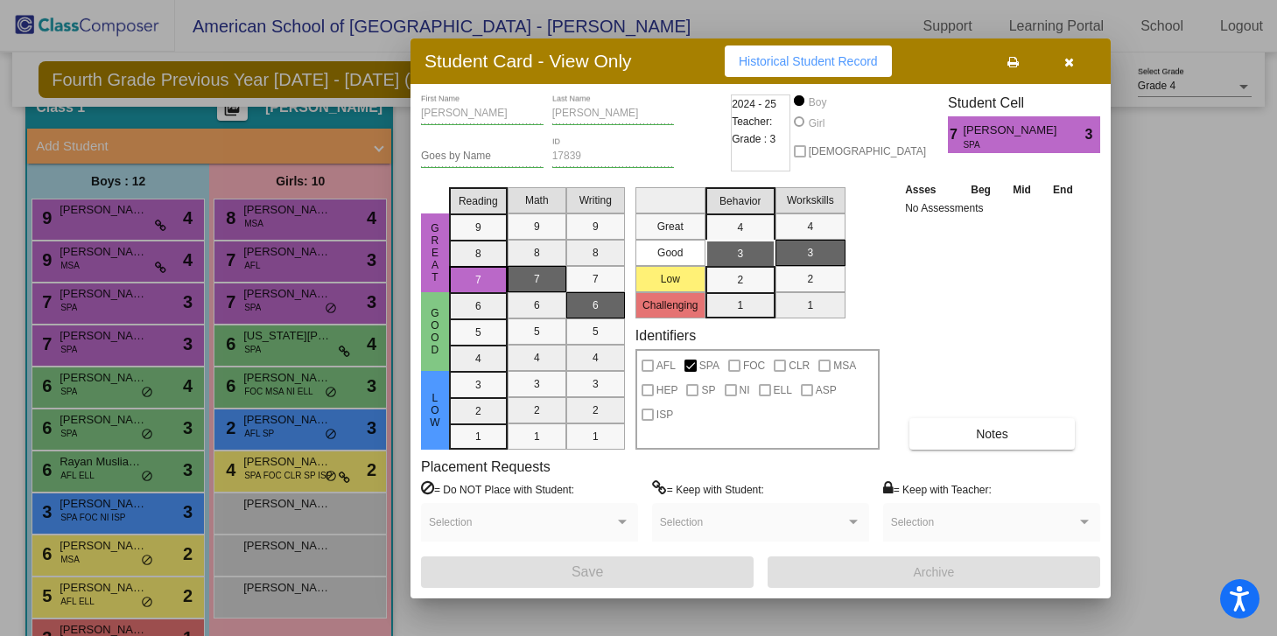
click at [102, 342] on div at bounding box center [638, 318] width 1277 height 636
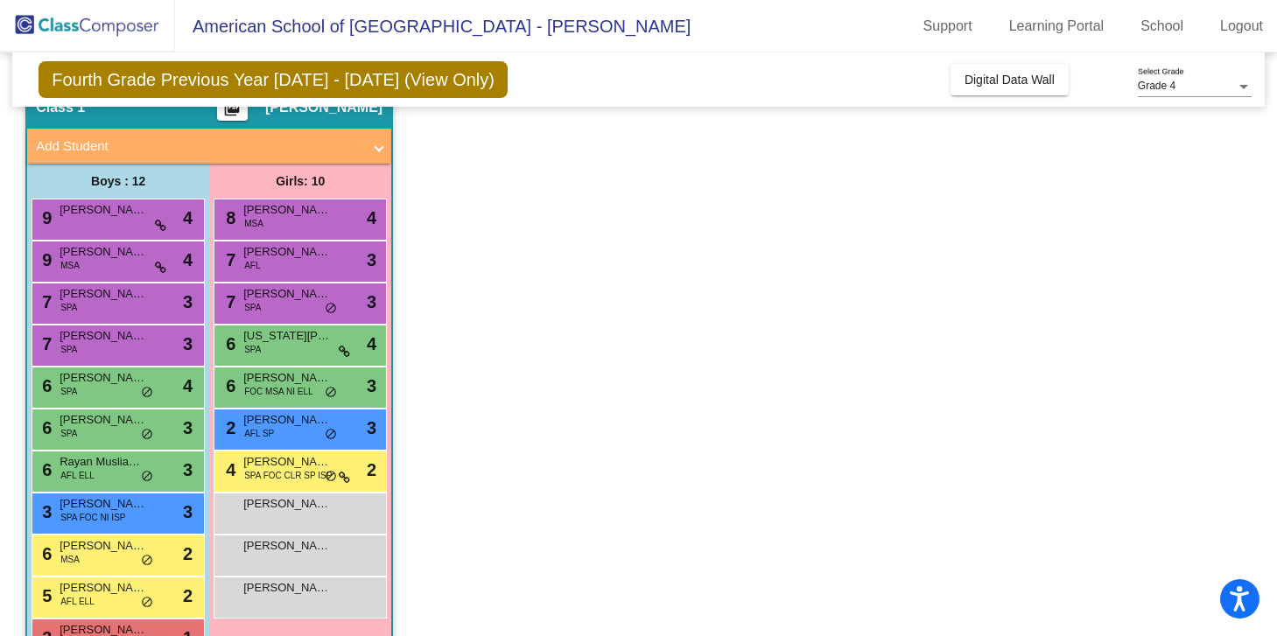
click at [102, 342] on span "[PERSON_NAME]" at bounding box center [104, 336] width 88 height 18
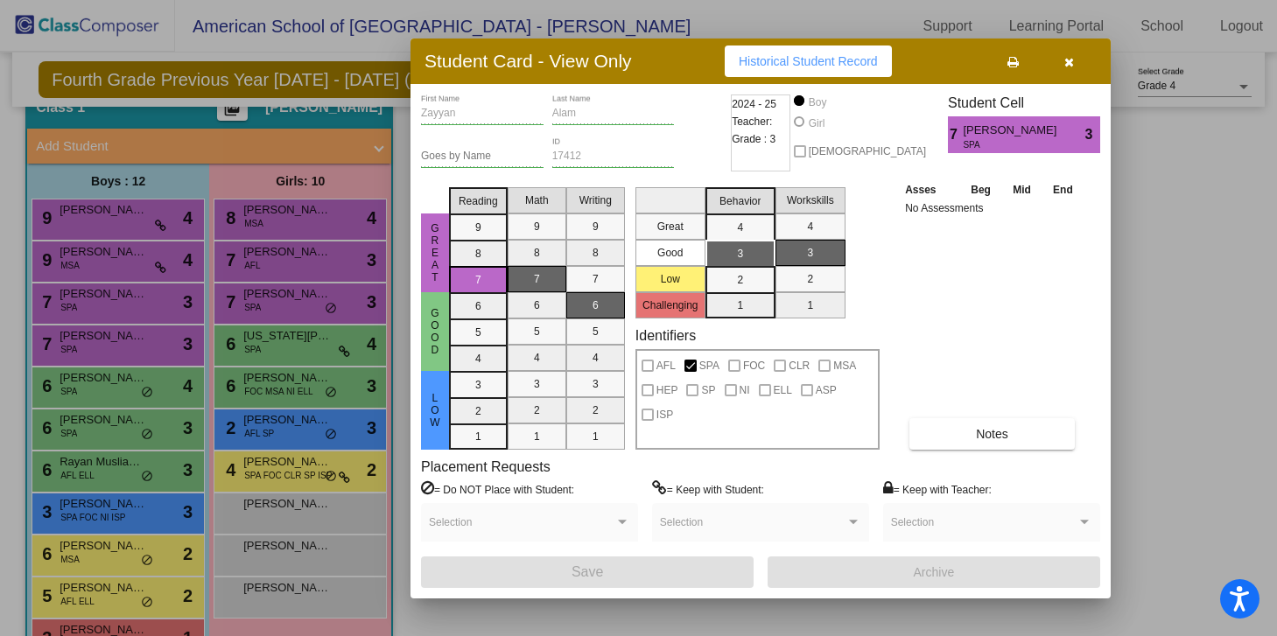
click at [108, 389] on div at bounding box center [638, 318] width 1277 height 636
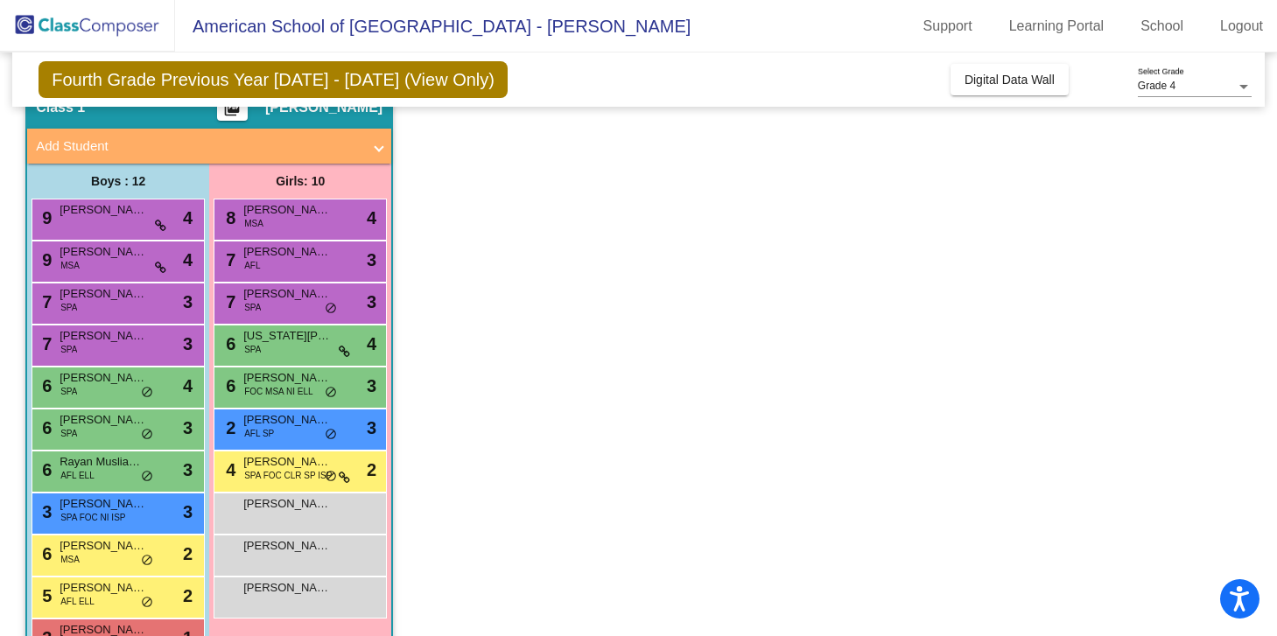
click at [108, 389] on div "6 [PERSON_NAME] SPA lock do_not_disturb_alt 4" at bounding box center [115, 386] width 167 height 36
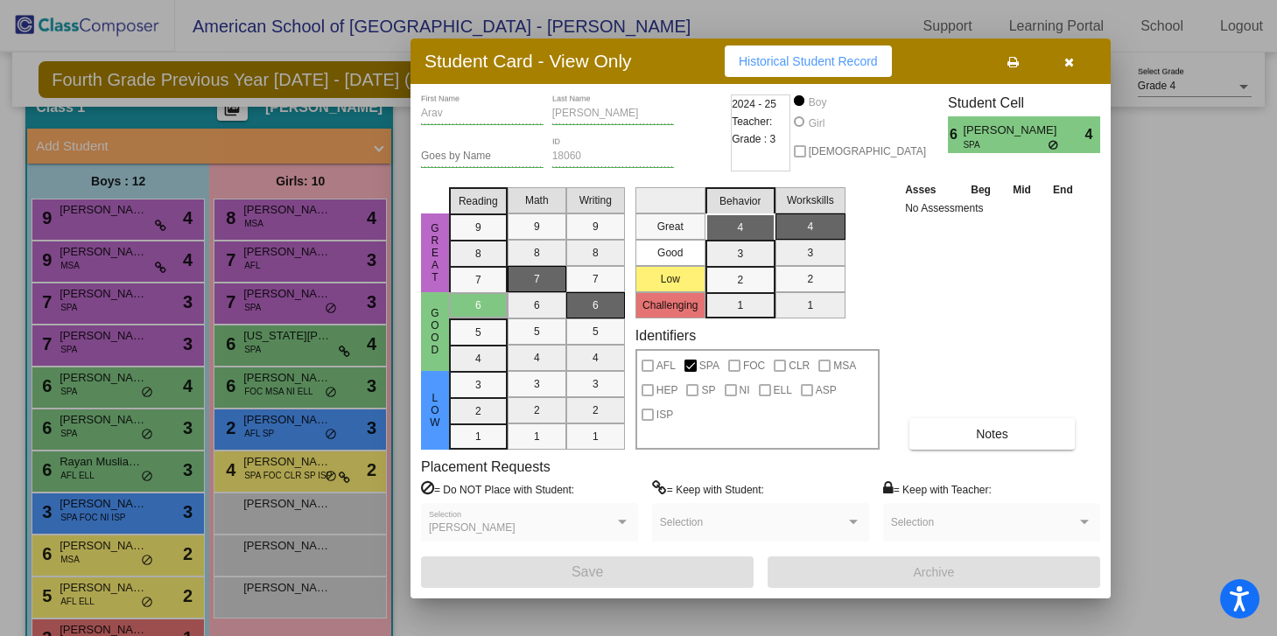
click at [108, 389] on div at bounding box center [638, 318] width 1277 height 636
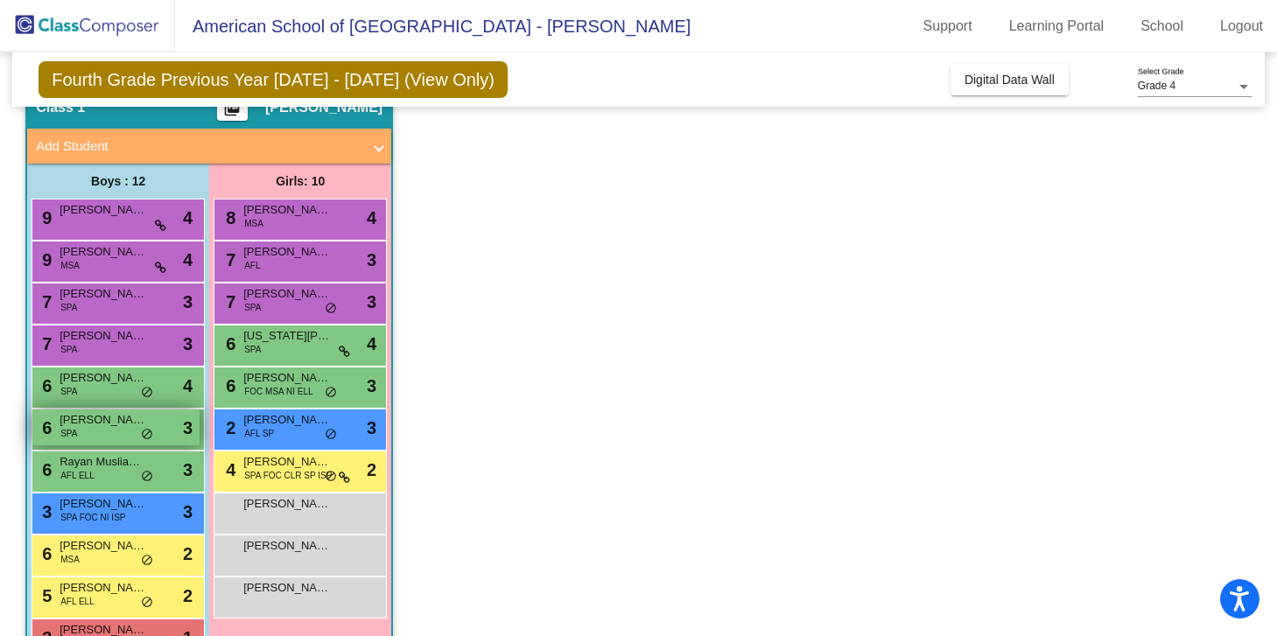
click at [103, 432] on div "6 [PERSON_NAME] SPA lock do_not_disturb_alt 3" at bounding box center [115, 428] width 167 height 36
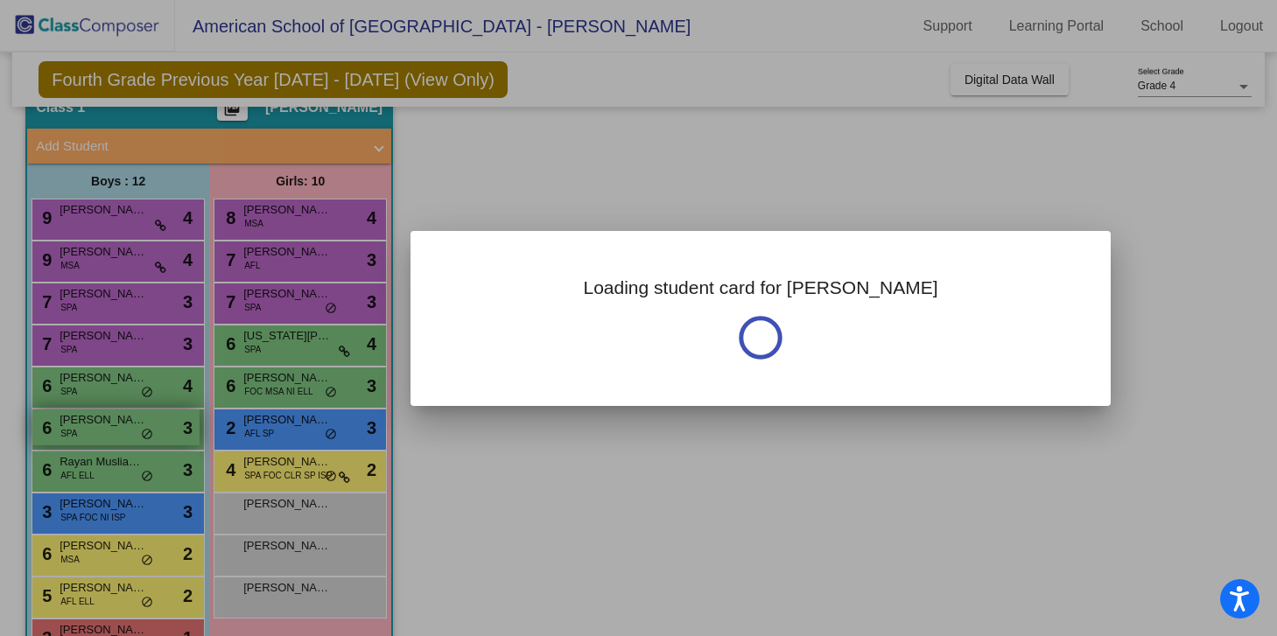
click at [103, 432] on div at bounding box center [638, 318] width 1277 height 636
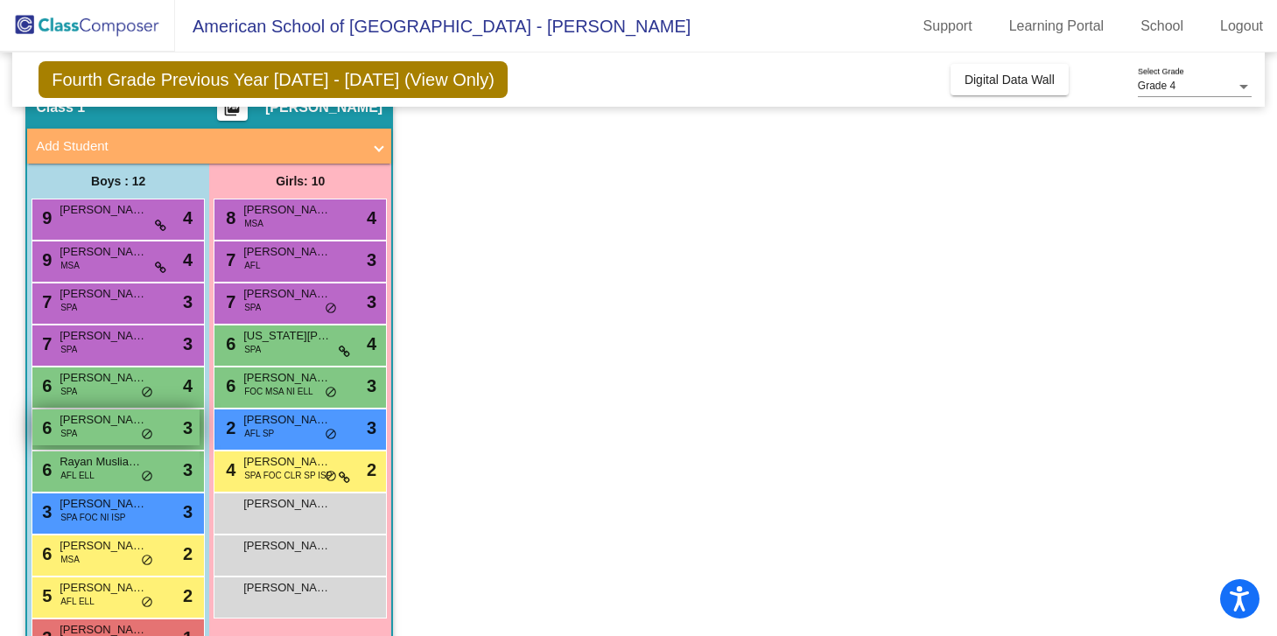
click at [103, 432] on div "6 [PERSON_NAME] SPA lock do_not_disturb_alt 3" at bounding box center [115, 428] width 167 height 36
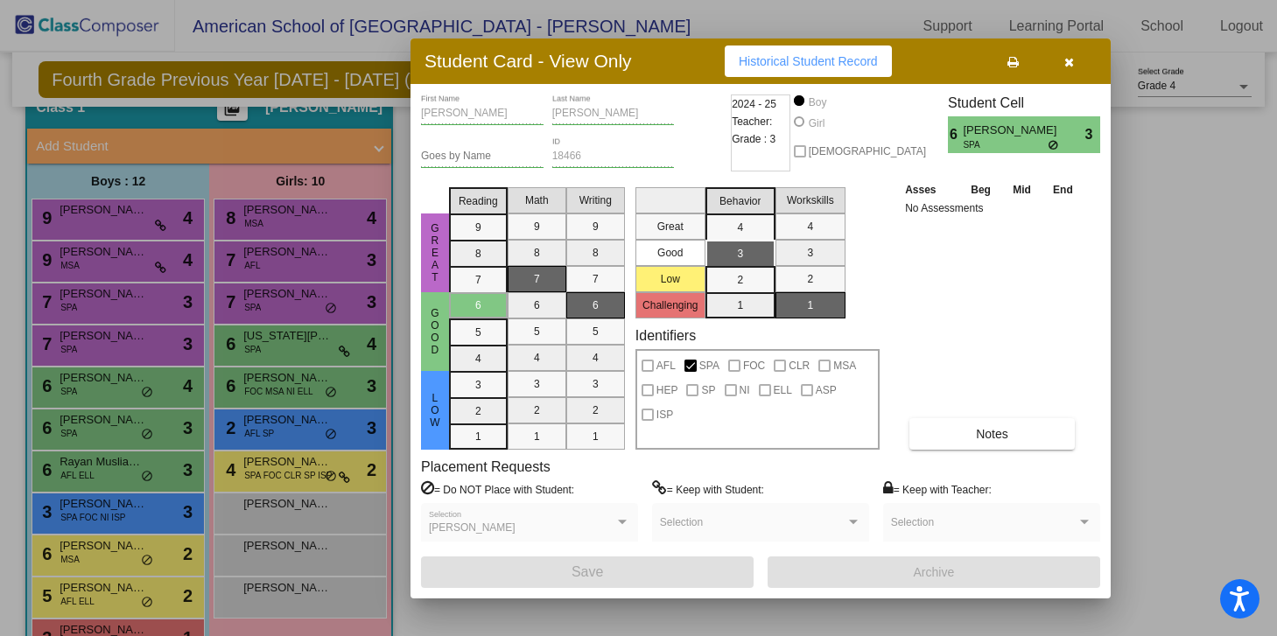
click at [106, 462] on div at bounding box center [638, 318] width 1277 height 636
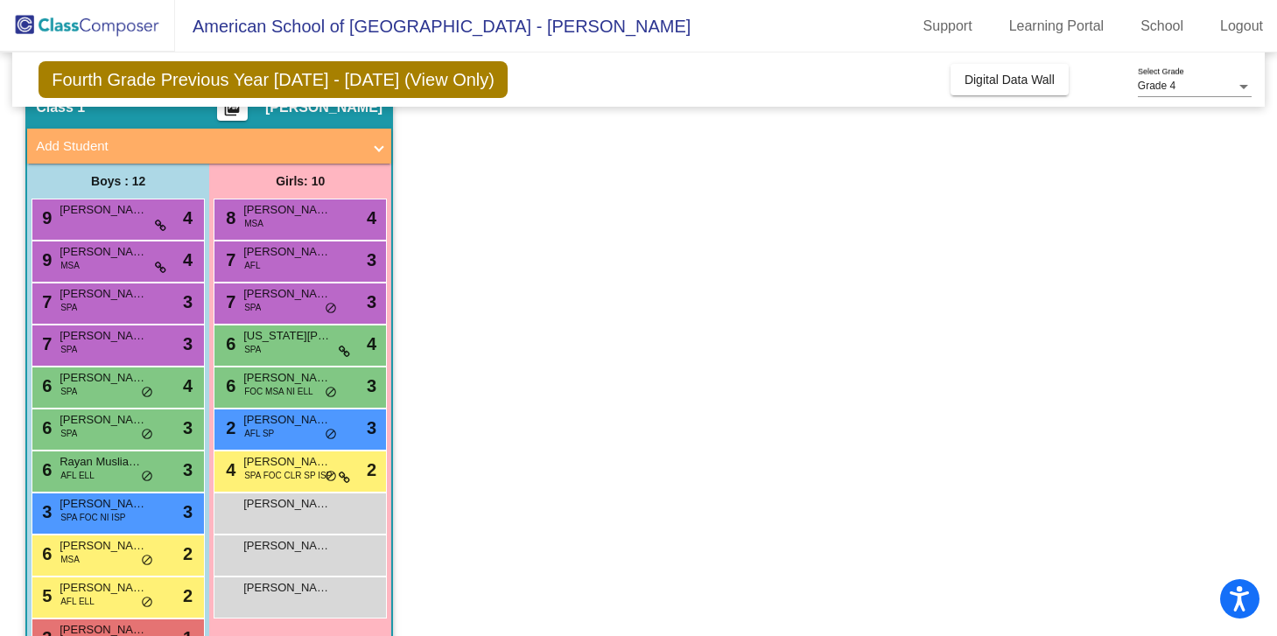
click at [106, 462] on span "Rayan Musliam Veetil" at bounding box center [104, 462] width 88 height 18
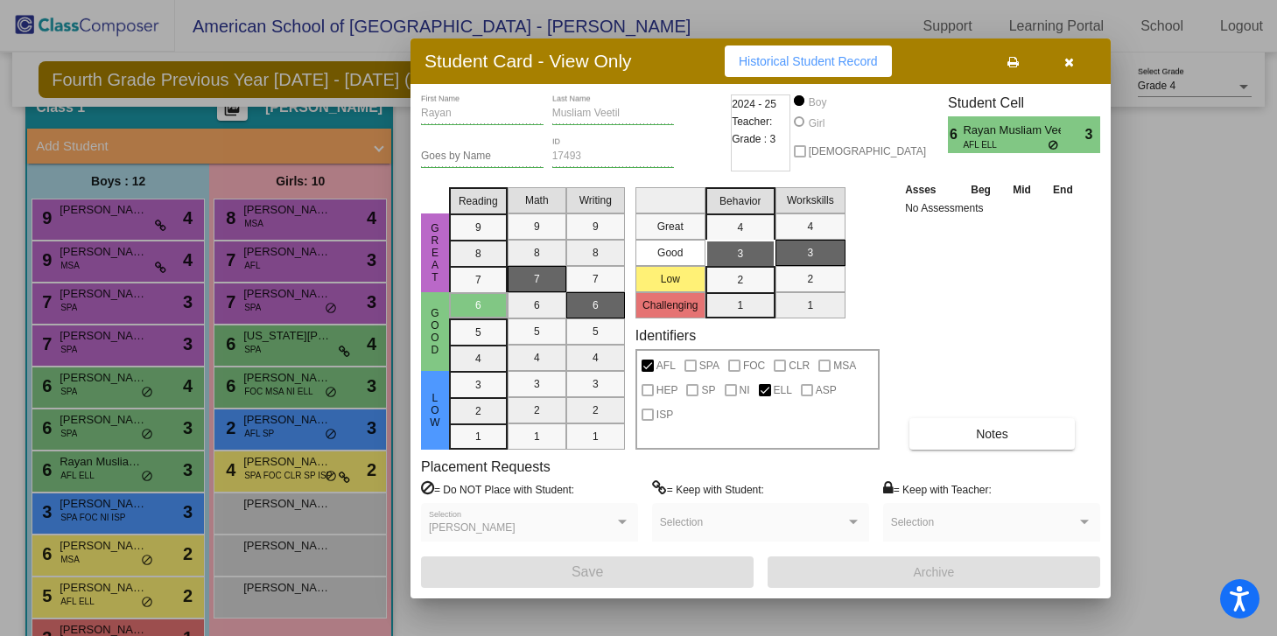
click at [106, 501] on div at bounding box center [638, 318] width 1277 height 636
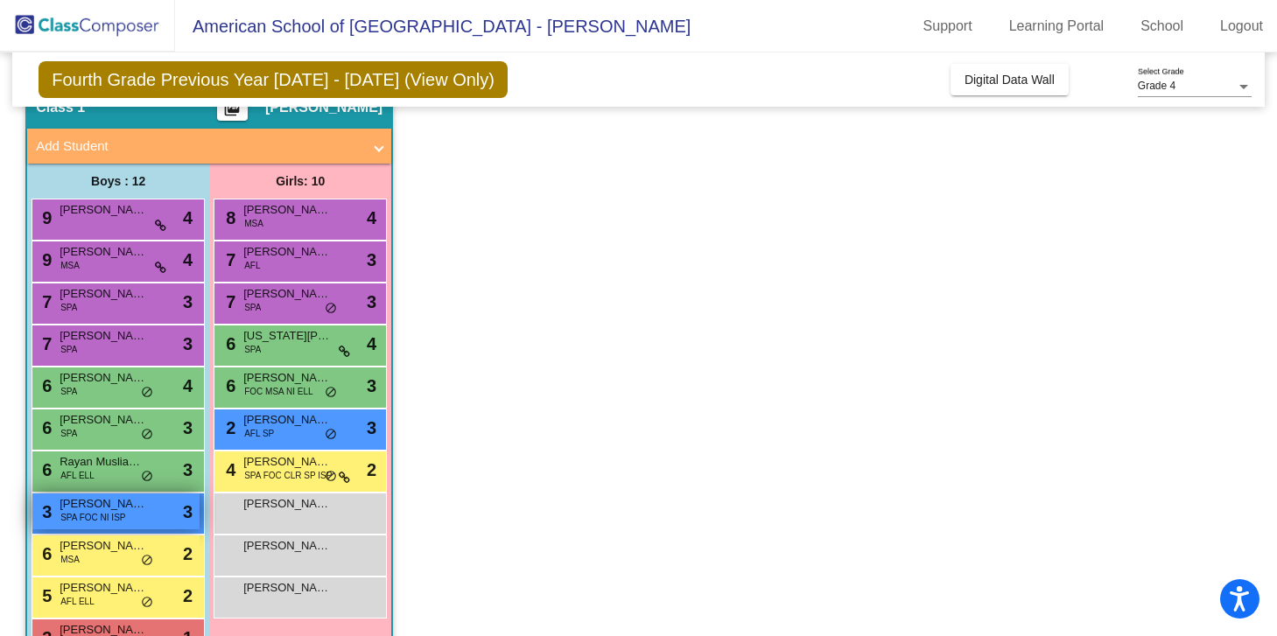
click at [107, 504] on span "[PERSON_NAME]" at bounding box center [104, 504] width 88 height 18
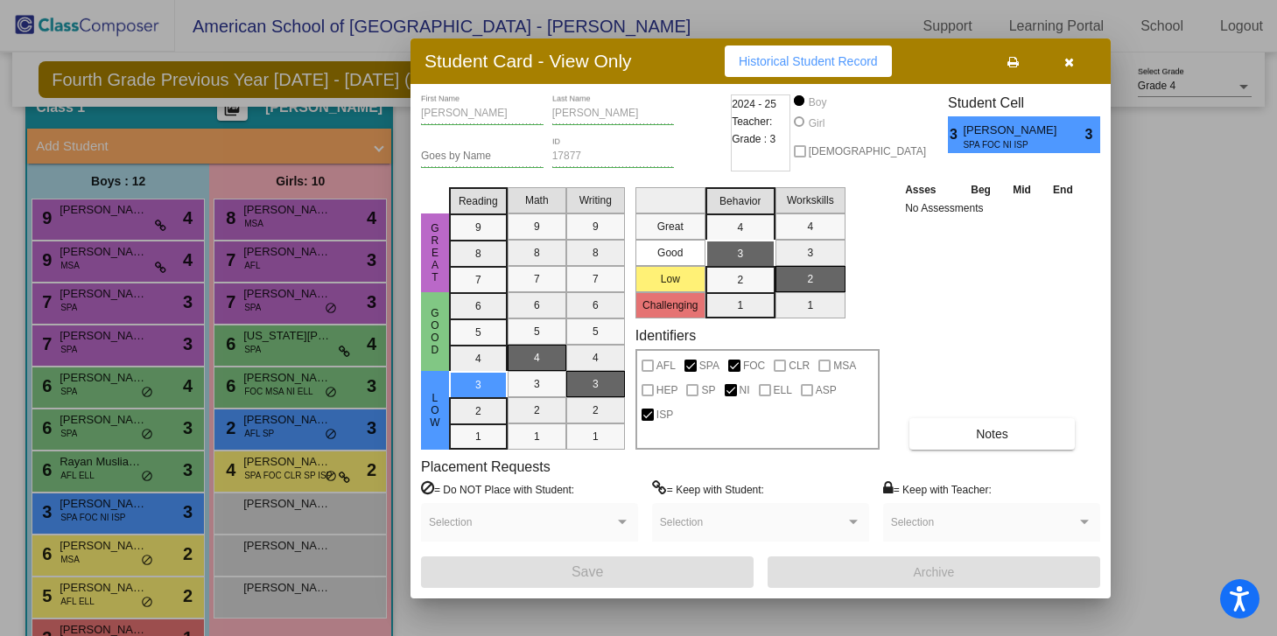
click at [102, 557] on div at bounding box center [638, 318] width 1277 height 636
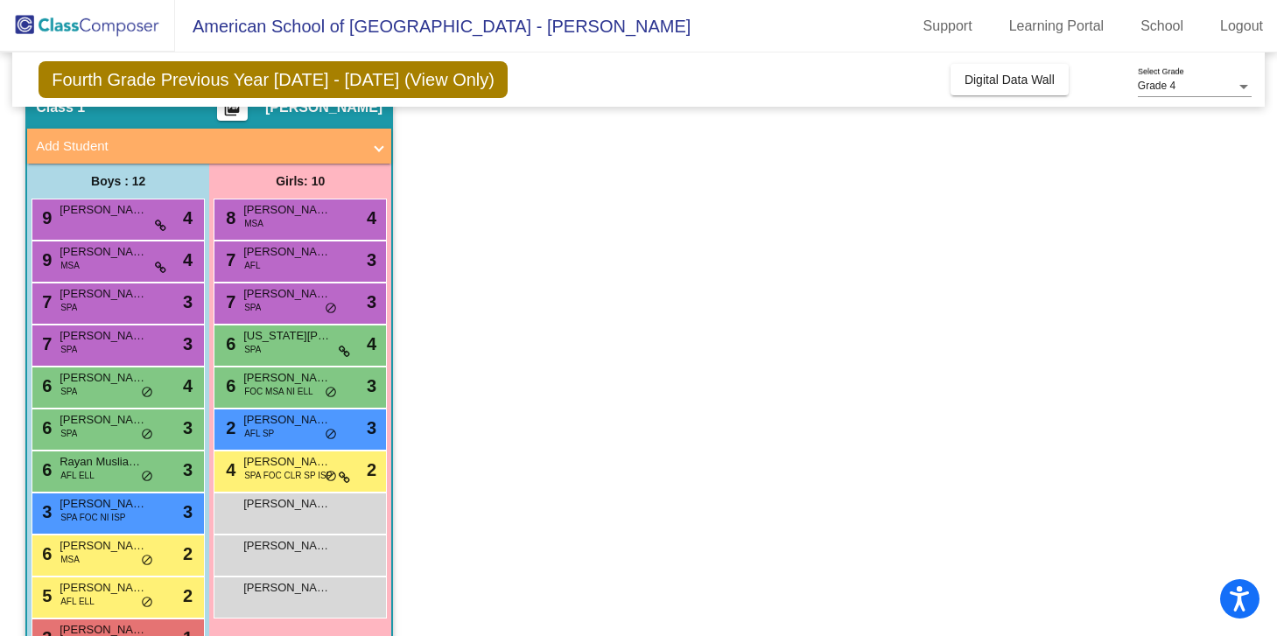
click at [102, 557] on div "6 [PERSON_NAME] MSA lock do_not_disturb_alt 2" at bounding box center [115, 554] width 167 height 36
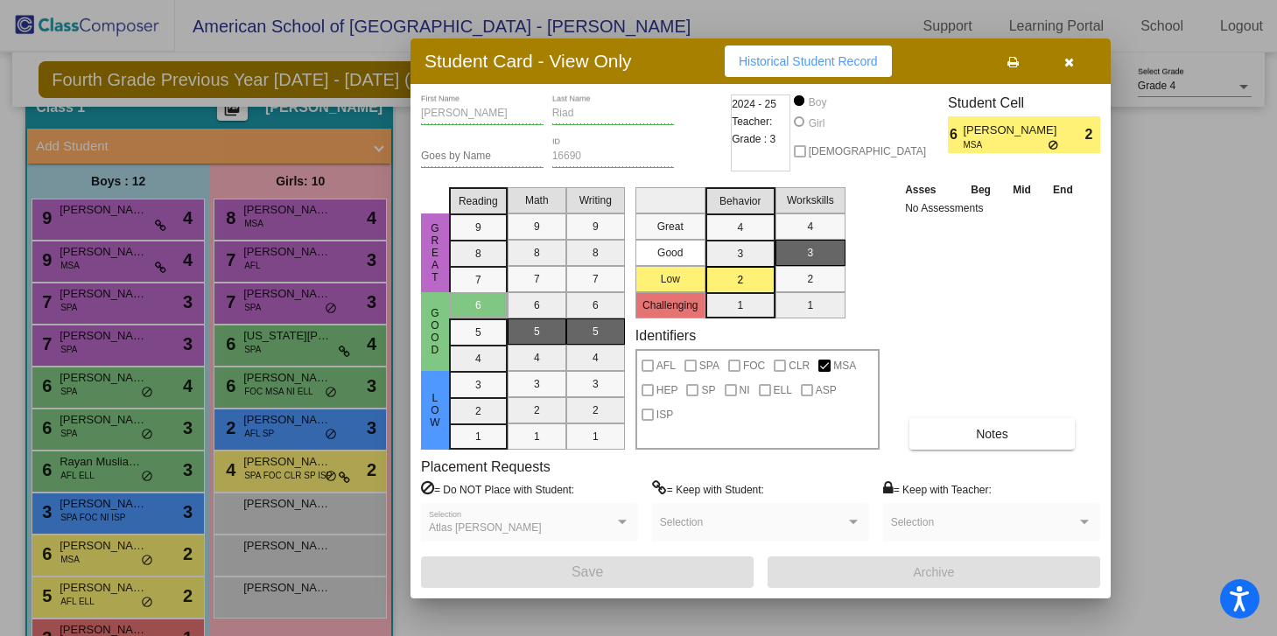
click at [114, 593] on div at bounding box center [638, 318] width 1277 height 636
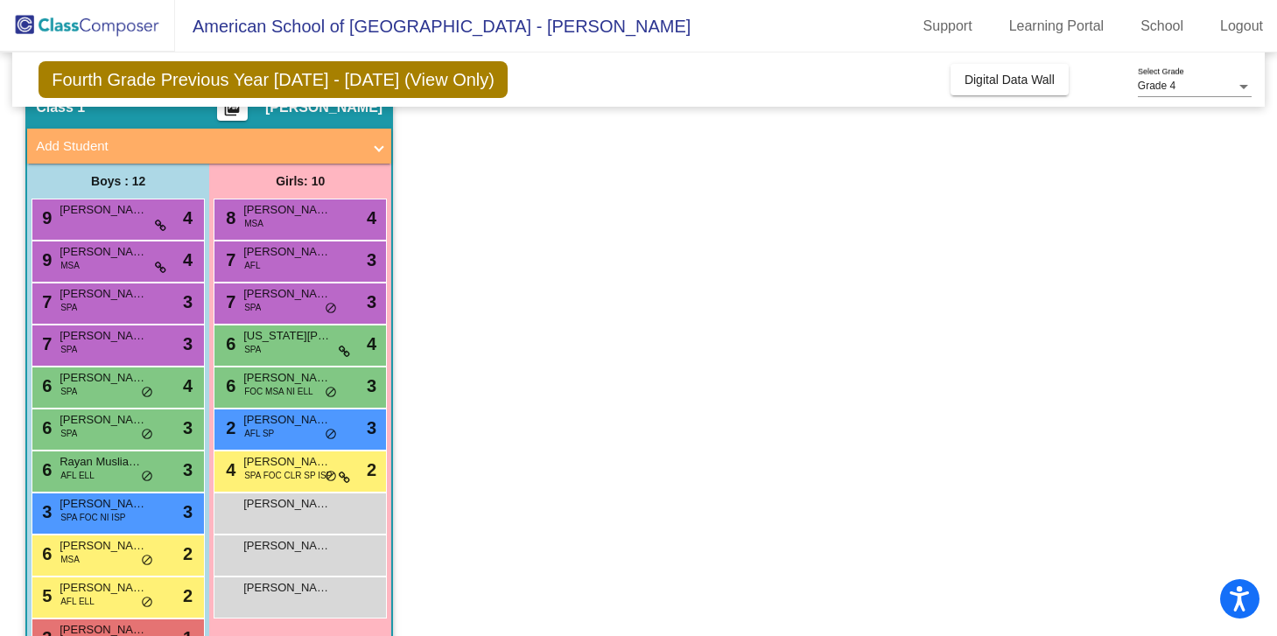
click at [114, 593] on span "[PERSON_NAME]" at bounding box center [104, 588] width 88 height 18
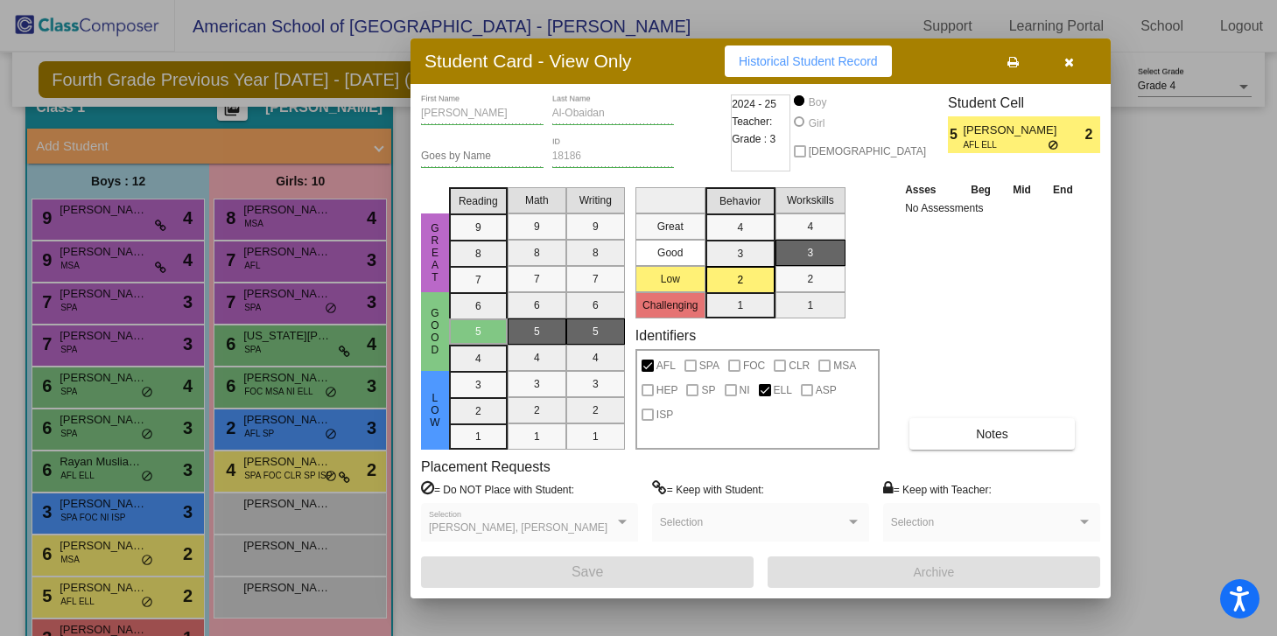
click at [114, 623] on div at bounding box center [638, 318] width 1277 height 636
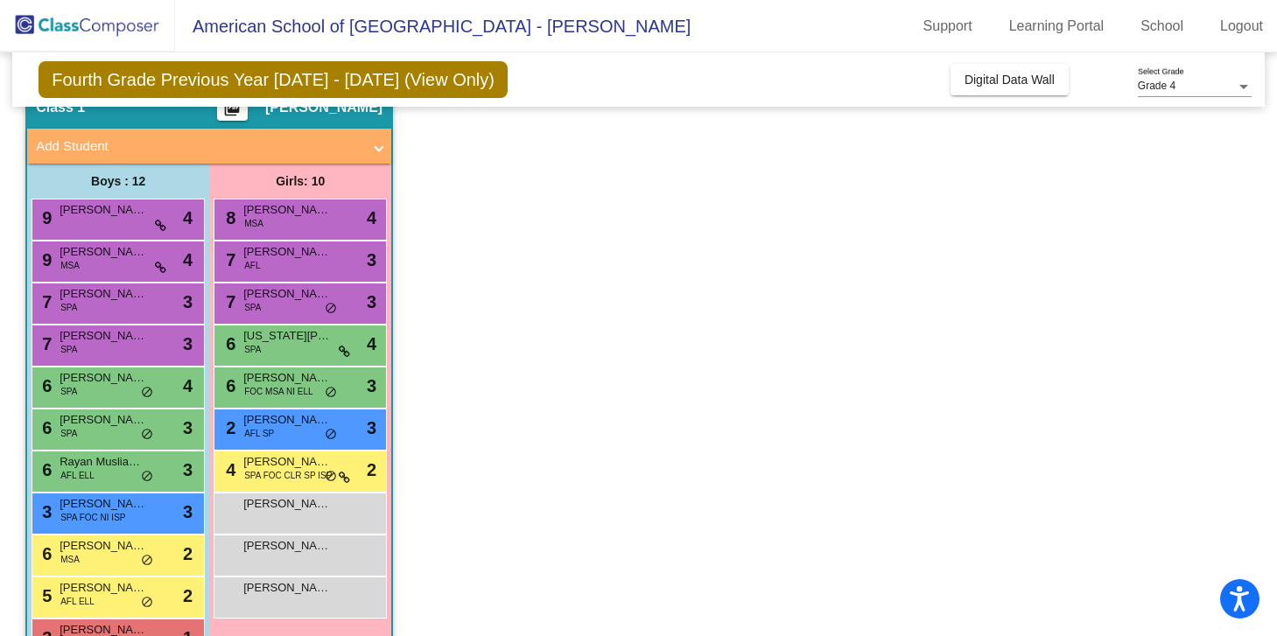
click at [114, 623] on span "[PERSON_NAME]" at bounding box center [104, 630] width 88 height 18
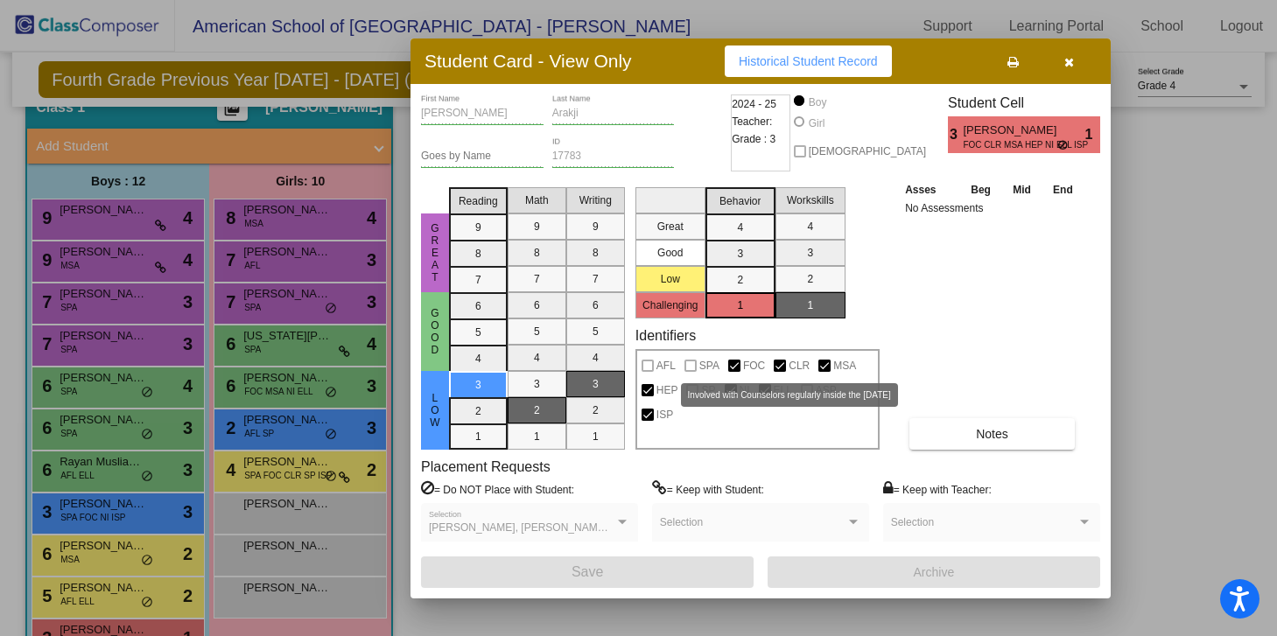
click at [770, 369] on div "CLR" at bounding box center [791, 363] width 45 height 25
click at [781, 364] on div at bounding box center [780, 366] width 12 height 12
click at [1068, 60] on icon "button" at bounding box center [1069, 62] width 10 height 12
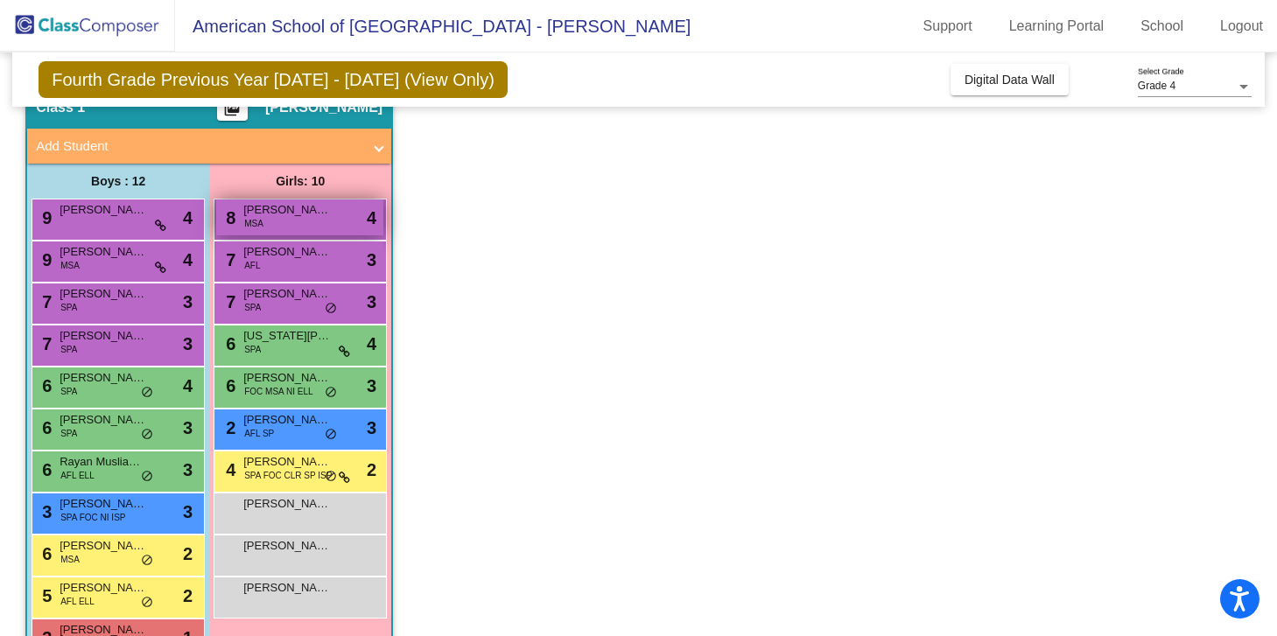
click at [295, 203] on span "[PERSON_NAME]" at bounding box center [287, 210] width 88 height 18
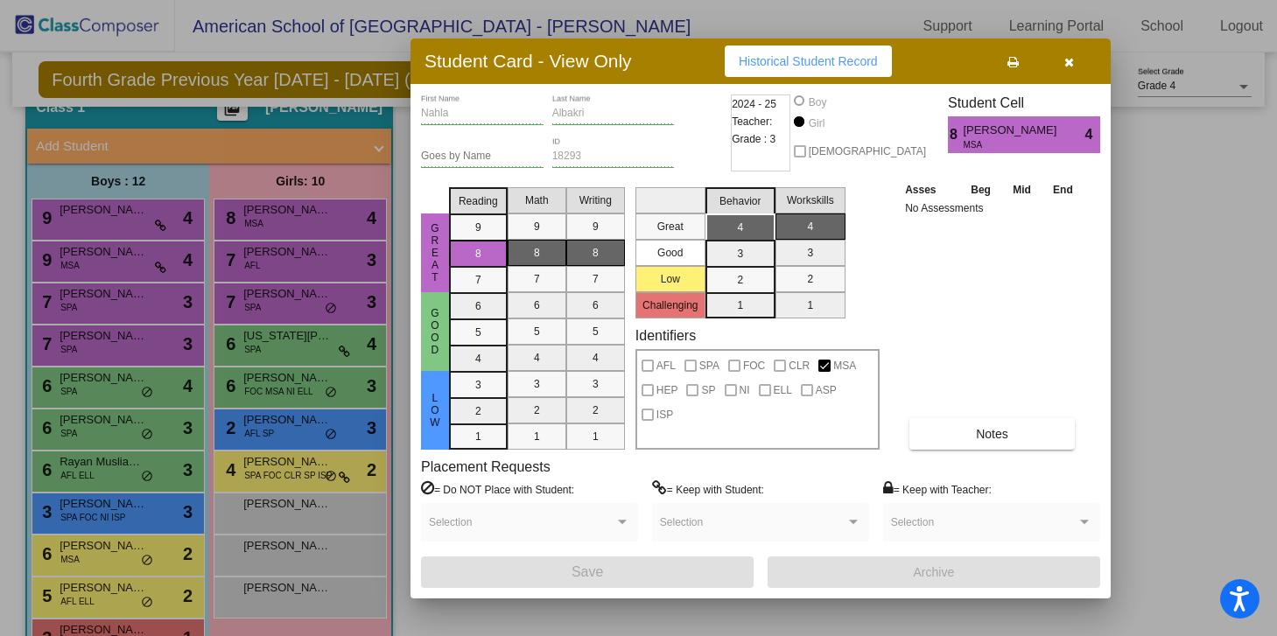
click at [294, 255] on div at bounding box center [638, 318] width 1277 height 636
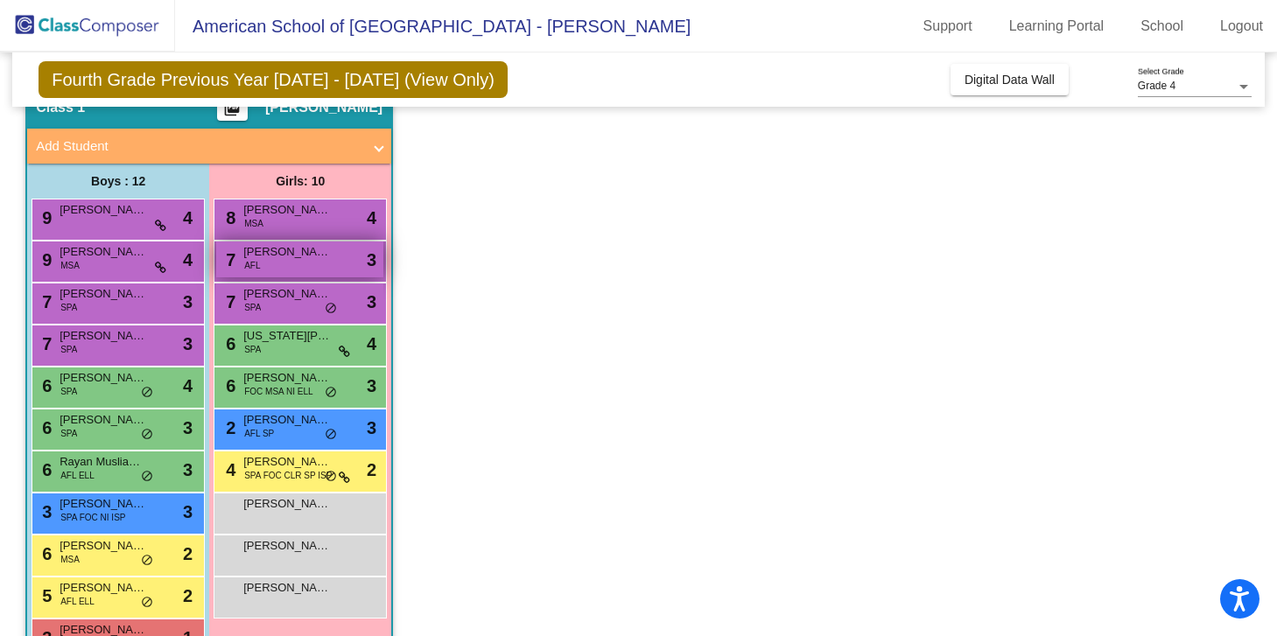
click at [294, 255] on span "[PERSON_NAME]" at bounding box center [287, 252] width 88 height 18
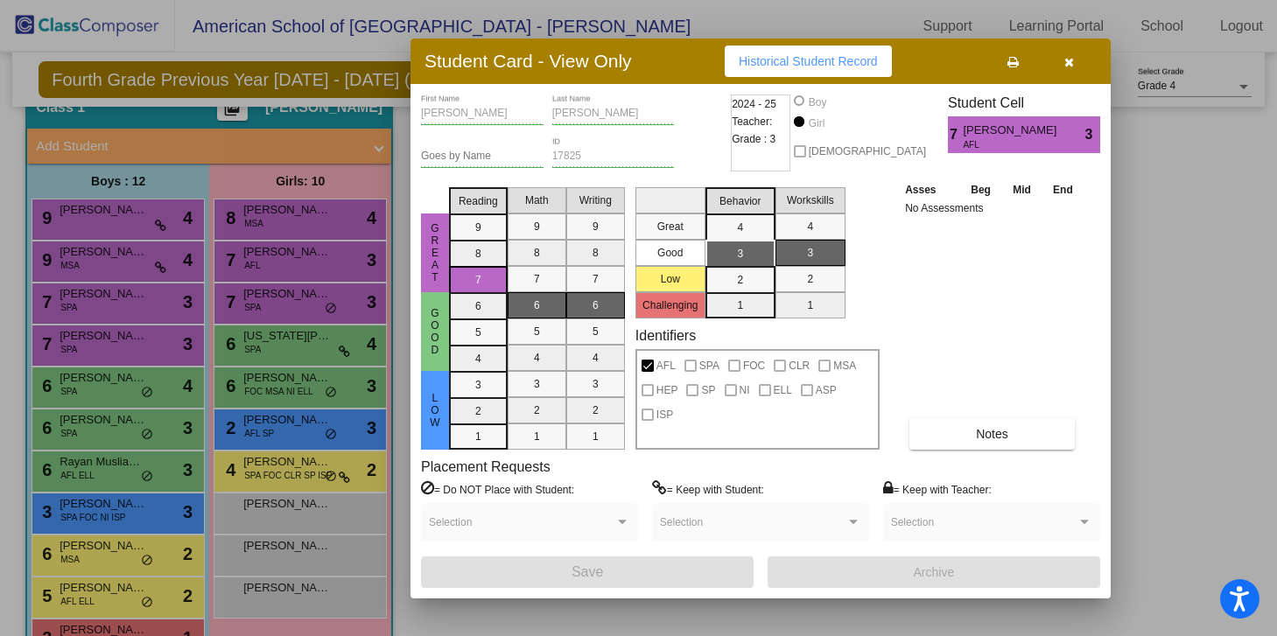
click at [294, 298] on div at bounding box center [638, 318] width 1277 height 636
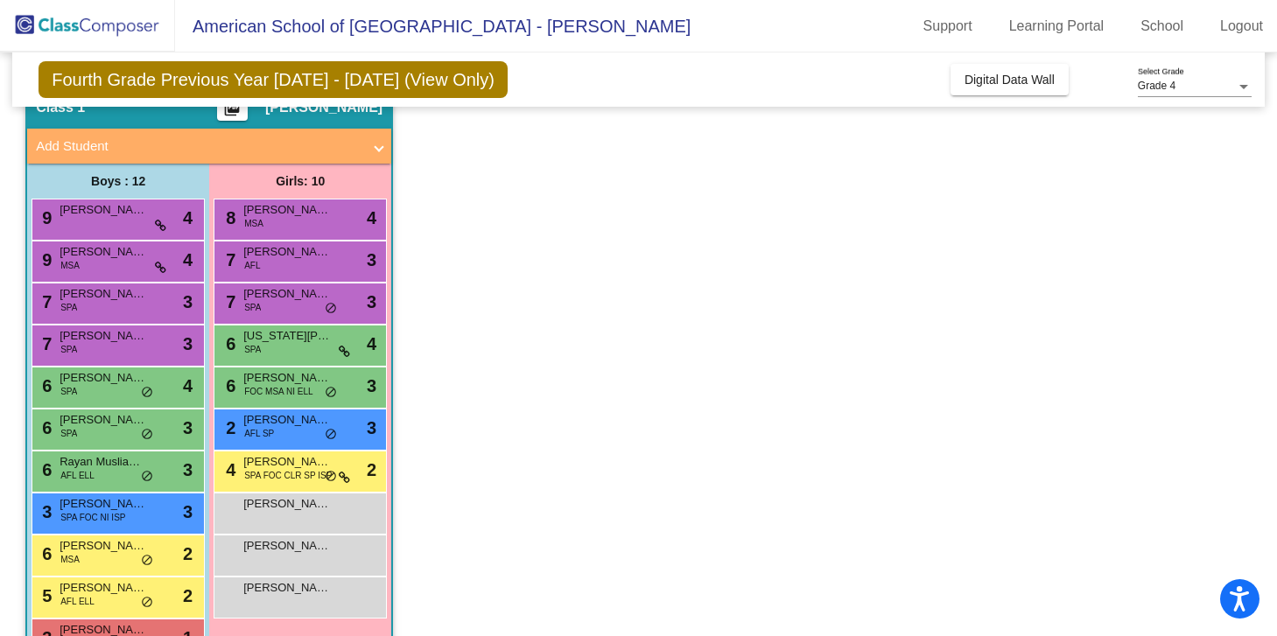
click at [294, 298] on span "[PERSON_NAME]" at bounding box center [287, 294] width 88 height 18
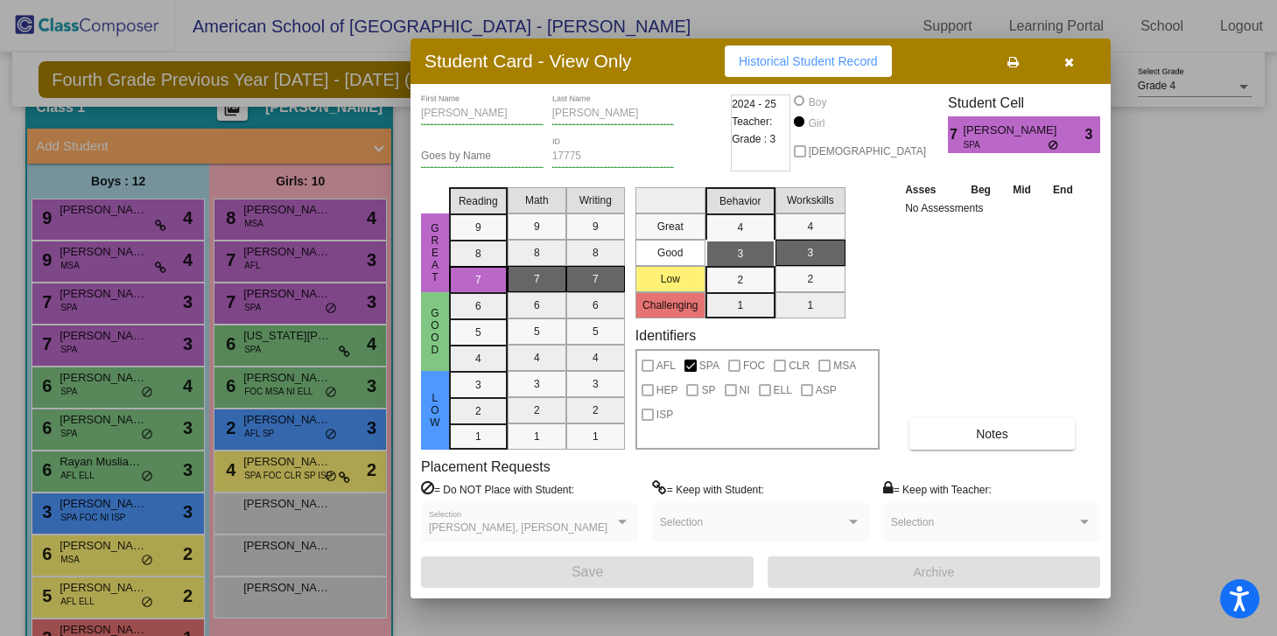
click at [294, 340] on div at bounding box center [638, 318] width 1277 height 636
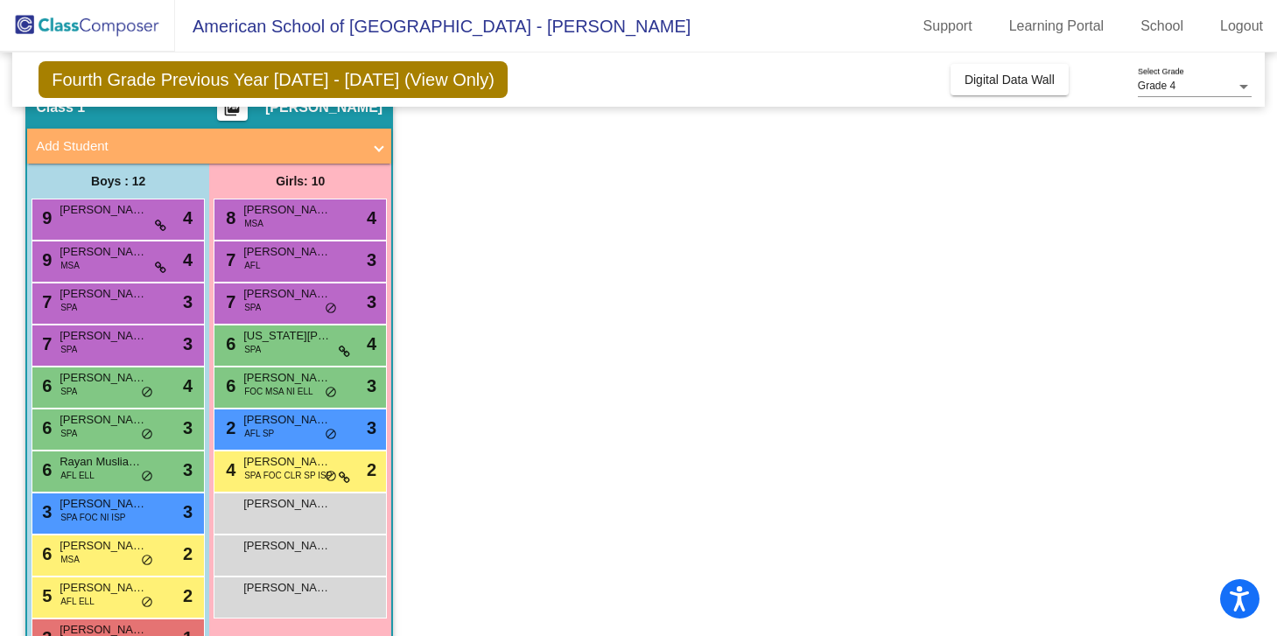
click at [294, 340] on span "[US_STATE][PERSON_NAME]" at bounding box center [287, 336] width 88 height 18
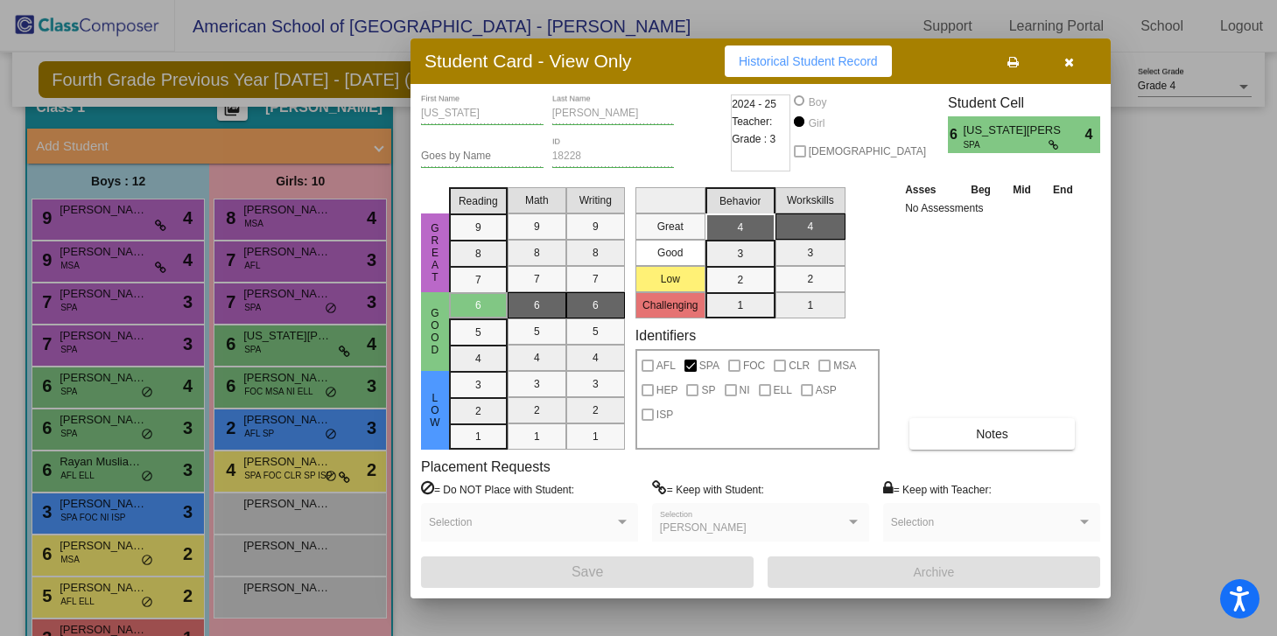
click at [291, 380] on div at bounding box center [638, 318] width 1277 height 636
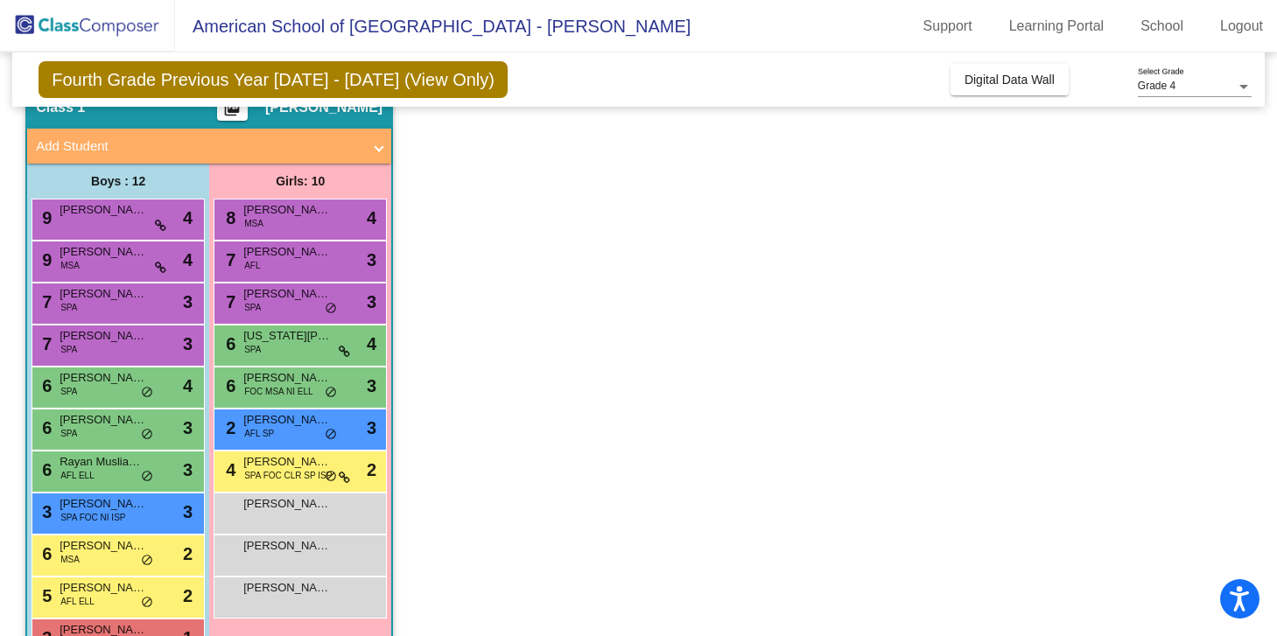
click at [291, 380] on span "[PERSON_NAME]" at bounding box center [287, 378] width 88 height 18
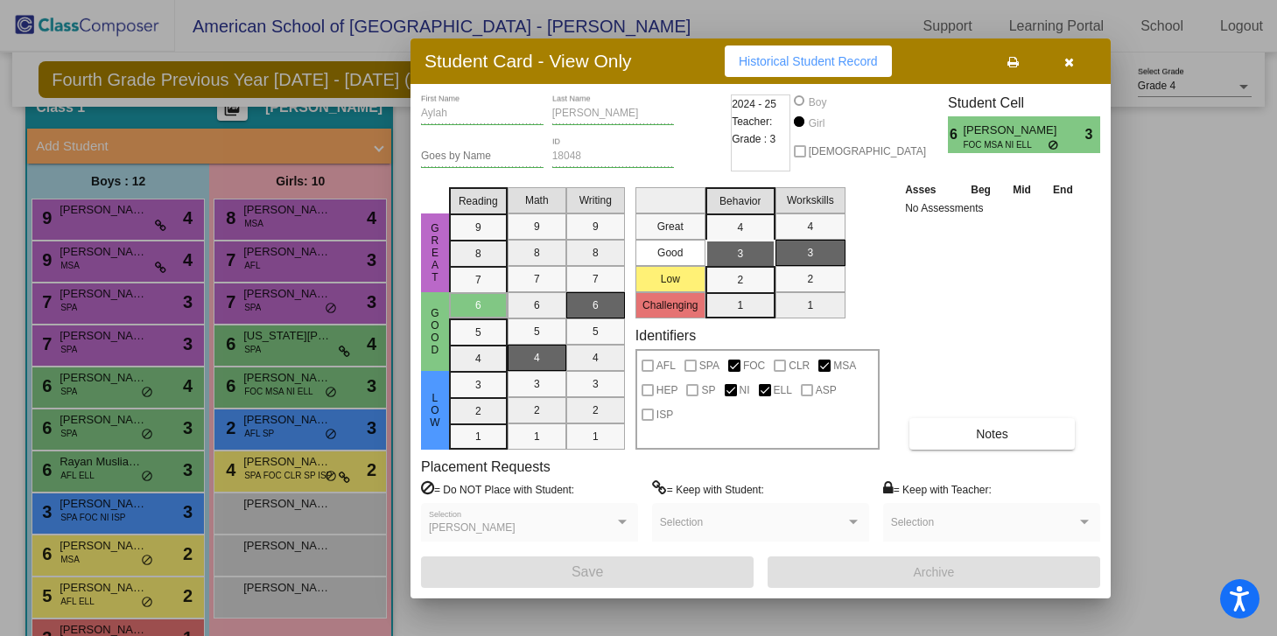
click at [291, 416] on div at bounding box center [638, 318] width 1277 height 636
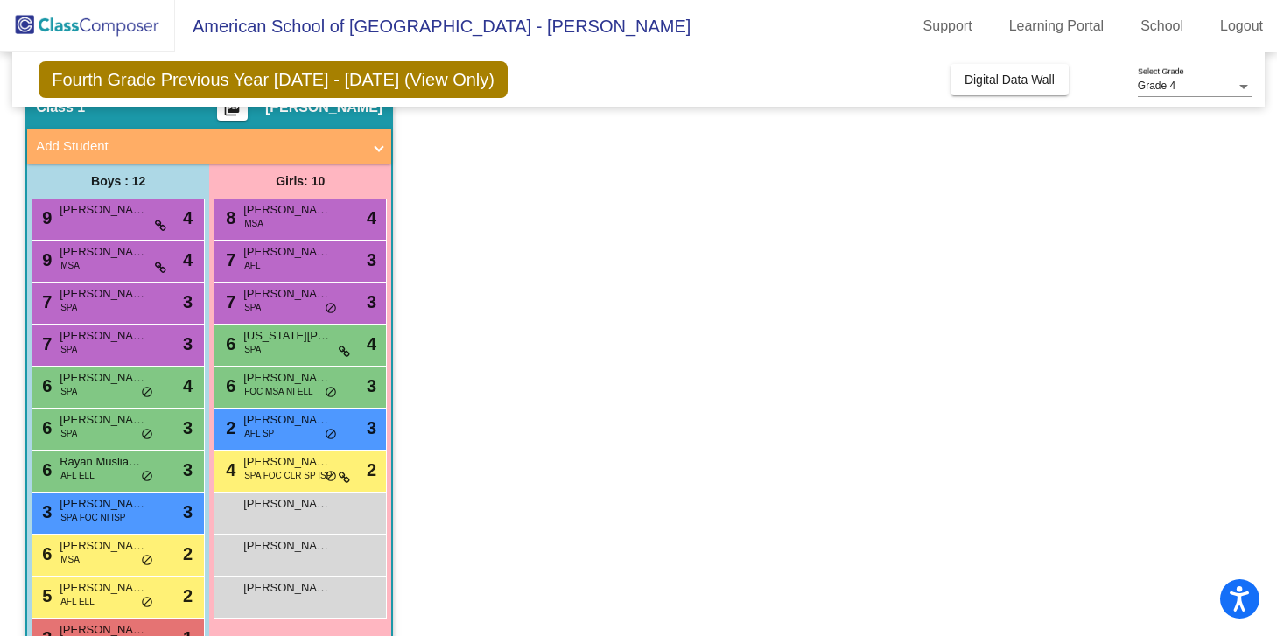
click at [291, 416] on span "[PERSON_NAME]" at bounding box center [287, 420] width 88 height 18
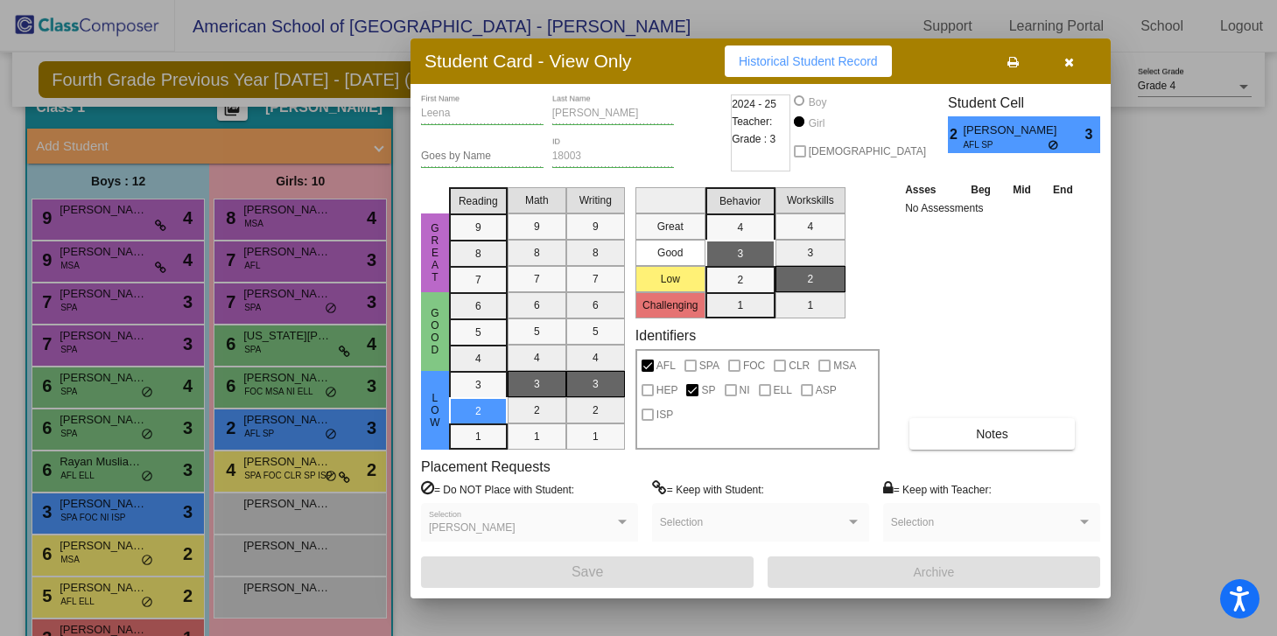
click at [288, 459] on div at bounding box center [638, 318] width 1277 height 636
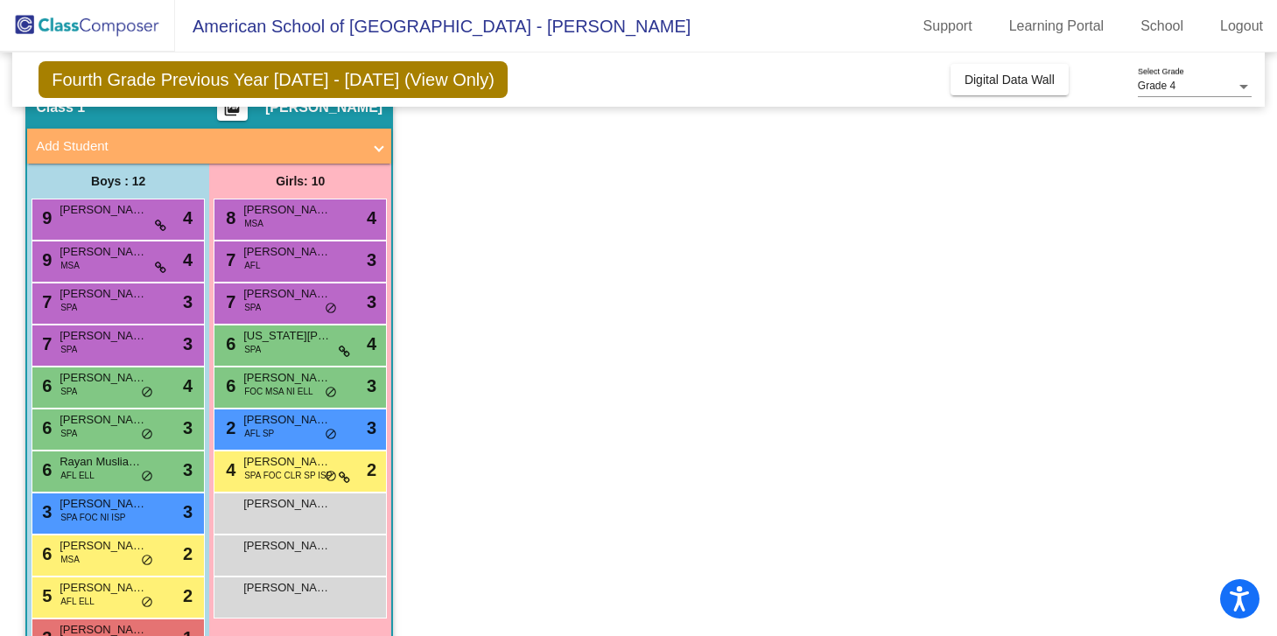
click at [288, 459] on span "[PERSON_NAME]" at bounding box center [287, 462] width 88 height 18
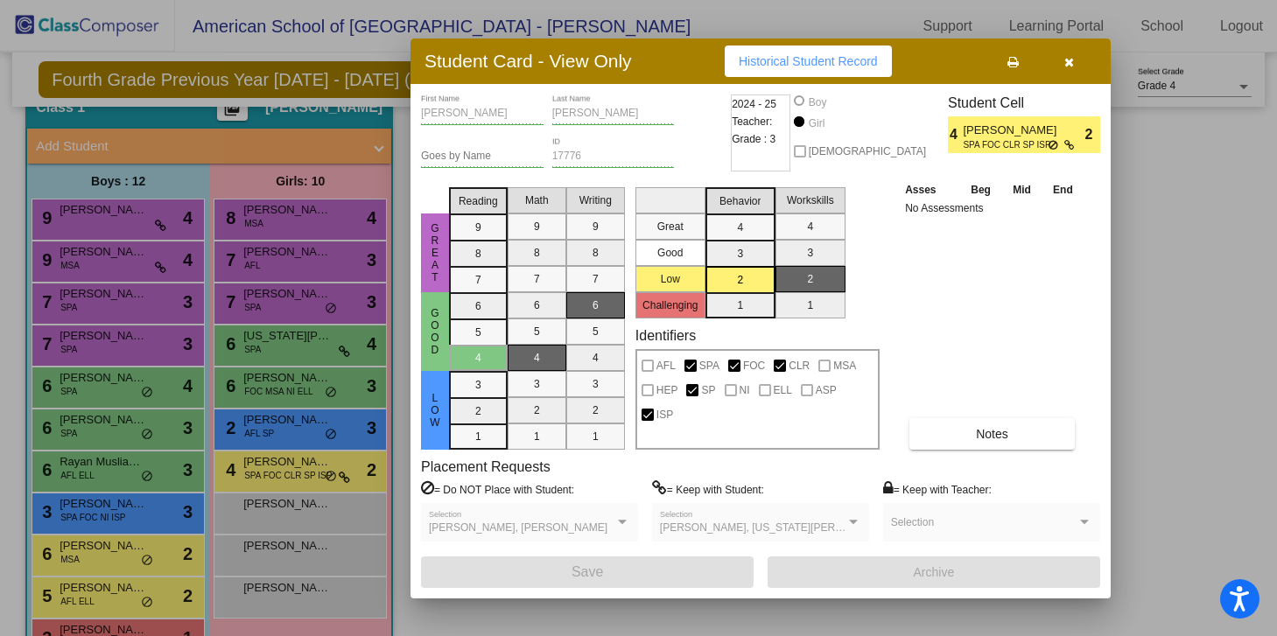
click at [1075, 67] on button "button" at bounding box center [1068, 62] width 56 height 32
